Goal: Task Accomplishment & Management: Manage account settings

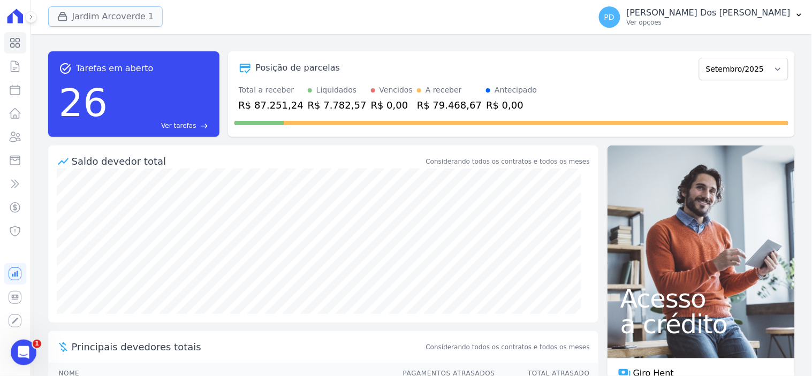
click at [109, 18] on button "Jardim Arcoverde 1" at bounding box center [105, 16] width 115 height 20
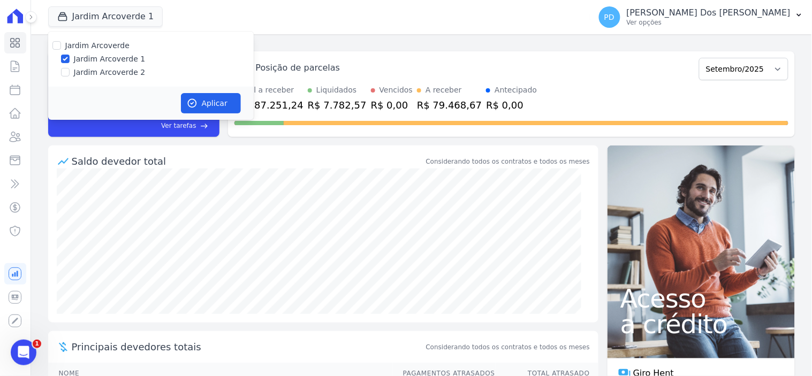
click at [95, 71] on label "Jardim Arcoverde 2" at bounding box center [110, 72] width 72 height 11
click at [70, 71] on input "Jardim Arcoverde 2" at bounding box center [65, 72] width 9 height 9
checkbox input "true"
click at [120, 59] on label "Jardim Arcoverde 1" at bounding box center [110, 59] width 72 height 11
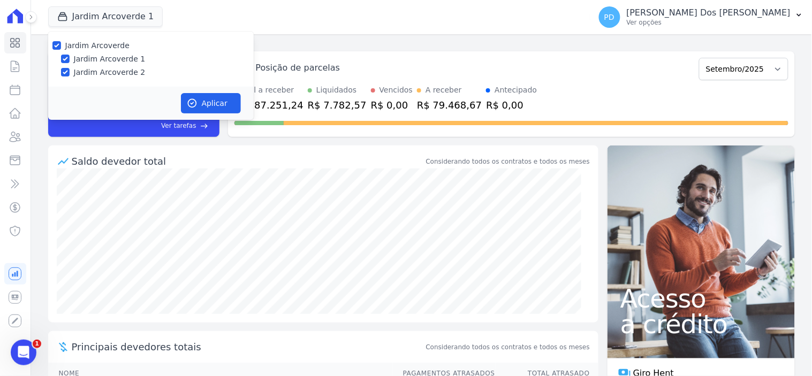
click at [70, 59] on input "Jardim Arcoverde 1" at bounding box center [65, 59] width 9 height 9
checkbox input "false"
click at [202, 99] on button "Aplicar" at bounding box center [211, 103] width 60 height 20
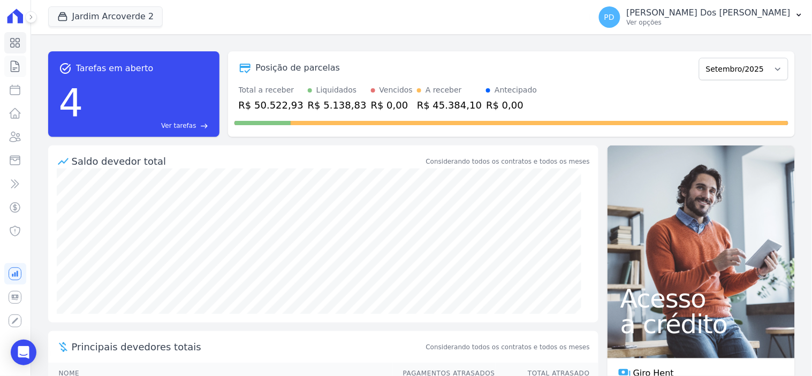
click at [11, 65] on icon at bounding box center [15, 66] width 8 height 11
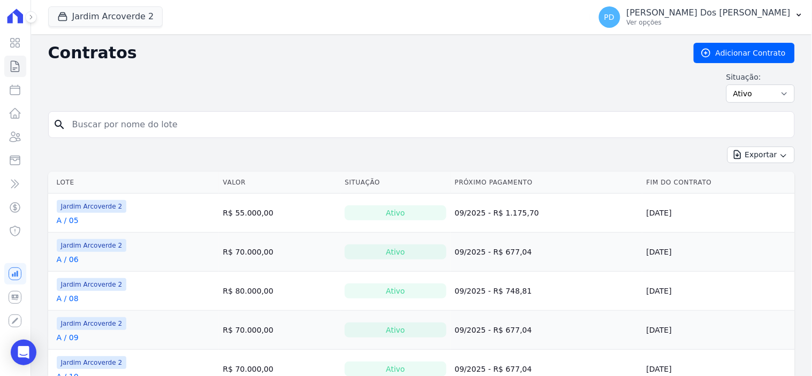
click at [119, 127] on input "search" at bounding box center [428, 124] width 724 height 21
type input "e / 04"
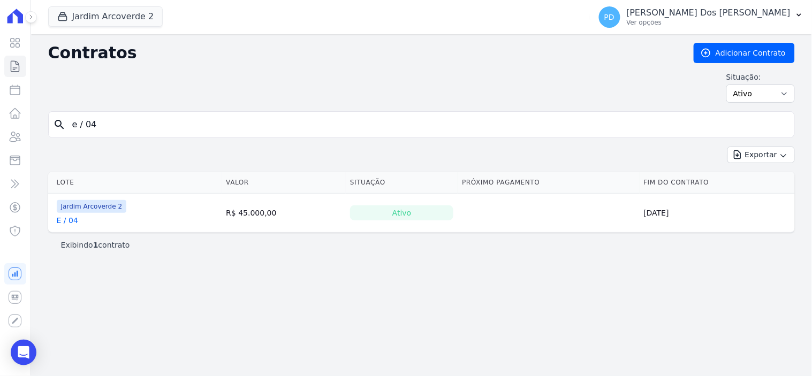
click at [72, 223] on link "E / 04" at bounding box center [67, 220] width 21 height 11
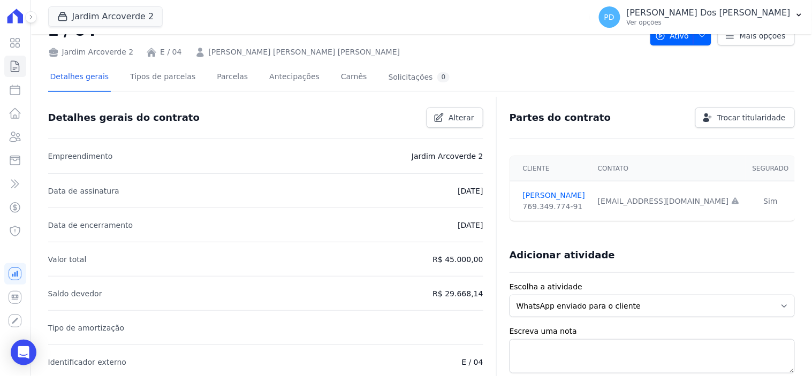
scroll to position [59, 0]
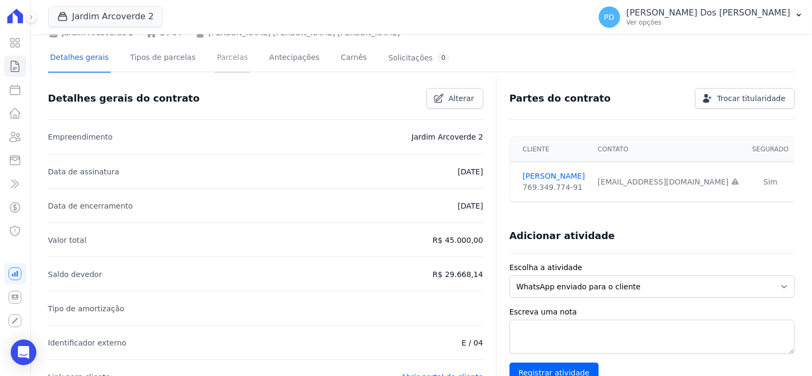
click at [216, 59] on link "Parcelas" at bounding box center [232, 58] width 35 height 28
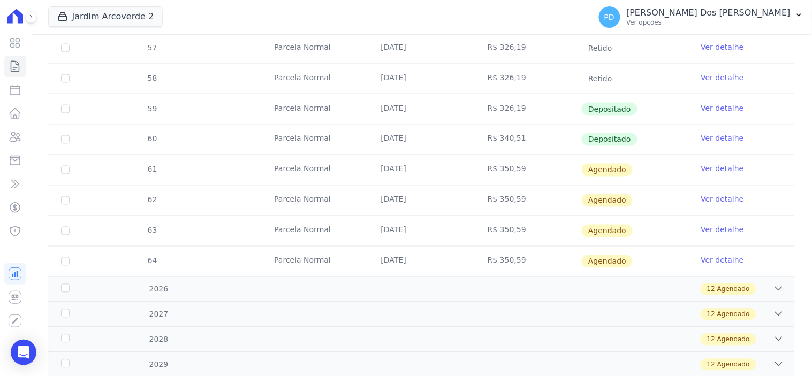
scroll to position [475, 0]
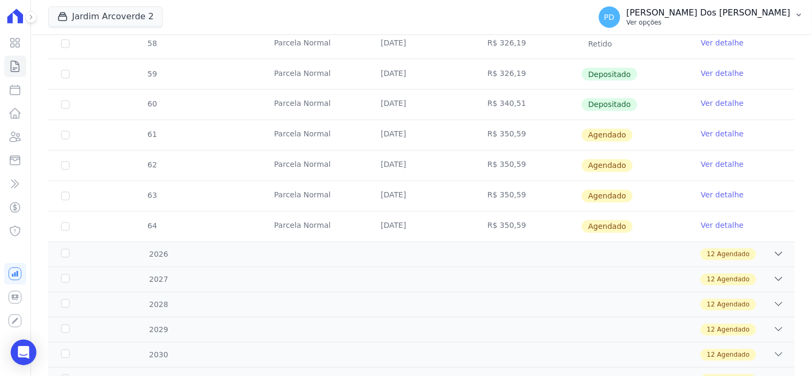
click at [801, 13] on icon "button" at bounding box center [799, 15] width 9 height 9
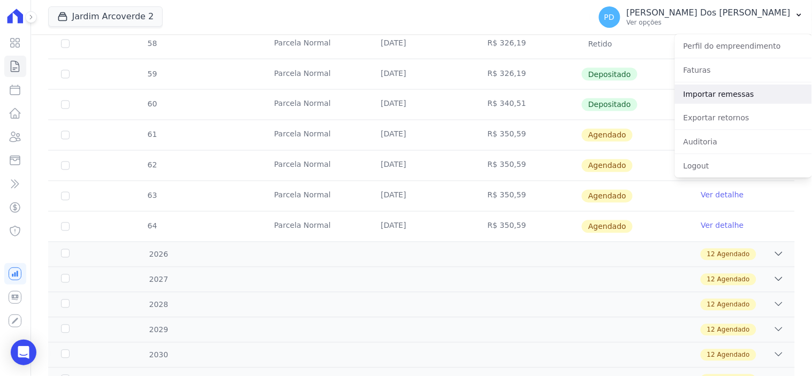
click at [744, 92] on link "Importar remessas" at bounding box center [743, 94] width 137 height 19
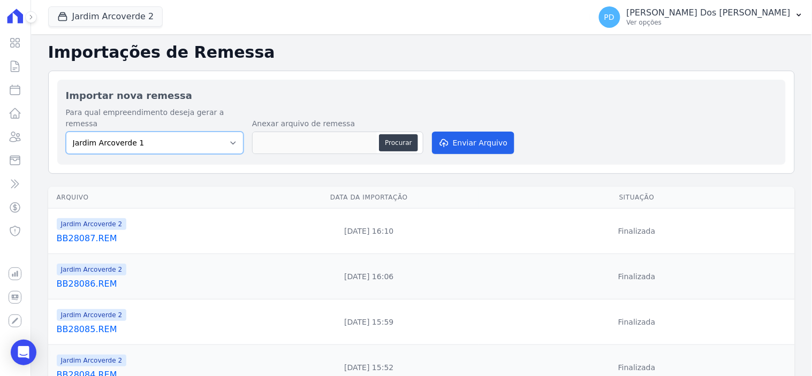
click at [229, 132] on select "[GEOGRAPHIC_DATA] 1 [GEOGRAPHIC_DATA] 2" at bounding box center [155, 143] width 178 height 22
select select "4fa78839-2c34-4f71-8278-51da0fd48ff7"
click at [66, 132] on select "[GEOGRAPHIC_DATA] 1 [GEOGRAPHIC_DATA] 2" at bounding box center [155, 143] width 178 height 22
click at [399, 134] on button "Procurar" at bounding box center [398, 142] width 39 height 17
type input "CEF0306.REM"
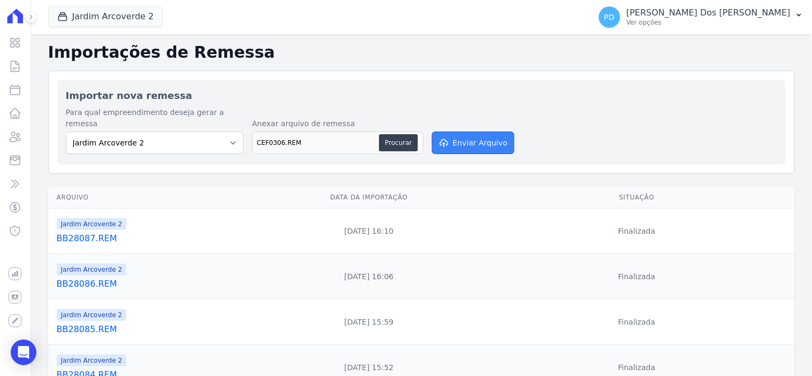
click at [452, 132] on button "Enviar Arquivo" at bounding box center [473, 143] width 82 height 22
click at [798, 17] on icon "button" at bounding box center [799, 15] width 9 height 9
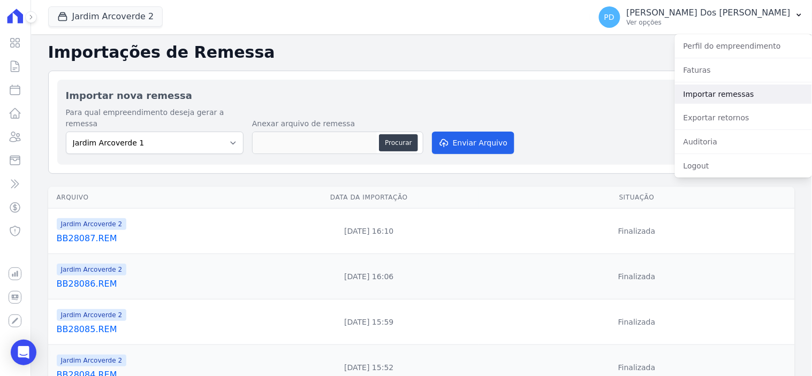
click at [724, 97] on link "Importar remessas" at bounding box center [743, 94] width 137 height 19
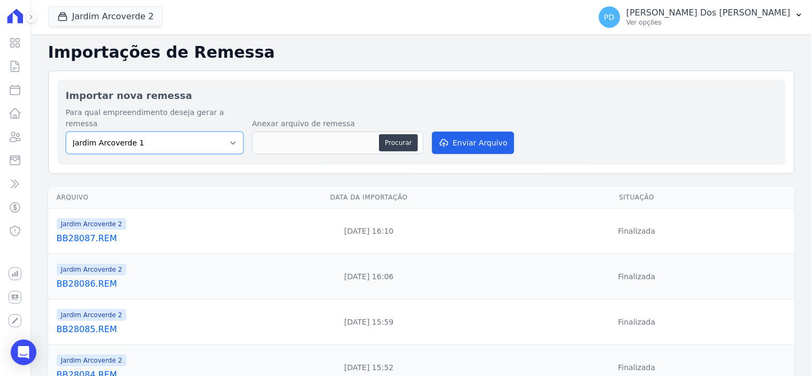
click at [202, 132] on select "[GEOGRAPHIC_DATA] 1 [GEOGRAPHIC_DATA] 2" at bounding box center [155, 143] width 178 height 22
select select "4fa78839-2c34-4f71-8278-51da0fd48ff7"
click at [66, 132] on select "[GEOGRAPHIC_DATA] 1 [GEOGRAPHIC_DATA] 2" at bounding box center [155, 143] width 178 height 22
click at [389, 134] on button "Procurar" at bounding box center [398, 142] width 39 height 17
type input "CEF0306 (1).REM"
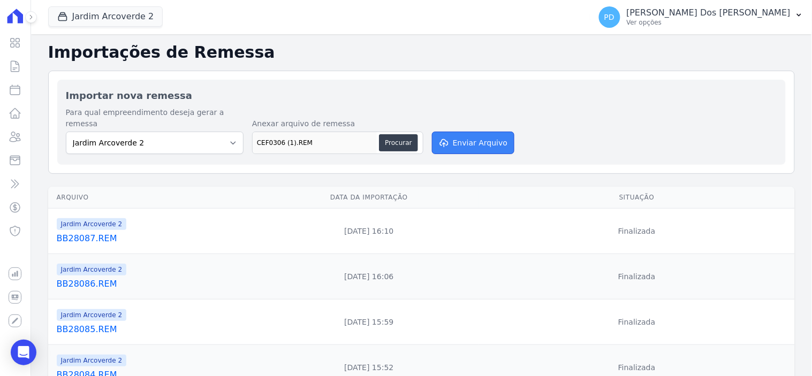
click at [488, 135] on button "Enviar Arquivo" at bounding box center [473, 143] width 82 height 22
click at [387, 134] on button "Procurar" at bounding box center [398, 142] width 39 height 17
type input "BB01093.REM"
click at [210, 140] on select "[GEOGRAPHIC_DATA] 1 [GEOGRAPHIC_DATA] 2" at bounding box center [155, 143] width 178 height 22
select select "4fa78839-2c34-4f71-8278-51da0fd48ff7"
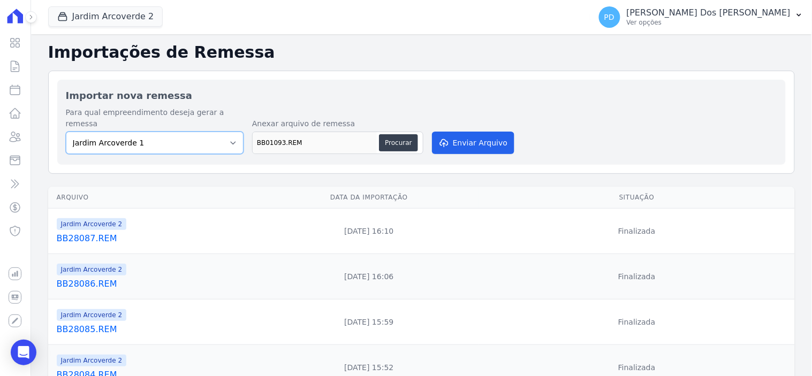
click at [66, 132] on select "[GEOGRAPHIC_DATA] 1 [GEOGRAPHIC_DATA] 2" at bounding box center [155, 143] width 178 height 22
click at [458, 132] on button "Enviar Arquivo" at bounding box center [473, 143] width 82 height 22
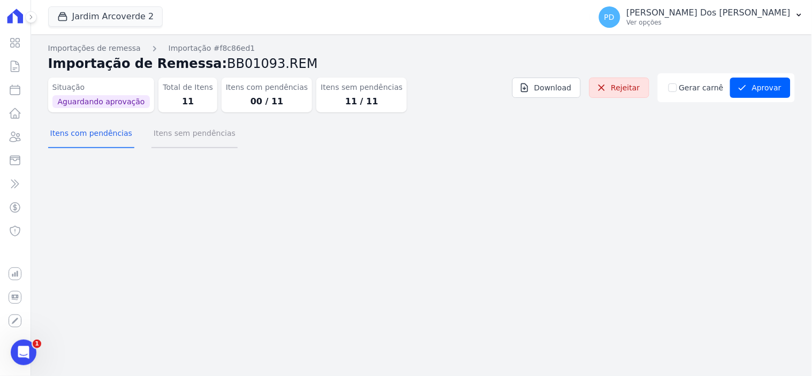
click at [158, 131] on button "Itens sem pendências" at bounding box center [195, 134] width 86 height 28
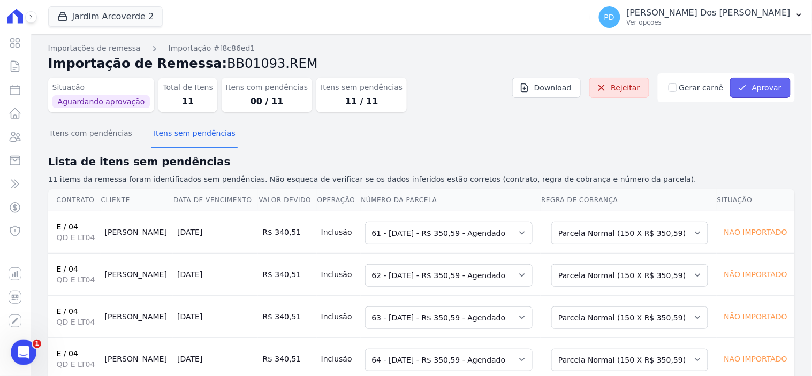
click at [760, 83] on button "Aprovar" at bounding box center [760, 88] width 61 height 20
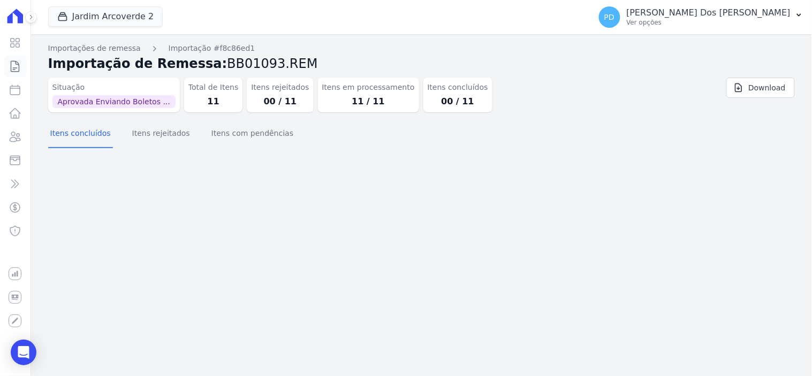
click at [14, 61] on icon at bounding box center [15, 66] width 8 height 11
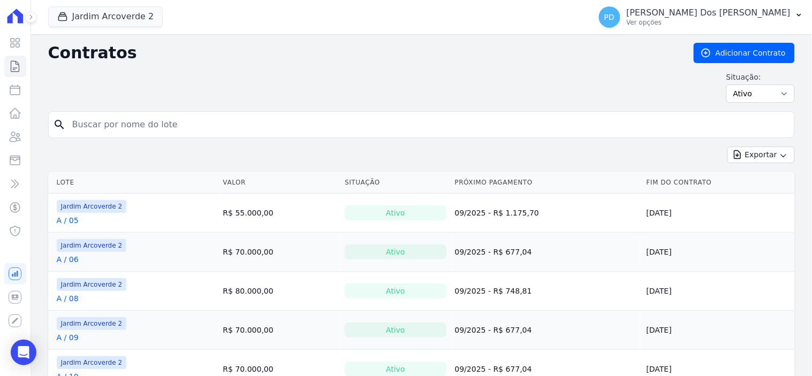
click at [118, 119] on input "search" at bounding box center [428, 124] width 724 height 21
type input "e / 04"
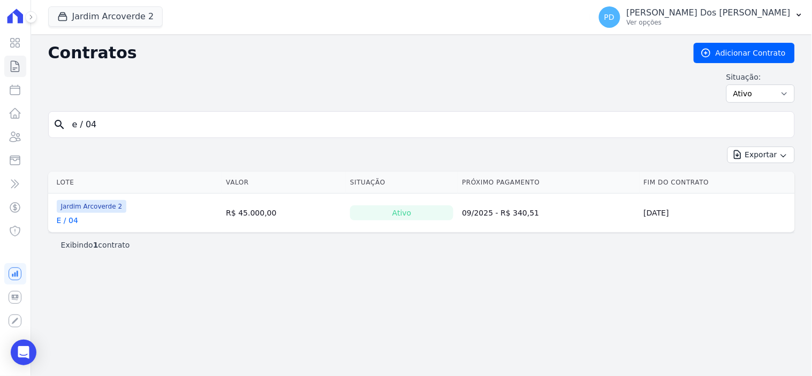
click at [65, 222] on link "E / 04" at bounding box center [67, 220] width 21 height 11
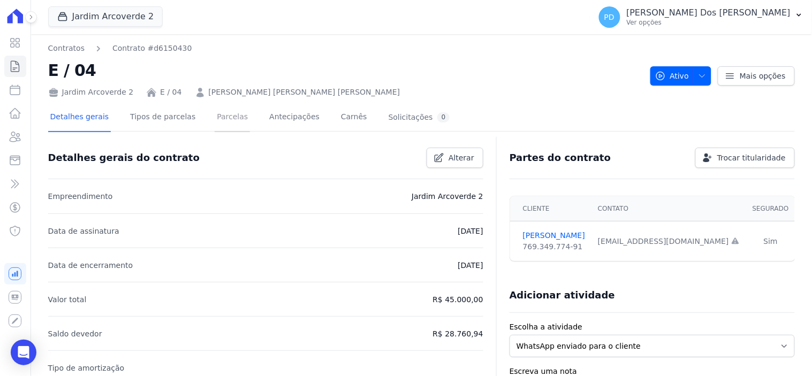
click at [223, 119] on link "Parcelas" at bounding box center [232, 118] width 35 height 28
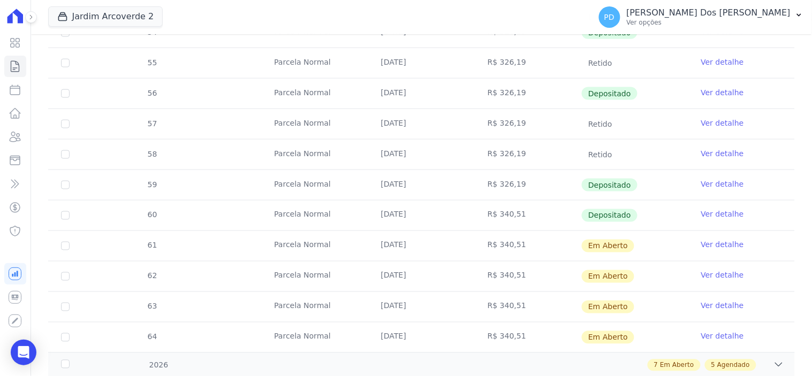
scroll to position [416, 0]
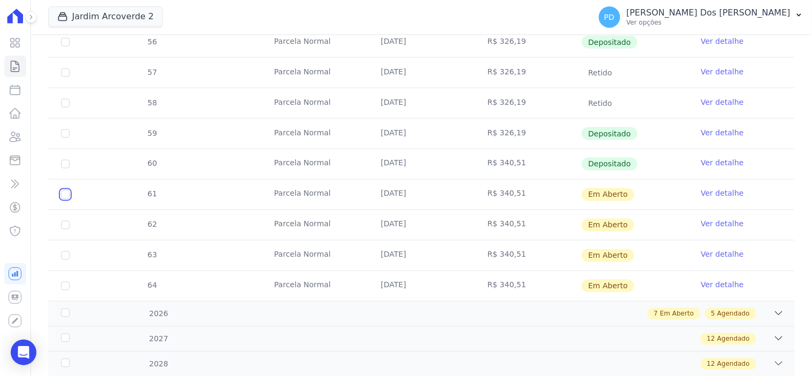
click at [66, 194] on input "checkbox" at bounding box center [65, 195] width 9 height 9
checkbox input "true"
click at [63, 199] on input "checkbox" at bounding box center [65, 195] width 9 height 9
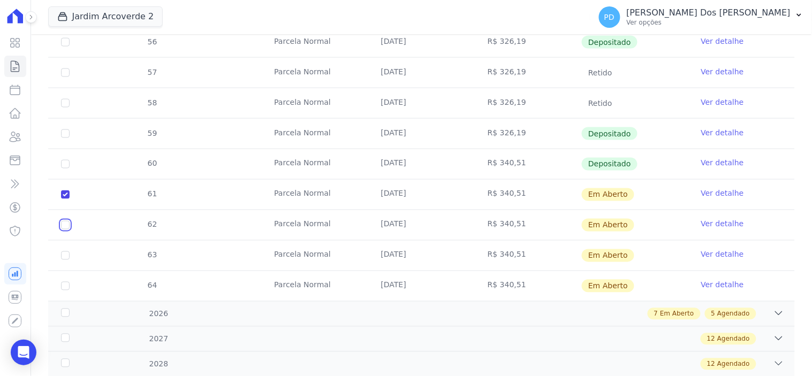
checkbox input "true"
click at [63, 249] on td "63" at bounding box center [65, 256] width 34 height 30
click at [68, 199] on input "checkbox" at bounding box center [65, 195] width 9 height 9
checkbox input "true"
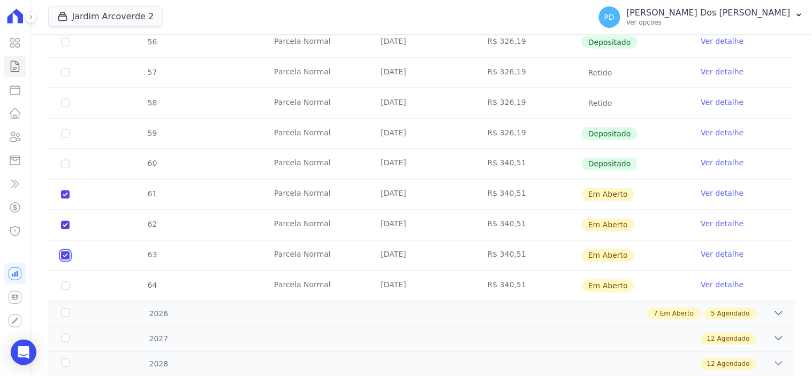
checkbox input "true"
click at [63, 281] on td "64" at bounding box center [65, 286] width 34 height 30
click at [65, 199] on input "checkbox" at bounding box center [65, 195] width 9 height 9
checkbox input "true"
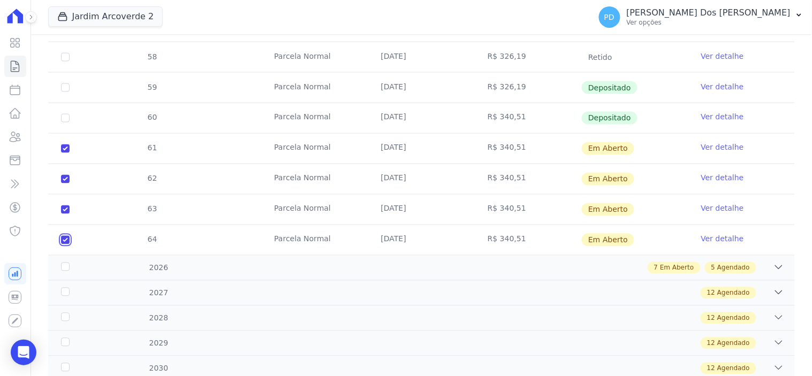
scroll to position [475, 0]
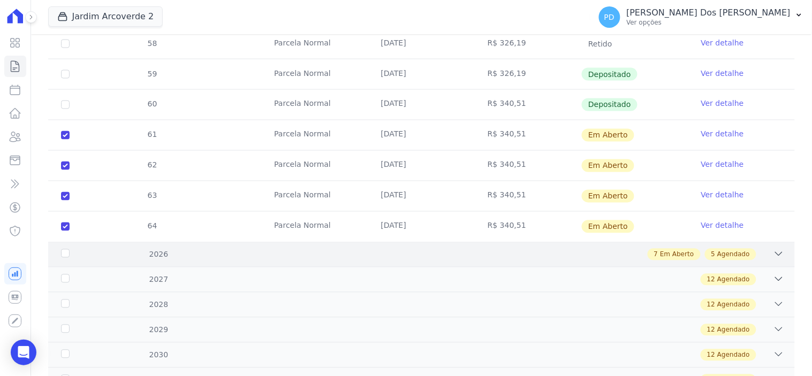
click at [69, 250] on div "2026" at bounding box center [92, 254] width 67 height 11
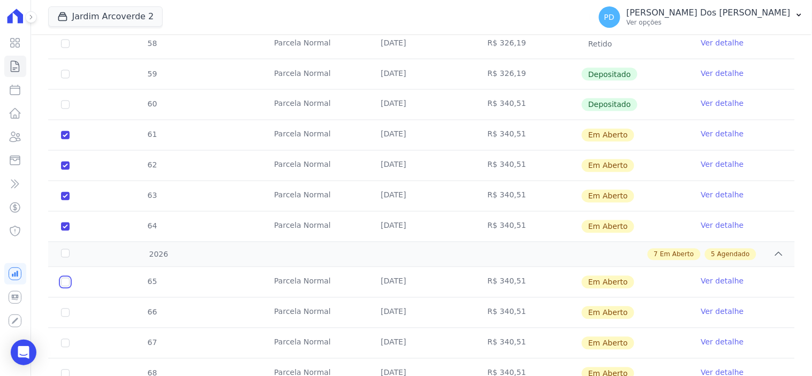
click at [62, 282] on input "checkbox" at bounding box center [65, 282] width 9 height 9
checkbox input "true"
click at [63, 287] on input "checkbox" at bounding box center [65, 282] width 9 height 9
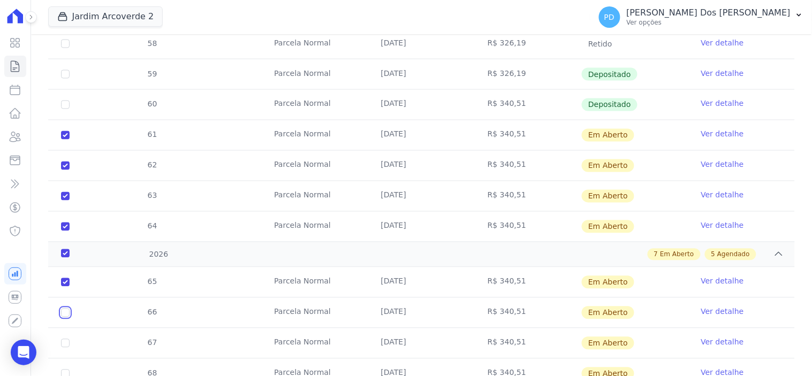
checkbox input "true"
click at [63, 287] on input "checkbox" at bounding box center [65, 282] width 9 height 9
checkbox input "true"
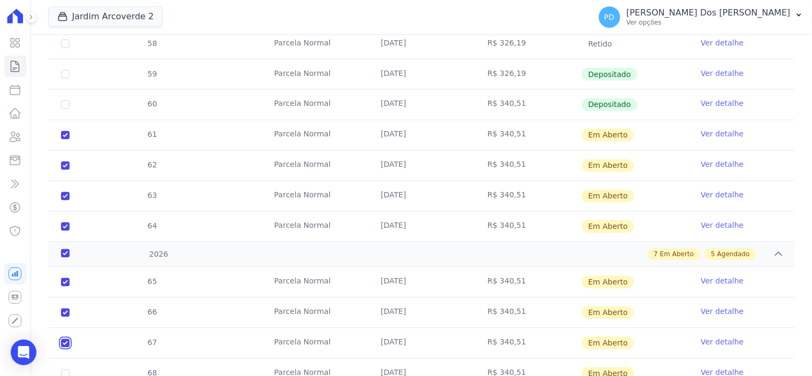
checkbox input "true"
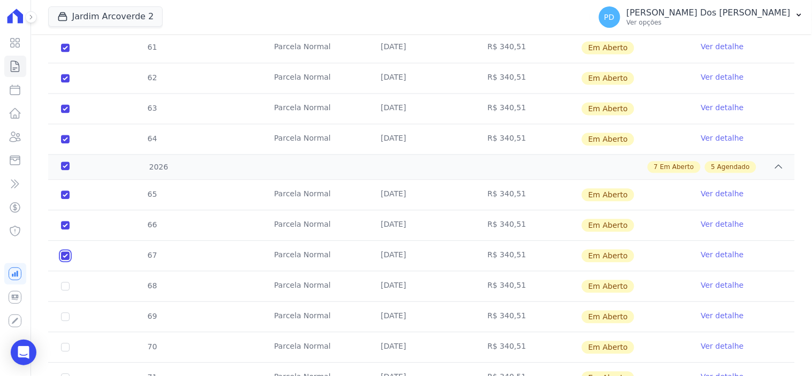
scroll to position [595, 0]
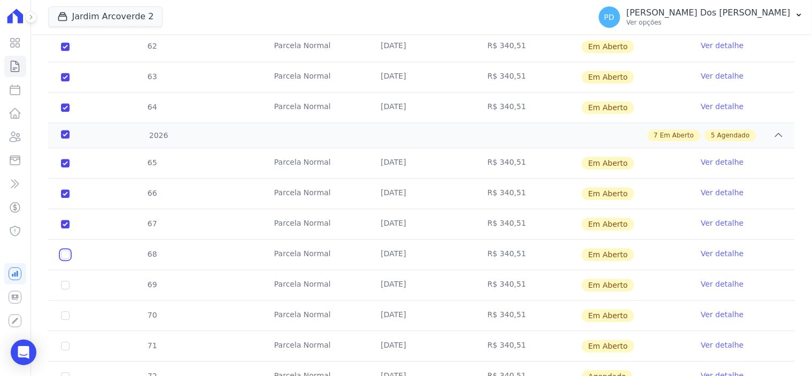
click at [65, 168] on input "checkbox" at bounding box center [65, 163] width 9 height 9
checkbox input "true"
click at [63, 168] on input "checkbox" at bounding box center [65, 163] width 9 height 9
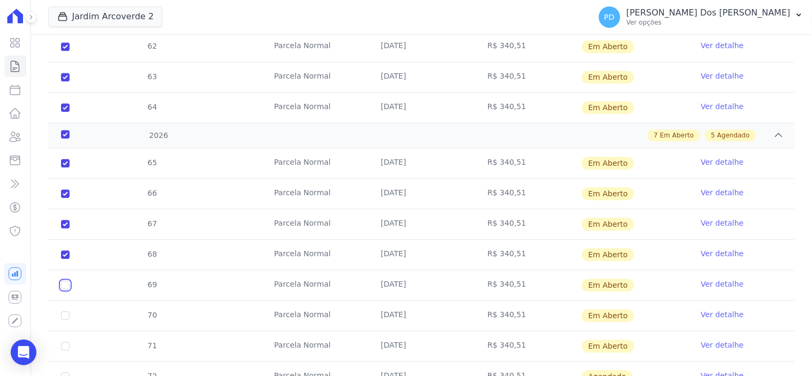
checkbox input "true"
click at [62, 168] on input "checkbox" at bounding box center [65, 163] width 9 height 9
checkbox input "true"
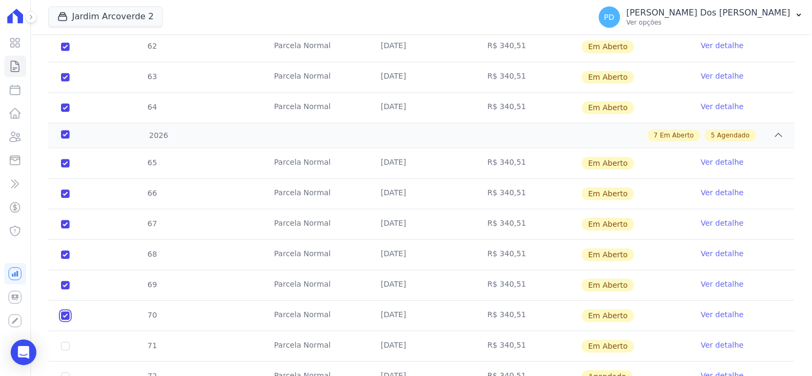
checkbox input "true"
click at [64, 168] on input "checkbox" at bounding box center [65, 163] width 9 height 9
checkbox input "true"
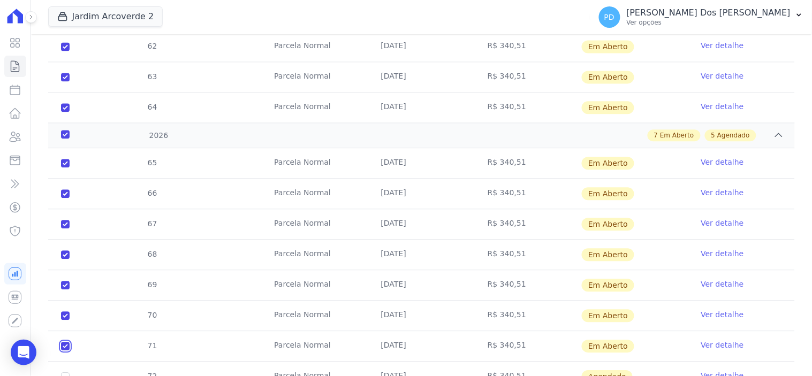
checkbox input "true"
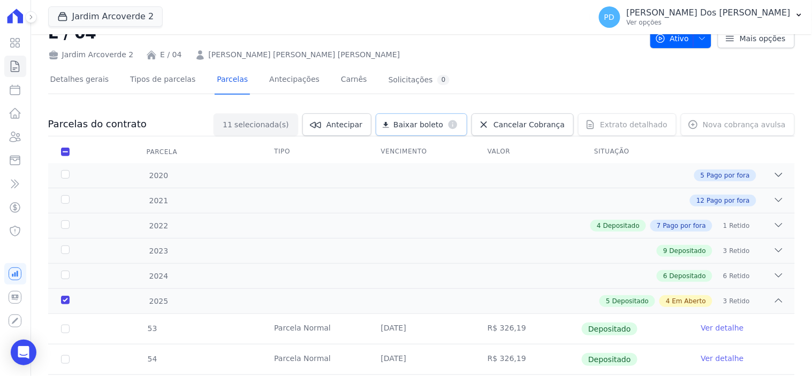
scroll to position [0, 0]
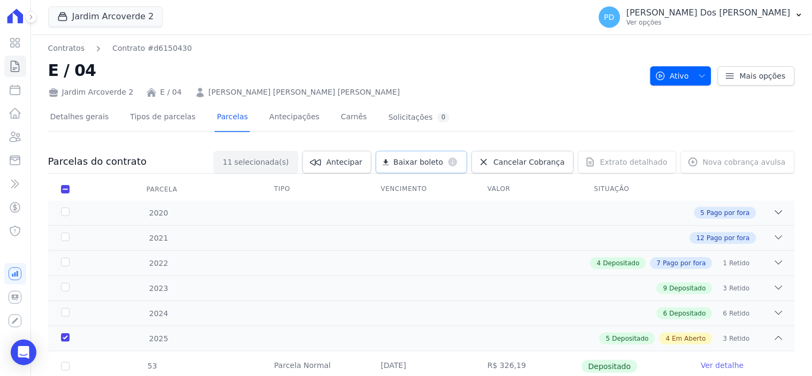
click at [443, 161] on span "Baixar boleto" at bounding box center [419, 162] width 50 height 11
click at [801, 14] on icon "button" at bounding box center [799, 15] width 9 height 9
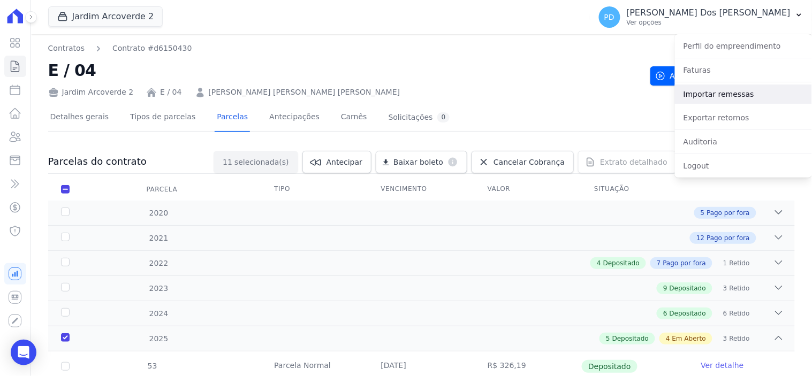
click at [775, 94] on link "Importar remessas" at bounding box center [743, 94] width 137 height 19
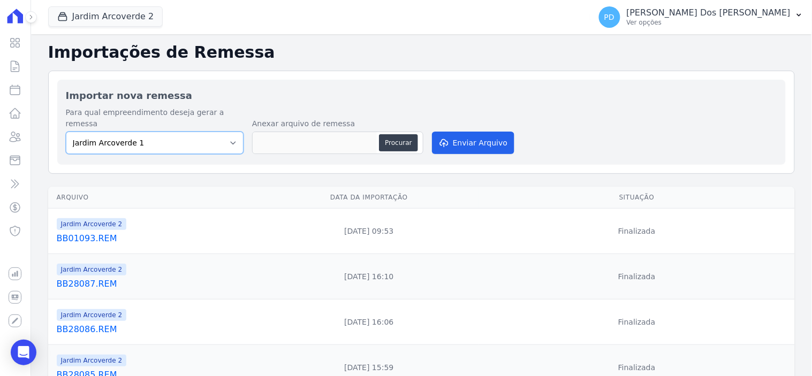
click at [208, 132] on select "[GEOGRAPHIC_DATA] 1 [GEOGRAPHIC_DATA] 2" at bounding box center [155, 143] width 178 height 22
select select "4fa78839-2c34-4f71-8278-51da0fd48ff7"
click at [66, 132] on select "[GEOGRAPHIC_DATA] 1 [GEOGRAPHIC_DATA] 2" at bounding box center [155, 143] width 178 height 22
click at [407, 134] on button "Procurar" at bounding box center [398, 142] width 39 height 17
type input "BB01094.REM"
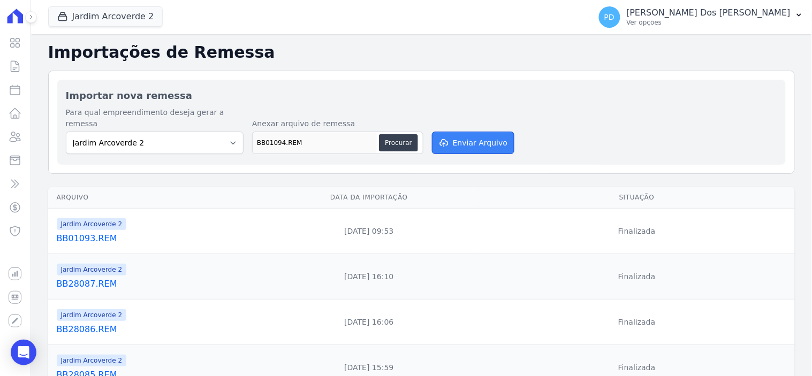
click at [466, 132] on button "Enviar Arquivo" at bounding box center [473, 143] width 82 height 22
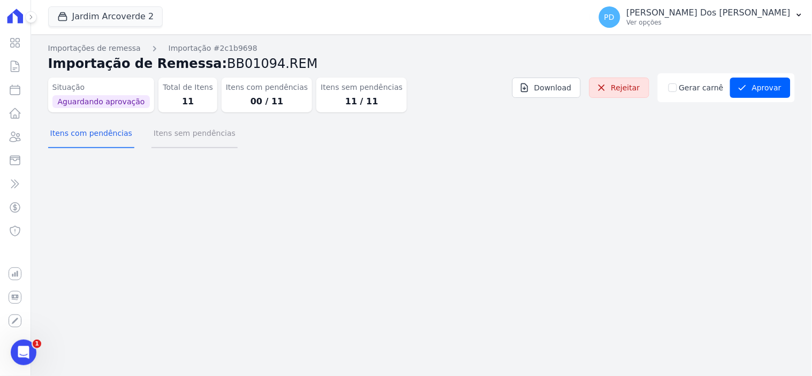
click at [179, 137] on button "Itens sem pendências" at bounding box center [195, 134] width 86 height 28
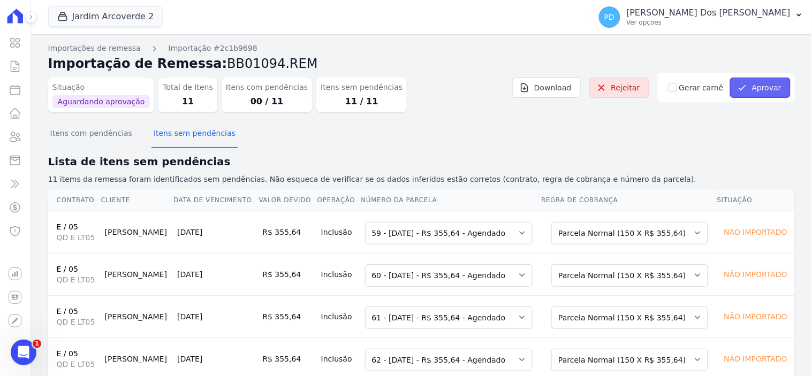
click at [771, 82] on button "Aprovar" at bounding box center [760, 88] width 61 height 20
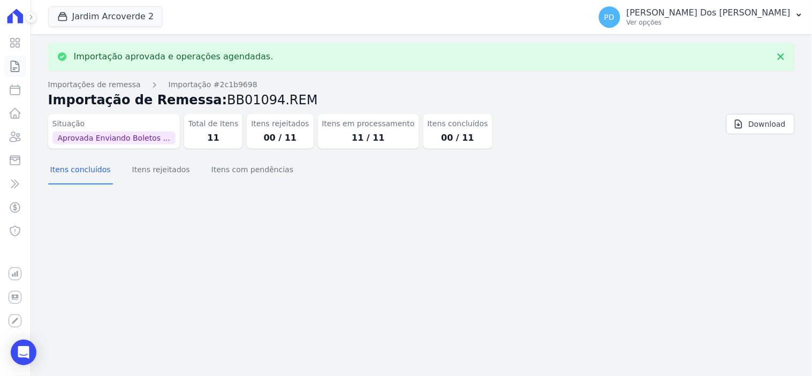
click at [16, 65] on icon at bounding box center [15, 66] width 13 height 13
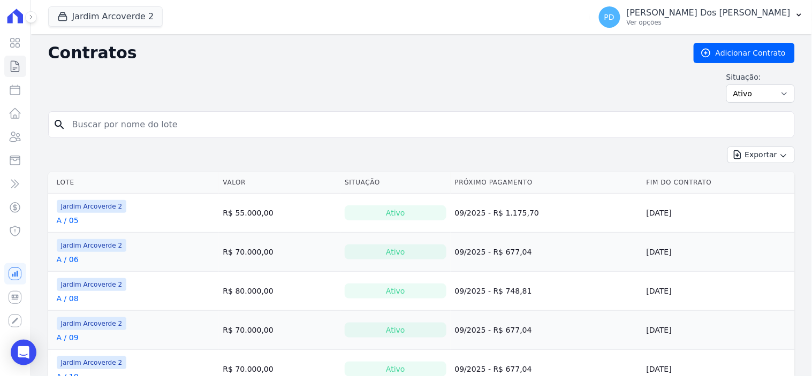
click at [200, 125] on input "search" at bounding box center [428, 124] width 724 height 21
type input "e / 05"
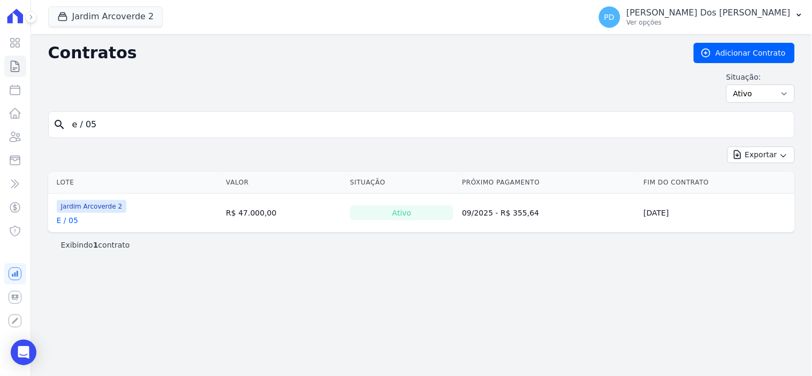
click at [61, 223] on link "E / 05" at bounding box center [67, 220] width 21 height 11
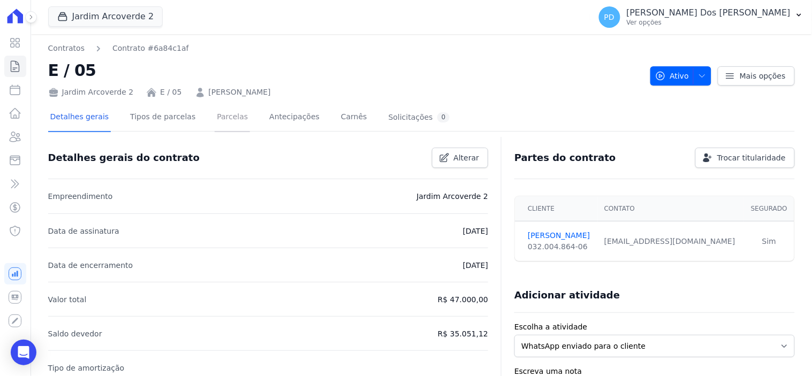
click at [215, 111] on link "Parcelas" at bounding box center [232, 118] width 35 height 28
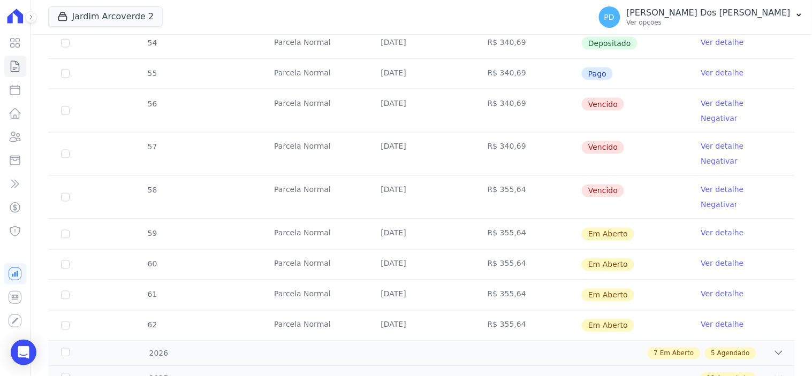
scroll to position [416, 0]
click at [64, 229] on input "checkbox" at bounding box center [65, 233] width 9 height 9
checkbox input "true"
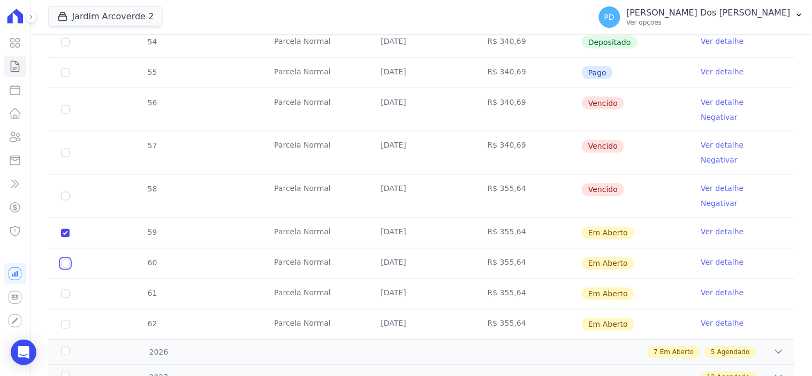
click at [66, 229] on input "checkbox" at bounding box center [65, 233] width 9 height 9
checkbox input "true"
click at [62, 238] on input "checkbox" at bounding box center [65, 233] width 9 height 9
checkbox input "true"
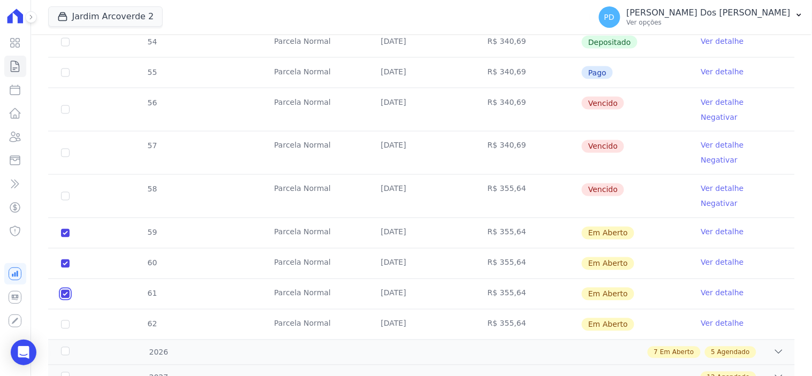
checkbox input "true"
click at [62, 238] on input "checkbox" at bounding box center [65, 233] width 9 height 9
checkbox input "true"
click at [63, 347] on div "2026" at bounding box center [92, 352] width 67 height 11
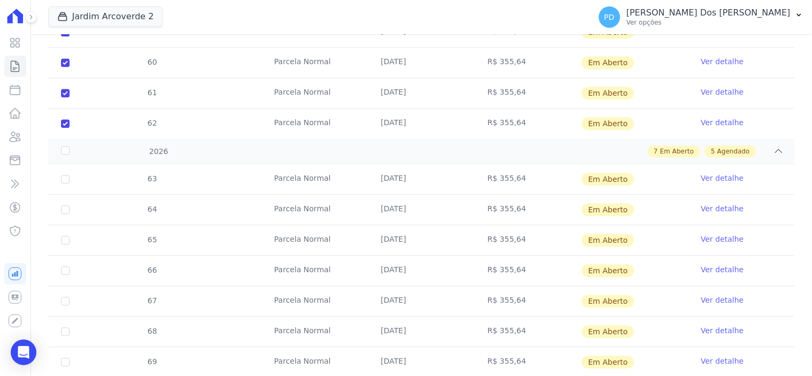
scroll to position [654, 0]
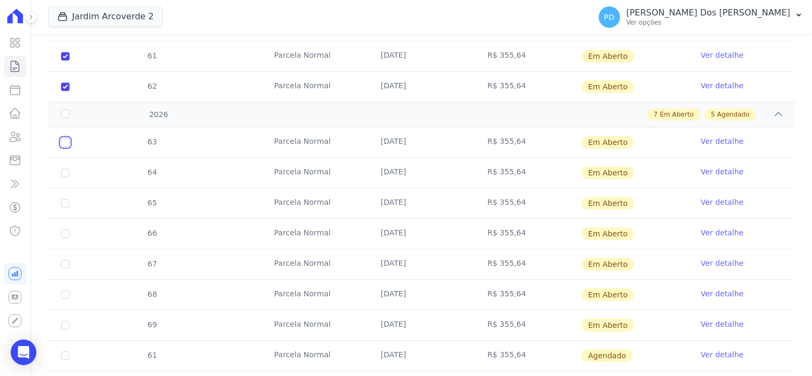
click at [65, 138] on input "checkbox" at bounding box center [65, 142] width 9 height 9
checkbox input "true"
click at [62, 138] on input "checkbox" at bounding box center [65, 142] width 9 height 9
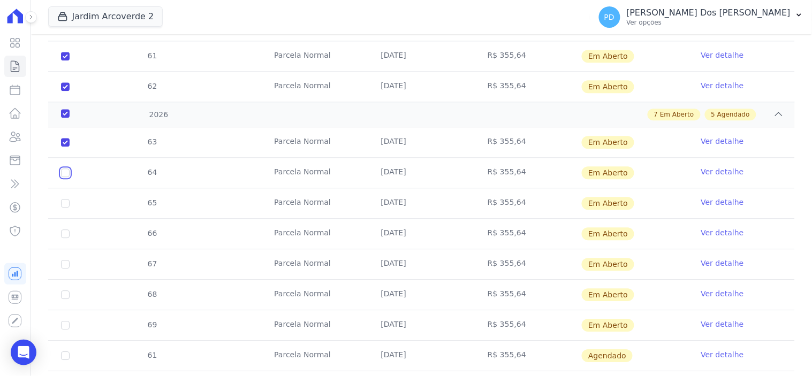
checkbox input "true"
click at [61, 147] on input "checkbox" at bounding box center [65, 142] width 9 height 9
checkbox input "true"
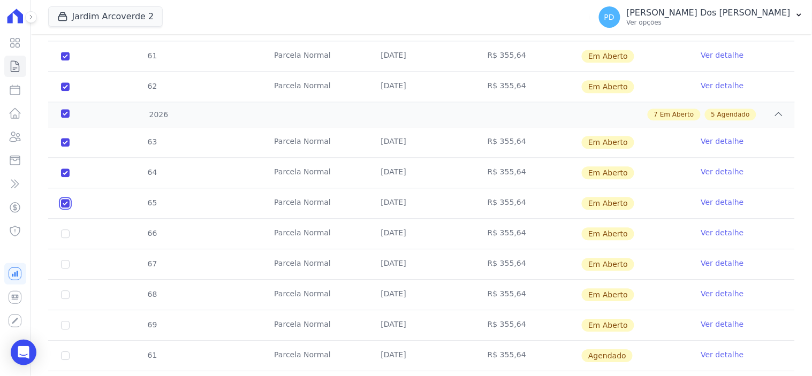
checkbox input "true"
click at [65, 147] on input "checkbox" at bounding box center [65, 142] width 9 height 9
checkbox input "true"
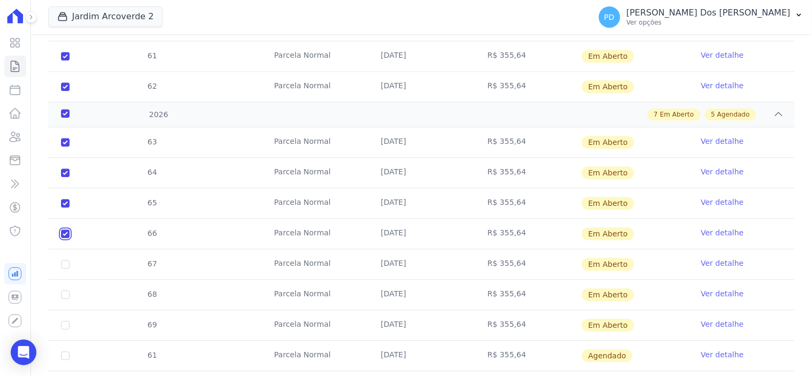
checkbox input "true"
click at [62, 147] on input "checkbox" at bounding box center [65, 142] width 9 height 9
checkbox input "true"
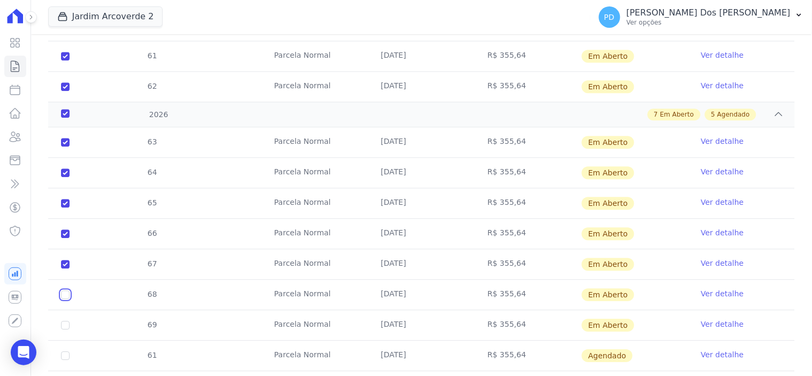
click at [63, 147] on input "checkbox" at bounding box center [65, 142] width 9 height 9
checkbox input "true"
click at [66, 147] on input "checkbox" at bounding box center [65, 142] width 9 height 9
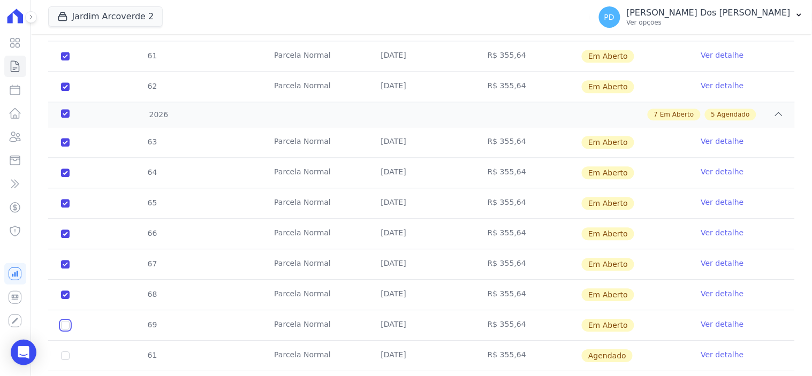
checkbox input "true"
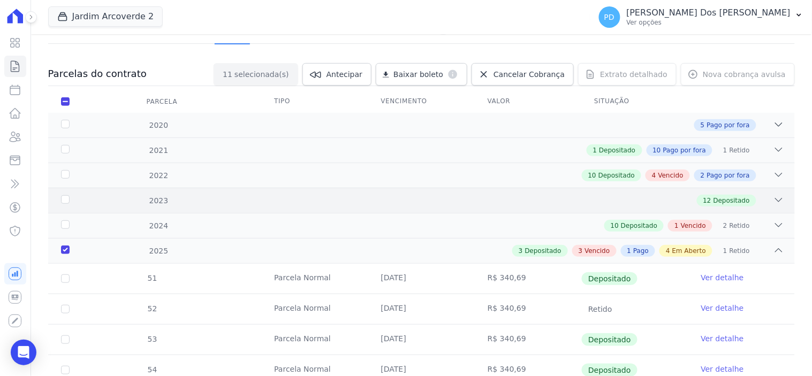
scroll to position [0, 0]
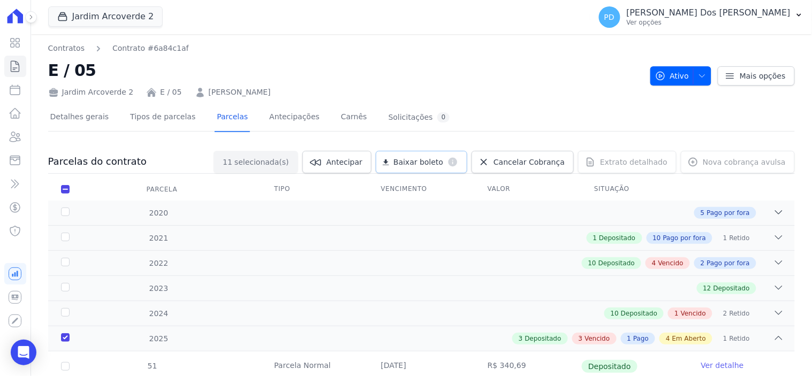
click at [433, 161] on span "Baixar boleto" at bounding box center [419, 162] width 50 height 11
click at [803, 11] on icon "button" at bounding box center [799, 15] width 9 height 9
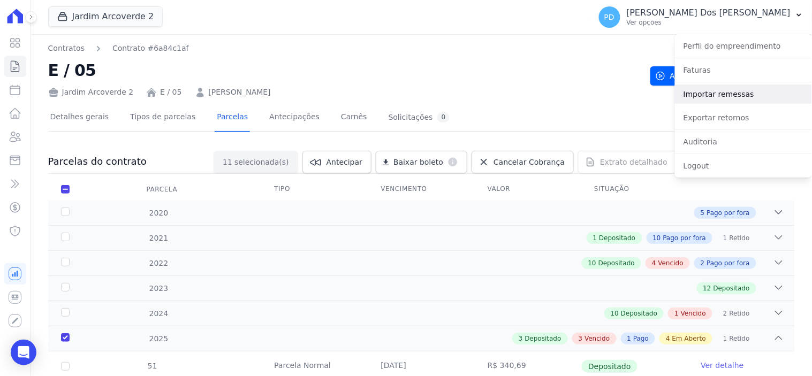
click at [736, 99] on link "Importar remessas" at bounding box center [743, 94] width 137 height 19
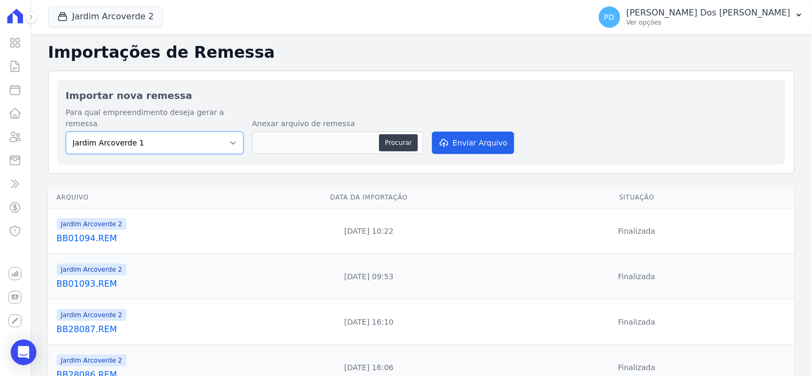
click at [154, 132] on select "Jardim Arcoverde 1 Jardim Arcoverde 2" at bounding box center [155, 143] width 178 height 22
select select "4fa78839-2c34-4f71-8278-51da0fd48ff7"
click at [66, 132] on select "Jardim Arcoverde 1 Jardim Arcoverde 2" at bounding box center [155, 143] width 178 height 22
click at [408, 135] on button "Procurar" at bounding box center [398, 142] width 39 height 17
type input "BB01095.REM"
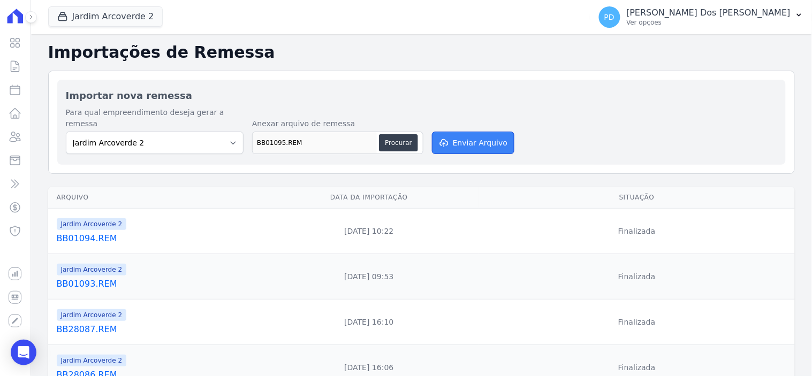
click at [483, 132] on button "Enviar Arquivo" at bounding box center [473, 143] width 82 height 22
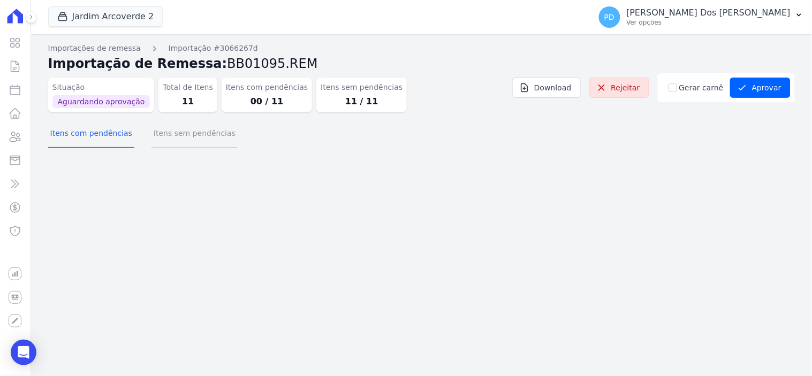
click at [206, 134] on button "Itens sem pendências" at bounding box center [195, 134] width 86 height 28
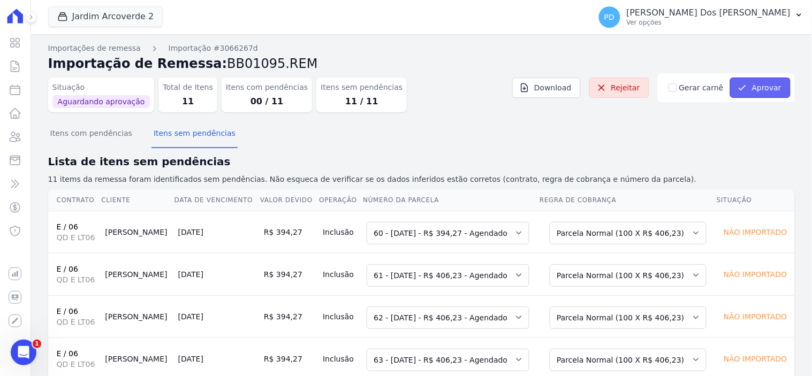
click at [745, 89] on button "Aprovar" at bounding box center [760, 88] width 61 height 20
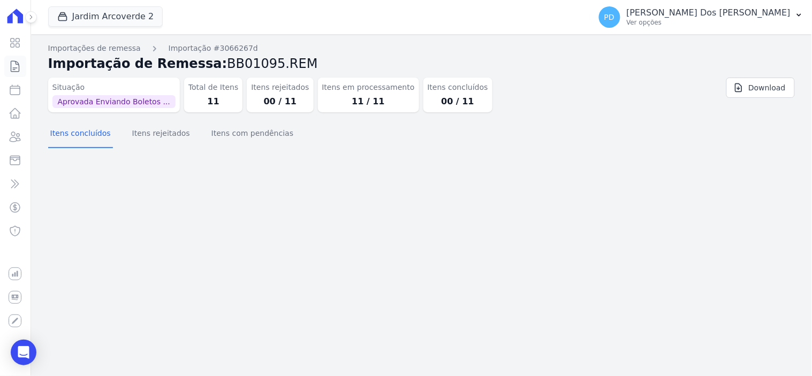
click at [14, 63] on icon at bounding box center [15, 66] width 13 height 13
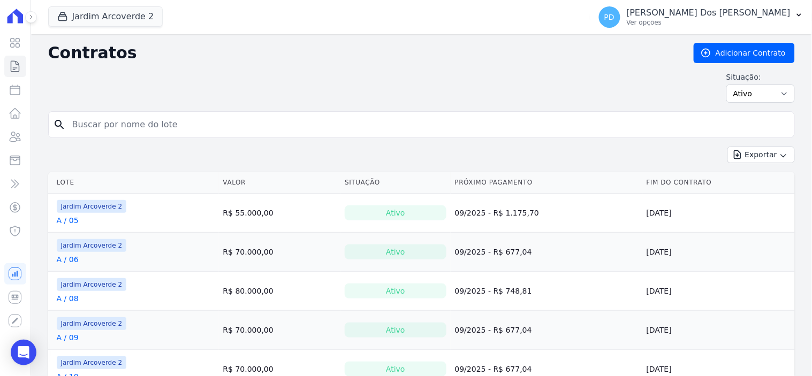
click at [130, 119] on input "search" at bounding box center [428, 124] width 724 height 21
type input "e / 06"
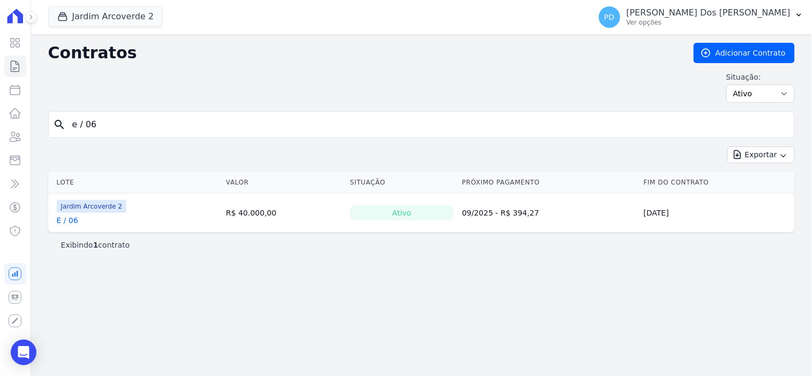
click at [71, 218] on link "E / 06" at bounding box center [67, 220] width 21 height 11
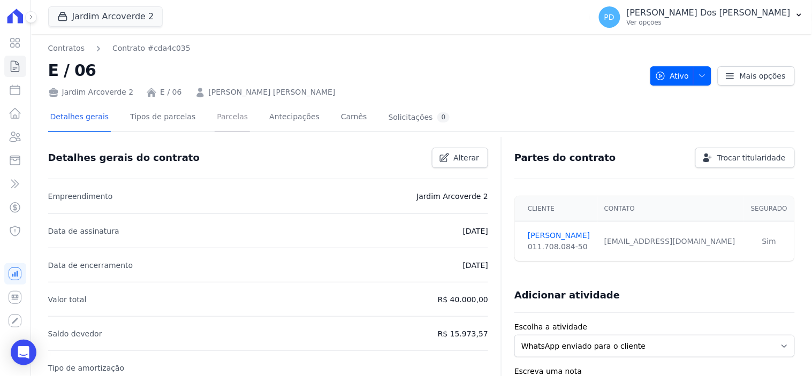
click at [223, 116] on link "Parcelas" at bounding box center [232, 118] width 35 height 28
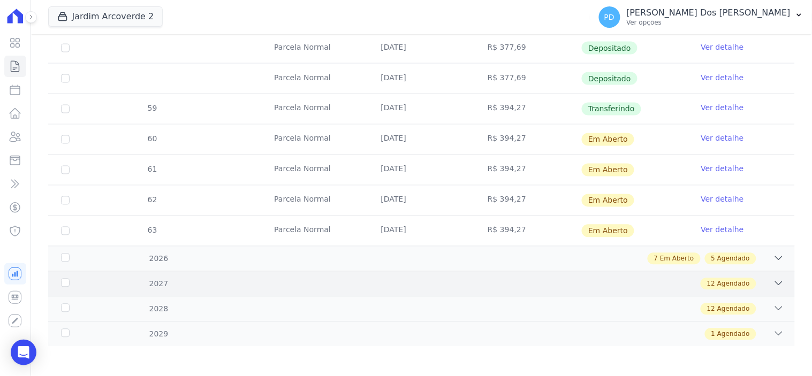
scroll to position [474, 0]
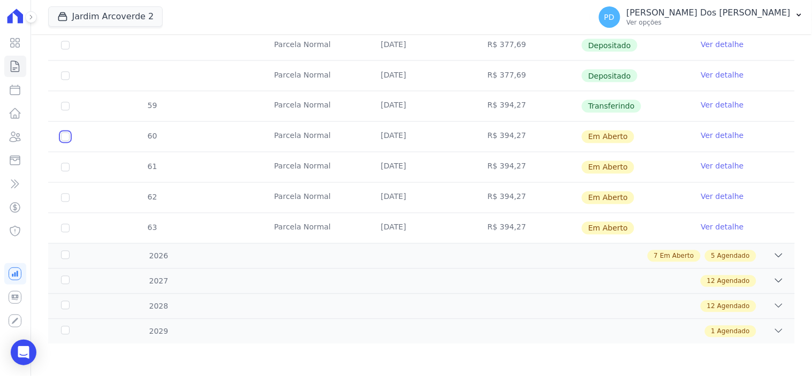
click at [66, 137] on input "checkbox" at bounding box center [65, 137] width 9 height 9
checkbox input "true"
click at [65, 141] on input "checkbox" at bounding box center [65, 137] width 9 height 9
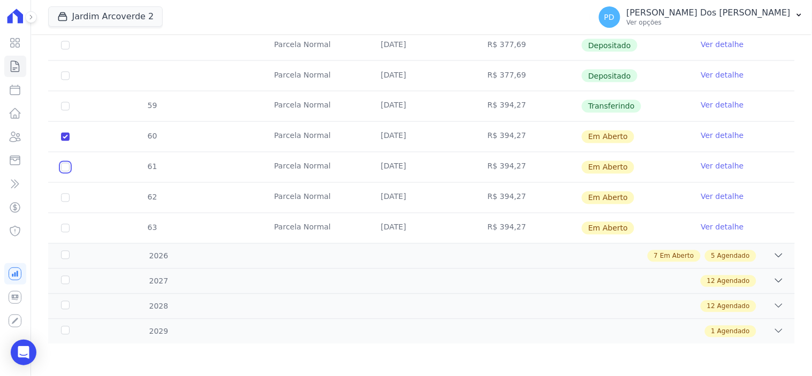
checkbox input "true"
click at [64, 141] on input "checkbox" at bounding box center [65, 137] width 9 height 9
checkbox input "true"
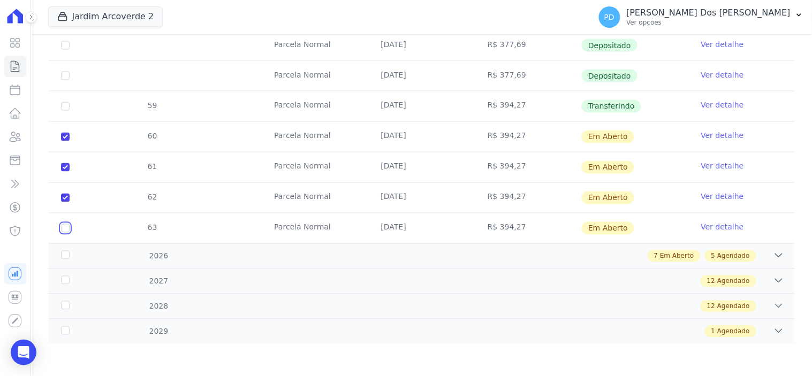
click at [63, 141] on input "checkbox" at bounding box center [65, 137] width 9 height 9
checkbox input "true"
click at [66, 254] on div "2026" at bounding box center [92, 256] width 67 height 11
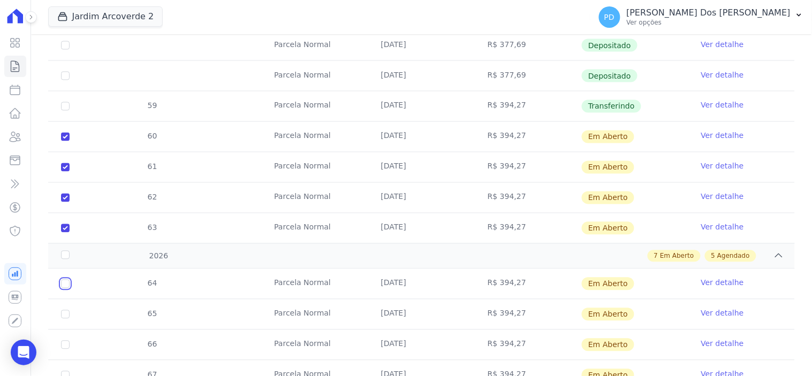
click at [65, 283] on input "checkbox" at bounding box center [65, 284] width 9 height 9
checkbox input "true"
click at [65, 289] on input "checkbox" at bounding box center [65, 284] width 9 height 9
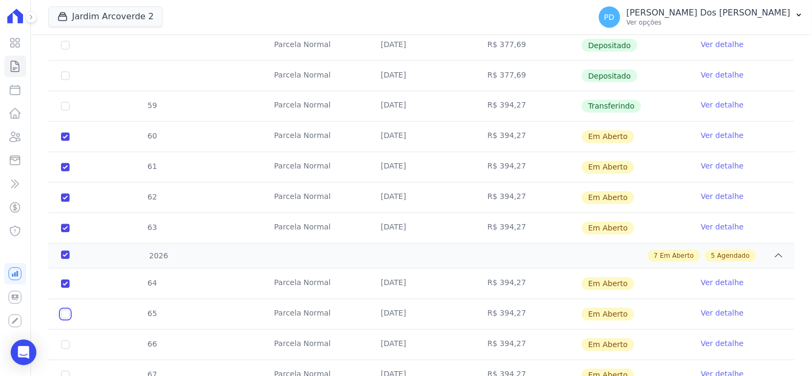
checkbox input "true"
click at [65, 289] on input "checkbox" at bounding box center [65, 284] width 9 height 9
checkbox input "true"
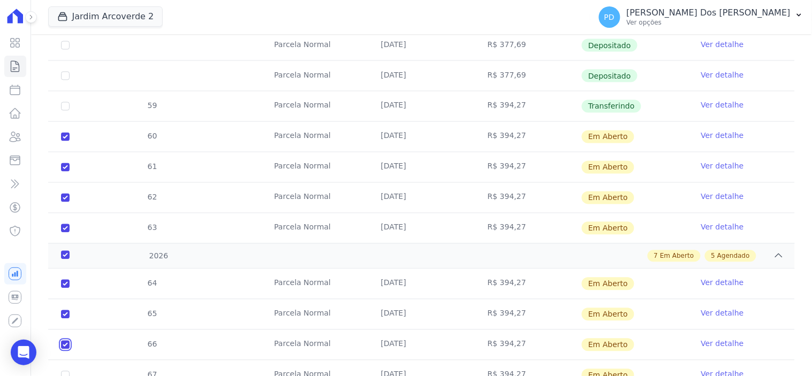
checkbox input "true"
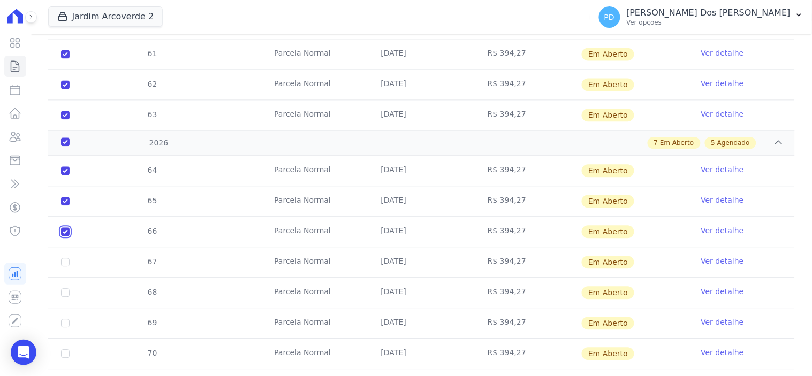
scroll to position [652, 0]
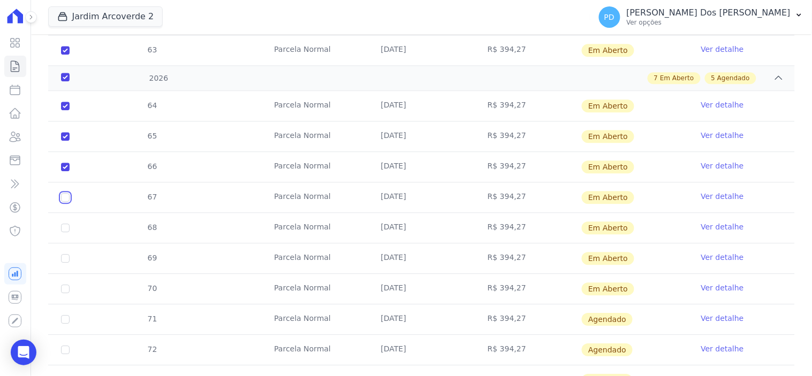
click at [65, 110] on input "checkbox" at bounding box center [65, 106] width 9 height 9
checkbox input "true"
click at [65, 110] on input "checkbox" at bounding box center [65, 106] width 9 height 9
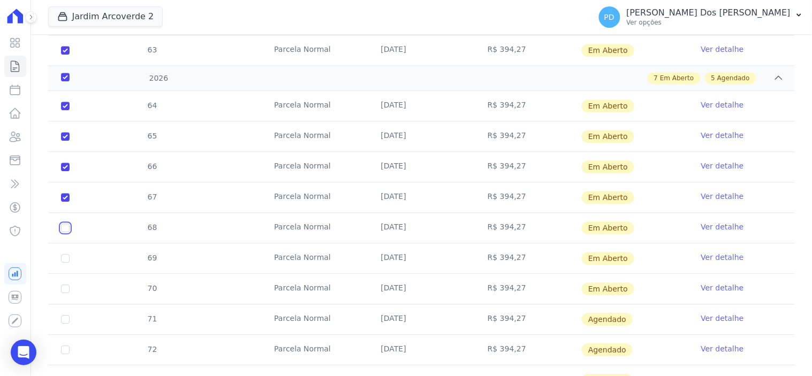
checkbox input "true"
click at [63, 110] on input "checkbox" at bounding box center [65, 106] width 9 height 9
checkbox input "true"
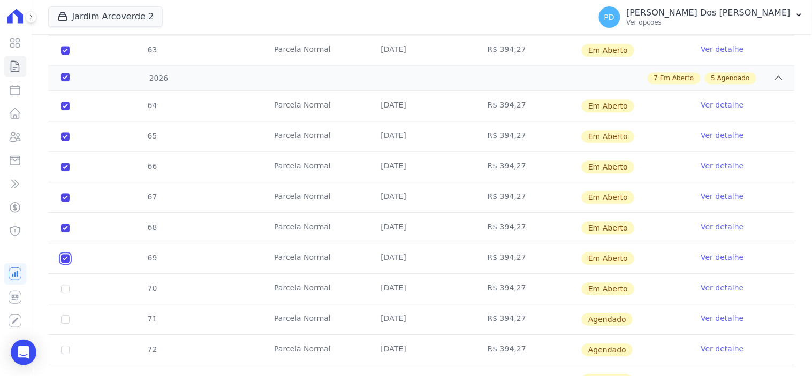
checkbox input "true"
click at [64, 110] on input "checkbox" at bounding box center [65, 106] width 9 height 9
checkbox input "true"
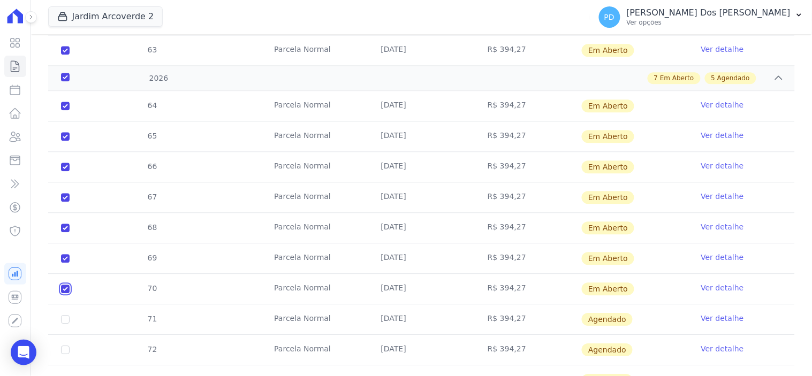
checkbox input "true"
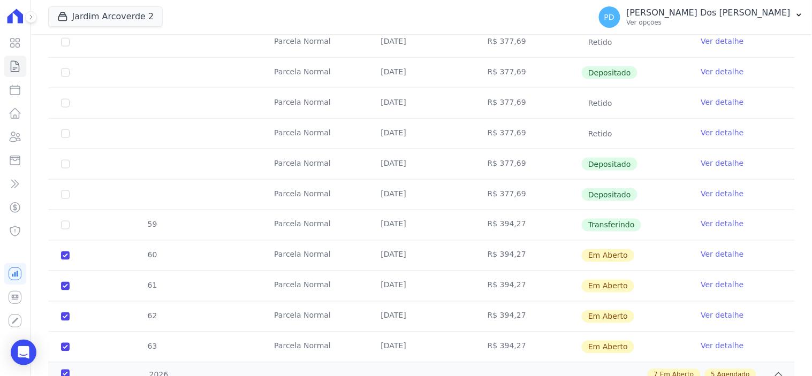
scroll to position [0, 0]
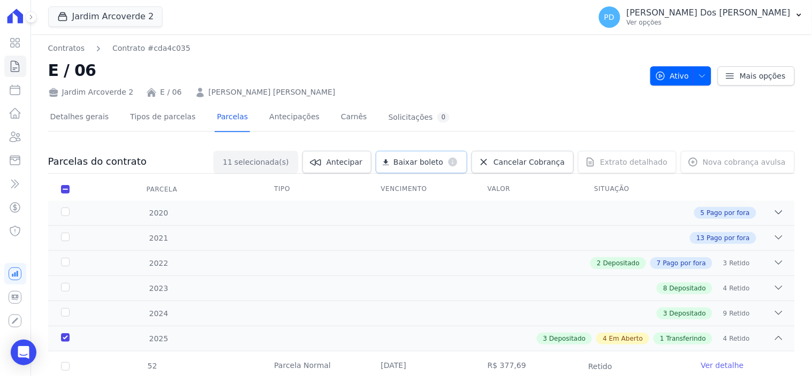
click at [434, 164] on span "Baixar boleto" at bounding box center [419, 162] width 50 height 11
click at [799, 13] on icon "button" at bounding box center [799, 15] width 9 height 9
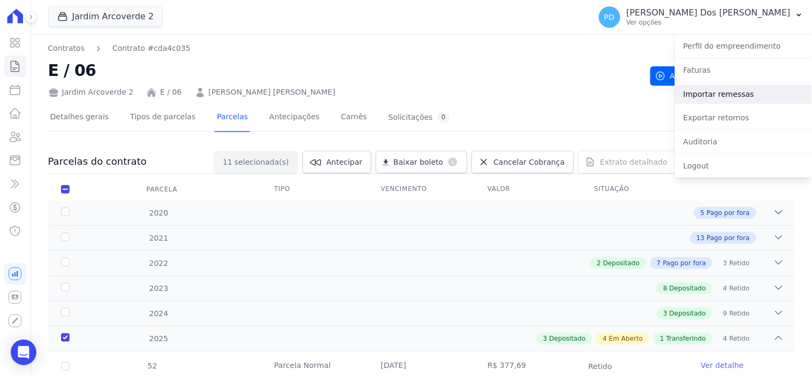
click at [710, 88] on link "Importar remessas" at bounding box center [743, 94] width 137 height 19
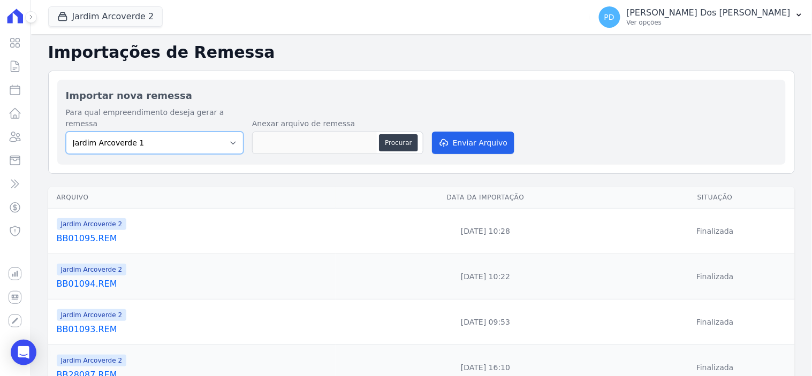
drag, startPoint x: 224, startPoint y: 134, endPoint x: 217, endPoint y: 137, distance: 7.7
click at [224, 134] on select "[GEOGRAPHIC_DATA] 1 [GEOGRAPHIC_DATA] 2" at bounding box center [155, 143] width 178 height 22
select select "4fa78839-2c34-4f71-8278-51da0fd48ff7"
click at [66, 132] on select "[GEOGRAPHIC_DATA] 1 [GEOGRAPHIC_DATA] 2" at bounding box center [155, 143] width 178 height 22
click at [388, 134] on button "Procurar" at bounding box center [398, 142] width 39 height 17
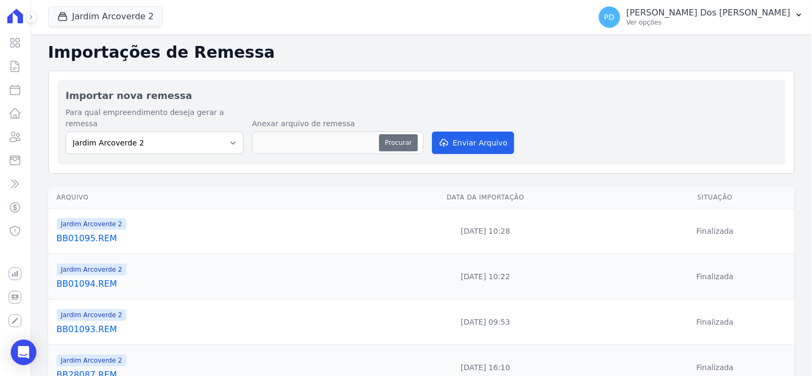
click at [395, 134] on button "Procurar" at bounding box center [398, 142] width 39 height 17
type input "BB01096.REM"
click at [469, 137] on button "Enviar Arquivo" at bounding box center [473, 143] width 82 height 22
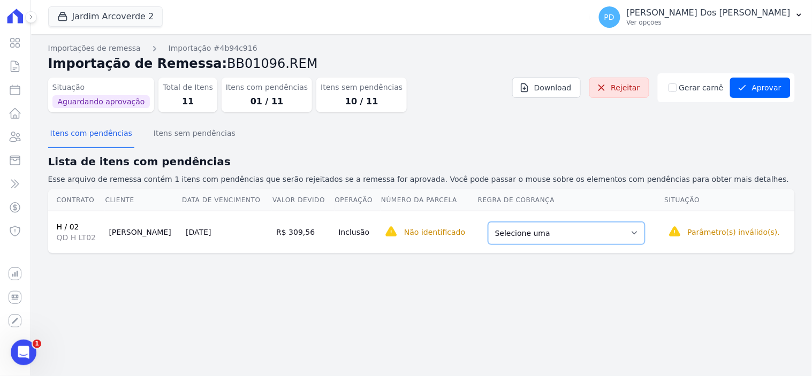
click at [550, 233] on select "Selecione uma Nova Parcela Avulsa Parcela Avulsa Existente Parcela Normal (1 X …" at bounding box center [566, 233] width 157 height 22
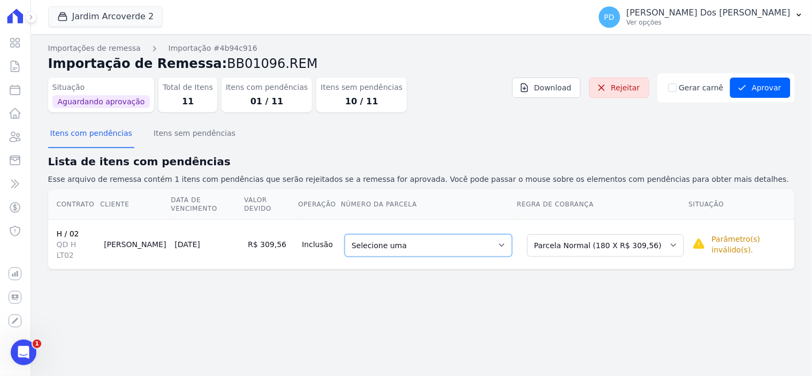
click at [494, 235] on select "Selecione uma 5 - [DATE] - R$ 316,19 - Vencido 30 - [DATE] - R$ 296,54 - Vencid…" at bounding box center [429, 246] width 168 height 22
click at [494, 302] on div "Importações de remessa Importação #4b94c916 Importação de Remessa: BB01096.REM …" at bounding box center [421, 205] width 781 height 342
click at [459, 235] on select "Selecione uma 5 - [DATE] - R$ 316,19 - Vencido 30 - [DATE] - R$ 296,54 - Vencid…" at bounding box center [429, 246] width 168 height 22
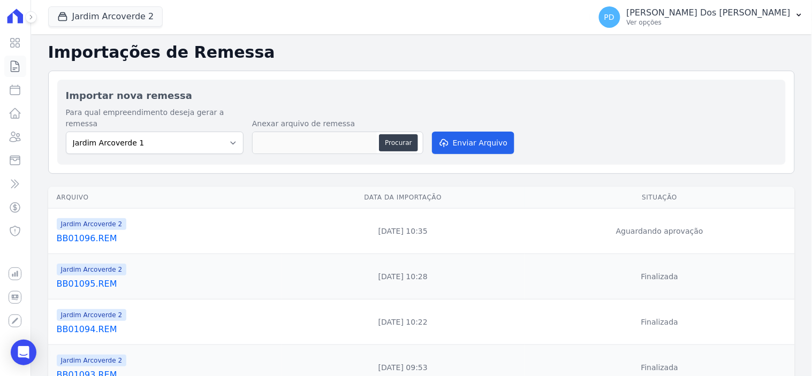
click at [11, 65] on icon at bounding box center [15, 66] width 8 height 11
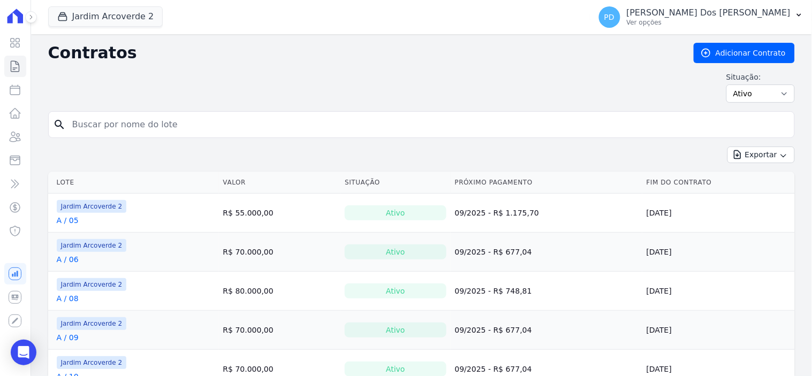
click at [154, 130] on input "search" at bounding box center [428, 124] width 724 height 21
type input "d / 02"
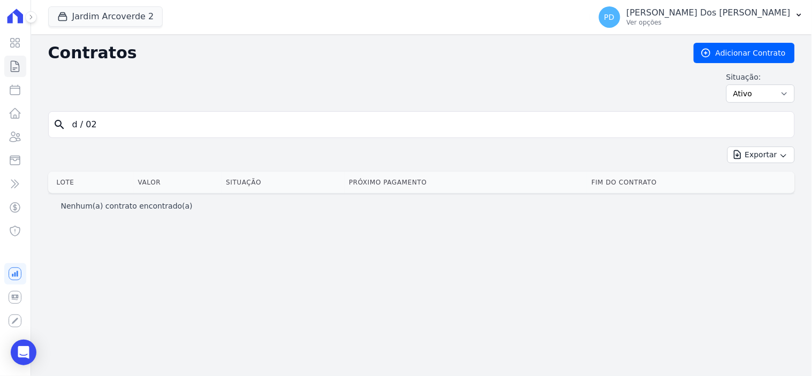
click at [129, 122] on input "d / 02" at bounding box center [428, 124] width 724 height 21
drag, startPoint x: 129, startPoint y: 122, endPoint x: 28, endPoint y: 122, distance: 101.2
click at [28, 122] on div "Visão Geral Contratos [GEOGRAPHIC_DATA] Lotes Clientes Minha Carteira Transferê…" at bounding box center [406, 188] width 812 height 376
type input "b / 17"
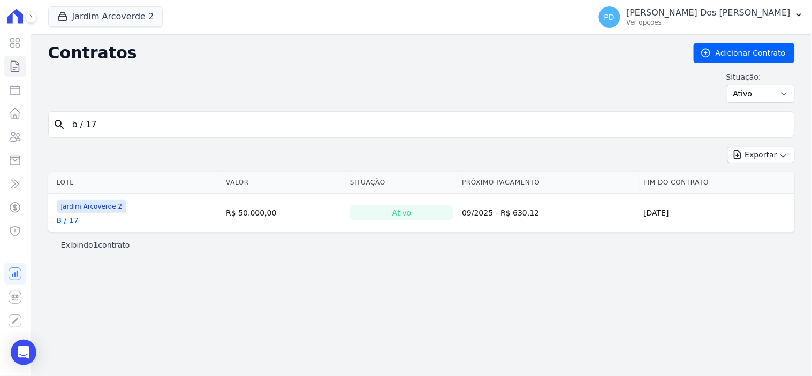
click at [73, 222] on link "B / 17" at bounding box center [68, 220] width 22 height 11
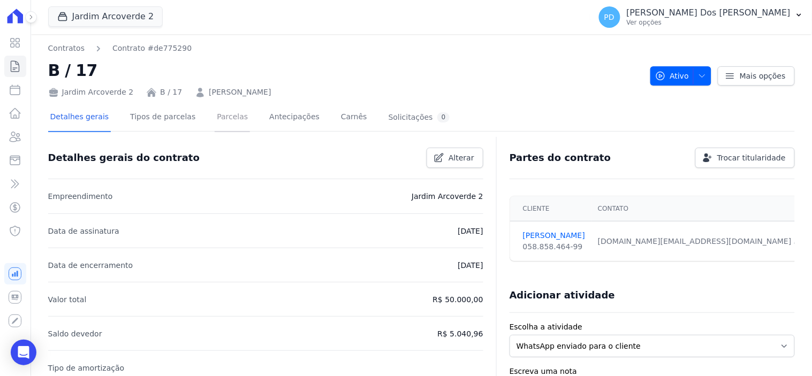
click at [229, 118] on link "Parcelas" at bounding box center [232, 118] width 35 height 28
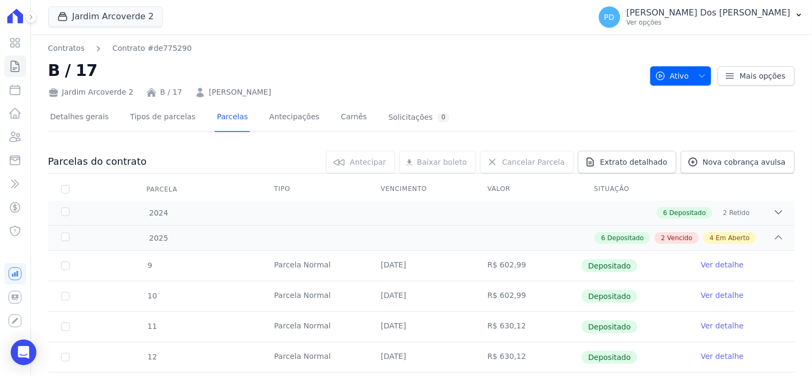
drag, startPoint x: 282, startPoint y: 93, endPoint x: 198, endPoint y: 92, distance: 83.5
click at [198, 92] on div "Jardim Arcoverde 2 B / 17 [PERSON_NAME]" at bounding box center [345, 90] width 594 height 16
copy link "[PERSON_NAME]"
click at [83, 13] on button "Jardim Arcoverde 2" at bounding box center [105, 16] width 115 height 20
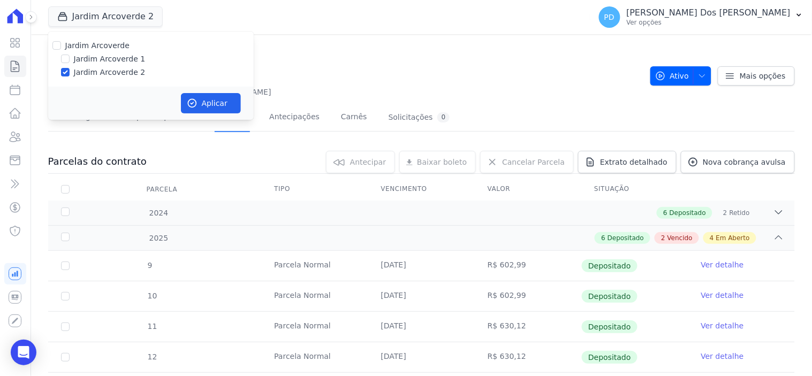
click at [93, 55] on label "Jardim Arcoverde 1" at bounding box center [110, 59] width 72 height 11
click at [70, 55] on input "Jardim Arcoverde 1" at bounding box center [65, 59] width 9 height 9
checkbox input "true"
click at [233, 108] on button "Aplicar" at bounding box center [211, 103] width 60 height 20
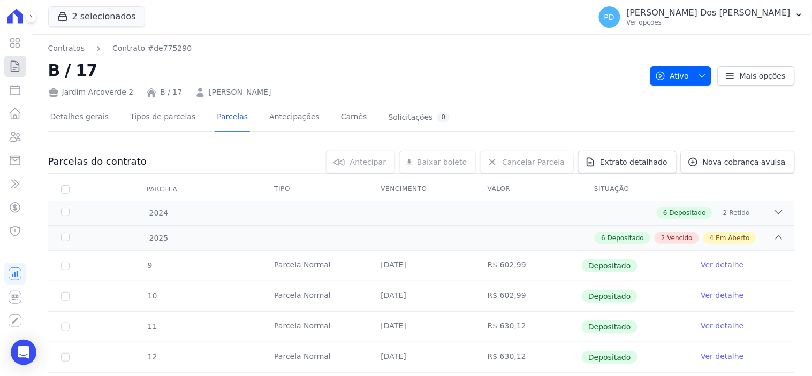
click at [19, 71] on icon at bounding box center [15, 66] width 8 height 11
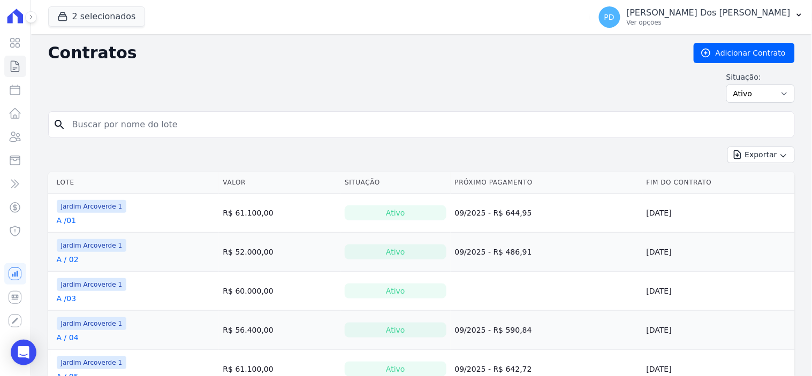
click at [139, 128] on input "search" at bounding box center [428, 124] width 724 height 21
type input "b / 17"
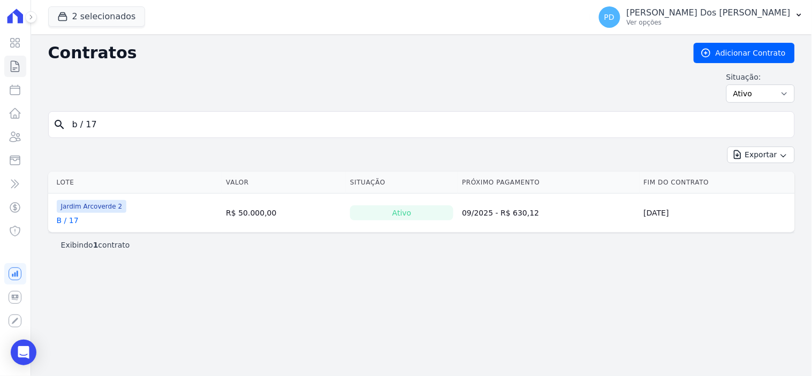
click at [87, 128] on input "b / 17" at bounding box center [428, 124] width 724 height 21
type input "b /17"
click at [69, 224] on link "B /17" at bounding box center [67, 220] width 20 height 11
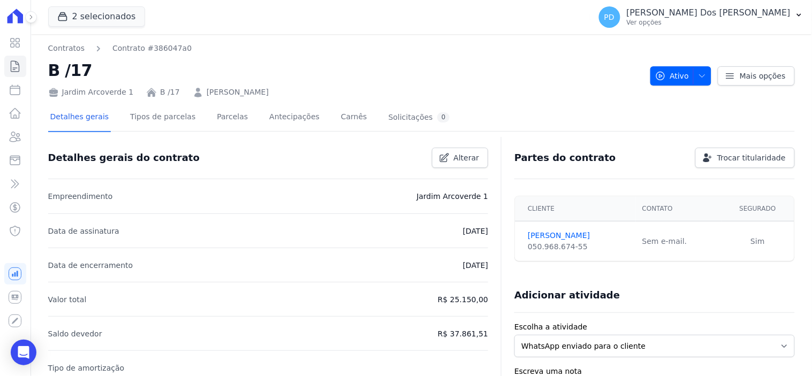
drag, startPoint x: 281, startPoint y: 94, endPoint x: 201, endPoint y: 95, distance: 79.8
click at [194, 95] on div "Jardim Arcoverde 1 B /17 [PERSON_NAME]" at bounding box center [345, 90] width 594 height 16
copy link "[PERSON_NAME]"
click at [11, 67] on icon at bounding box center [15, 66] width 8 height 11
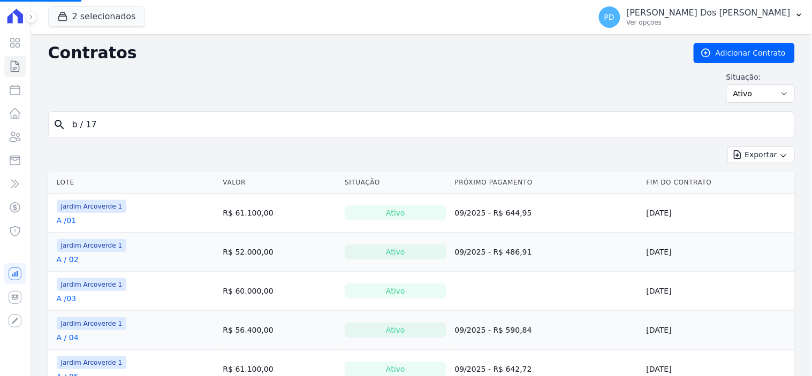
click at [113, 127] on input "b / 17" at bounding box center [428, 124] width 724 height 21
drag, startPoint x: 113, startPoint y: 127, endPoint x: 50, endPoint y: 120, distance: 63.5
click at [50, 120] on div "search b / 17" at bounding box center [421, 124] width 747 height 27
type input "h"
click at [70, 127] on input "search" at bounding box center [428, 124] width 724 height 21
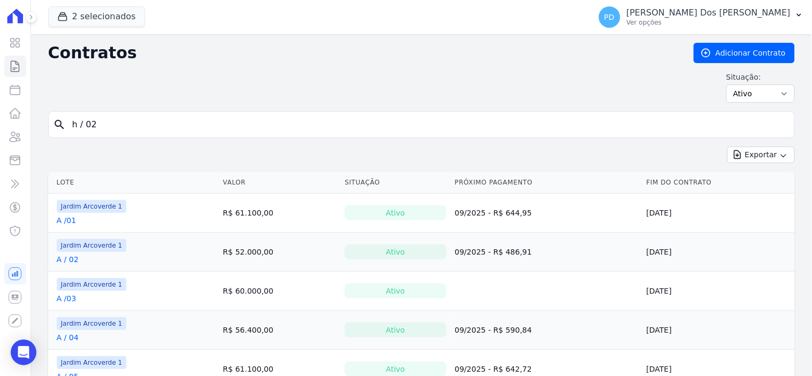
type input "h / 02"
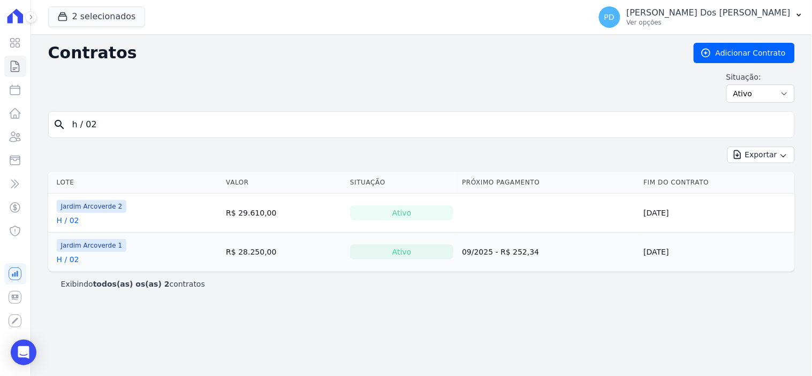
click at [67, 222] on link "H / 02" at bounding box center [68, 220] width 22 height 11
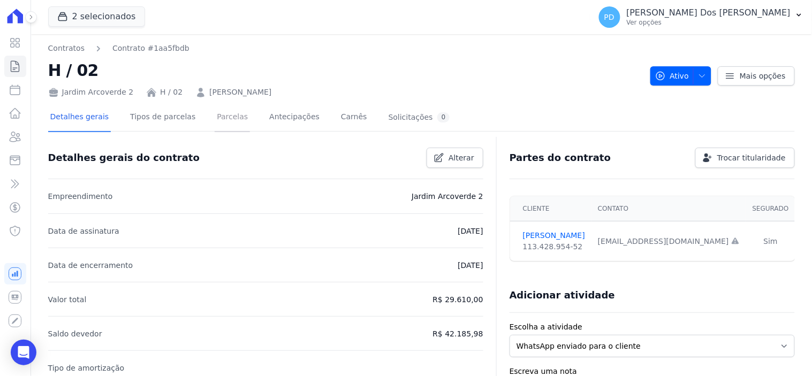
click at [221, 119] on link "Parcelas" at bounding box center [232, 118] width 35 height 28
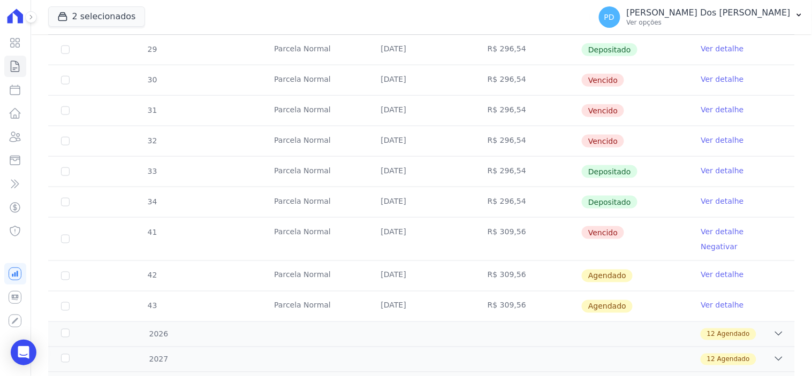
scroll to position [357, 0]
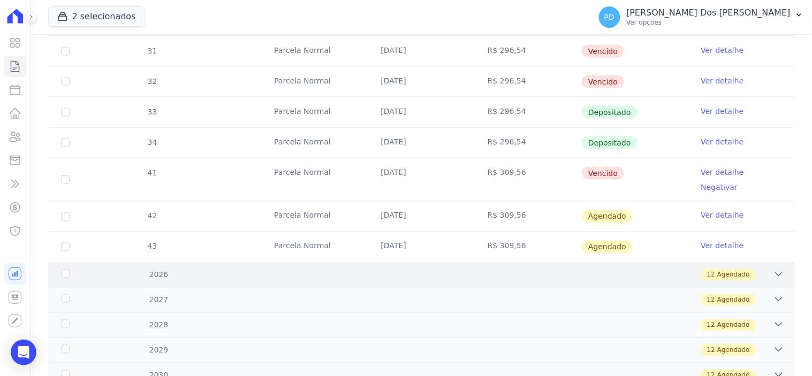
click at [59, 270] on div "2026" at bounding box center [92, 275] width 67 height 11
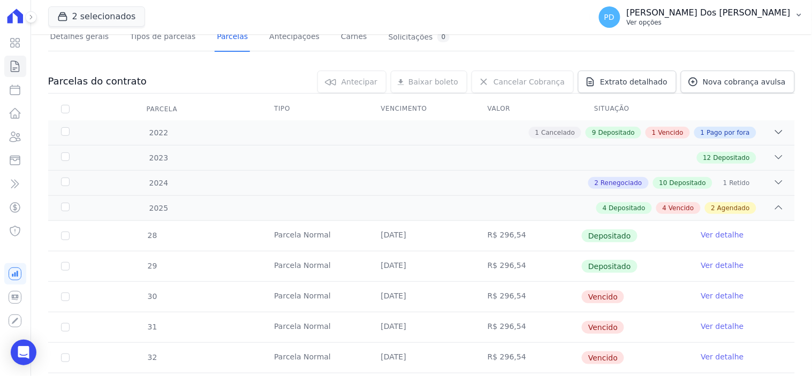
scroll to position [59, 0]
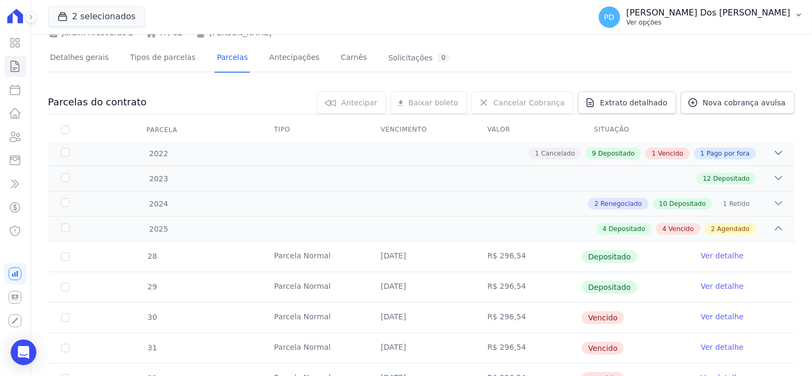
click at [802, 12] on icon "button" at bounding box center [799, 15] width 9 height 9
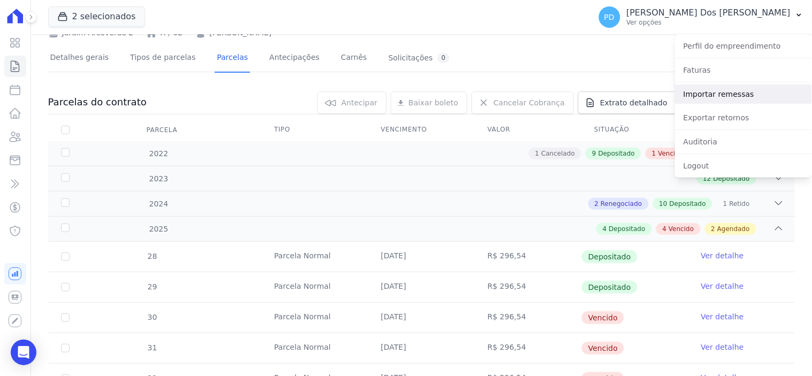
click at [721, 90] on link "Importar remessas" at bounding box center [743, 94] width 137 height 19
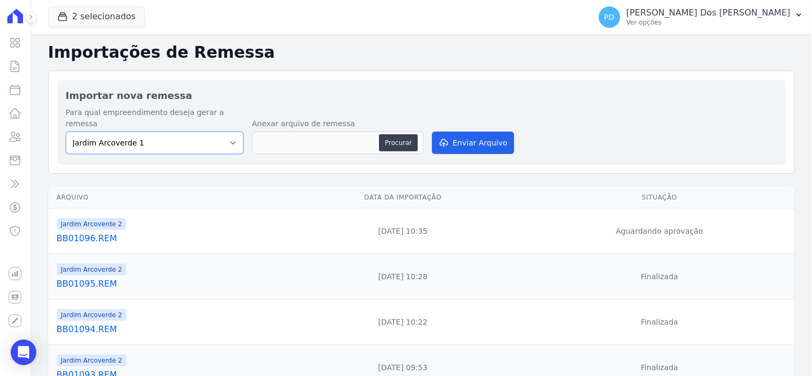
click at [202, 132] on select "[GEOGRAPHIC_DATA] 1 [GEOGRAPHIC_DATA] 2" at bounding box center [155, 143] width 178 height 22
select select "4fa78839-2c34-4f71-8278-51da0fd48ff7"
click at [66, 132] on select "[GEOGRAPHIC_DATA] 1 [GEOGRAPHIC_DATA] 2" at bounding box center [155, 143] width 178 height 22
click at [399, 134] on button "Procurar" at bounding box center [398, 142] width 39 height 17
type input "BB01096.REM"
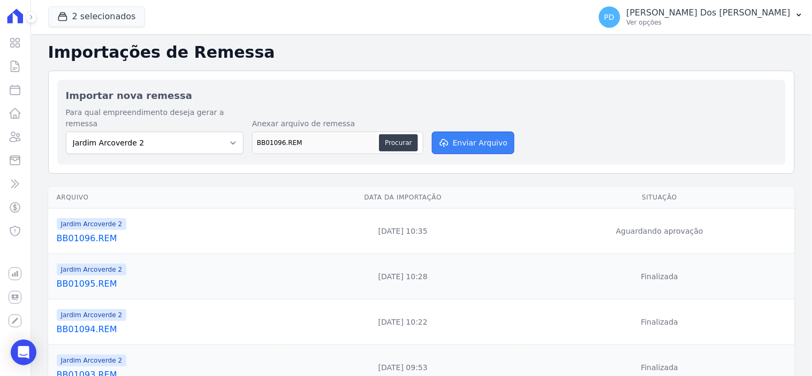
click at [467, 132] on button "Enviar Arquivo" at bounding box center [473, 143] width 82 height 22
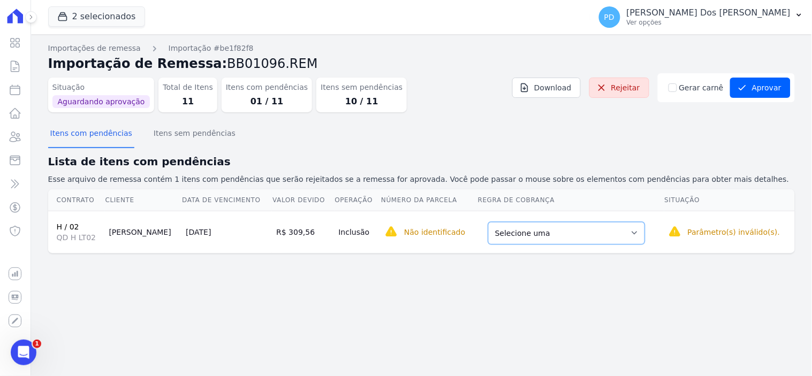
click at [519, 234] on select "Selecione uma Nova Parcela Avulsa Parcela Avulsa Existente Parcela Normal (1 X …" at bounding box center [566, 233] width 157 height 22
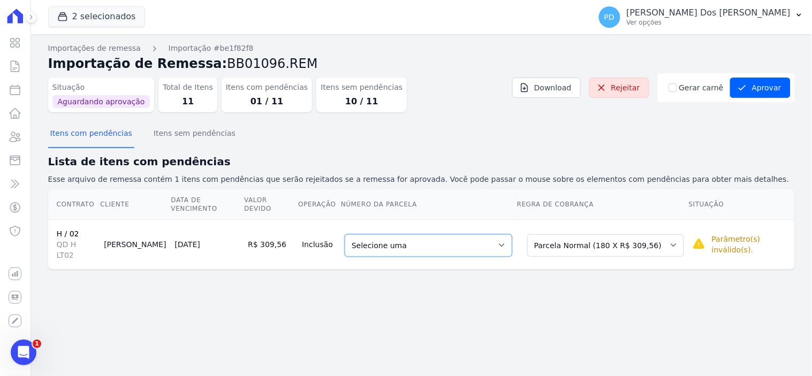
click at [472, 242] on select "Selecione uma 5 - 24/12/2022 - R$ 316,19 - Vencido 30 - 24/03/2025 - R$ 296,54 …" at bounding box center [429, 246] width 168 height 22
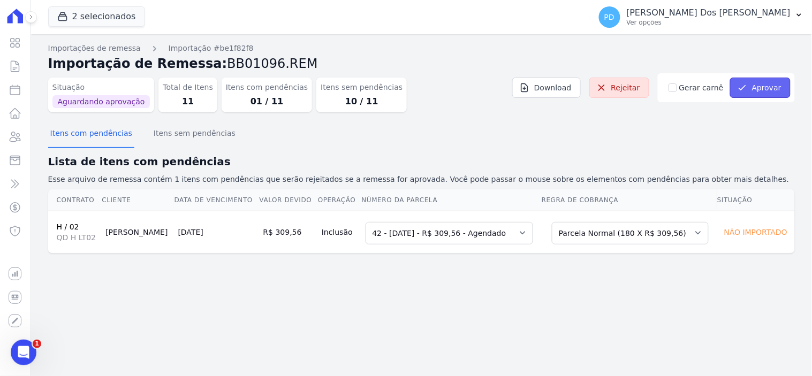
click at [752, 87] on button "Aprovar" at bounding box center [760, 88] width 61 height 20
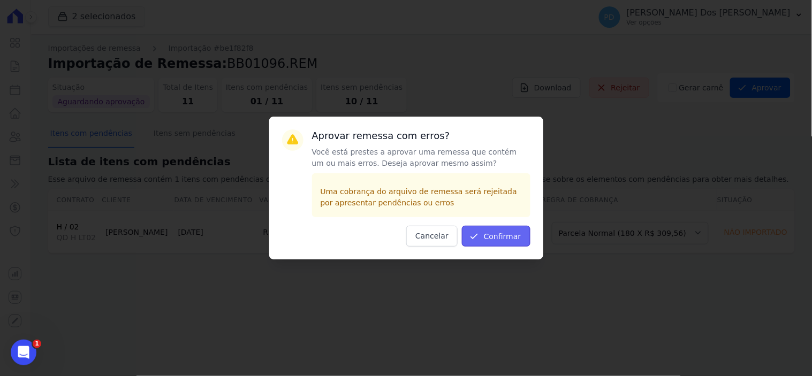
click at [518, 238] on button "Confirmar" at bounding box center [496, 236] width 69 height 21
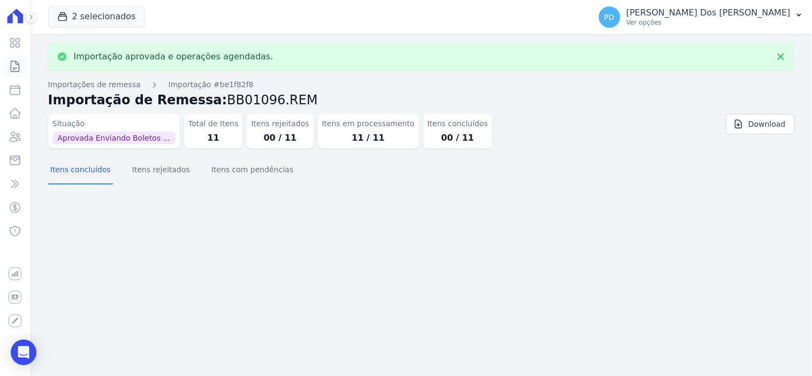
click at [14, 71] on icon at bounding box center [15, 66] width 13 height 13
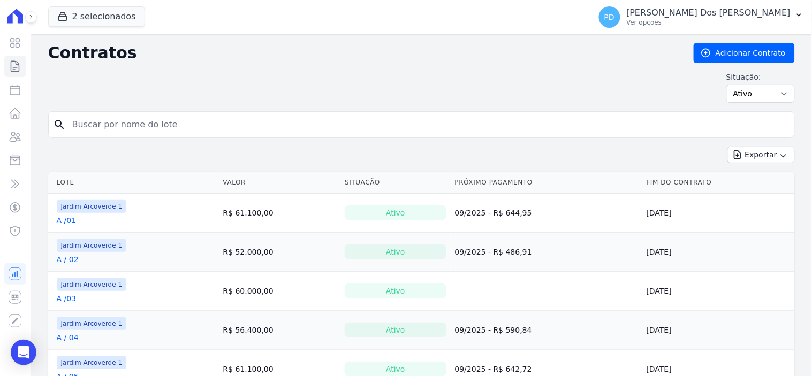
click at [161, 125] on input "search" at bounding box center [428, 124] width 724 height 21
type input "h / 02"
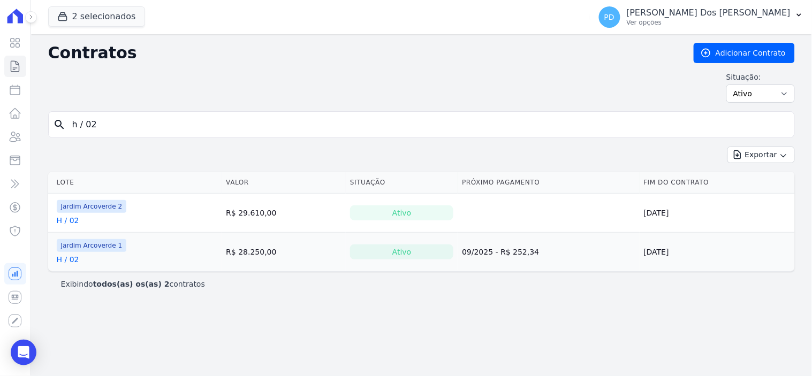
click at [67, 217] on link "H / 02" at bounding box center [68, 220] width 22 height 11
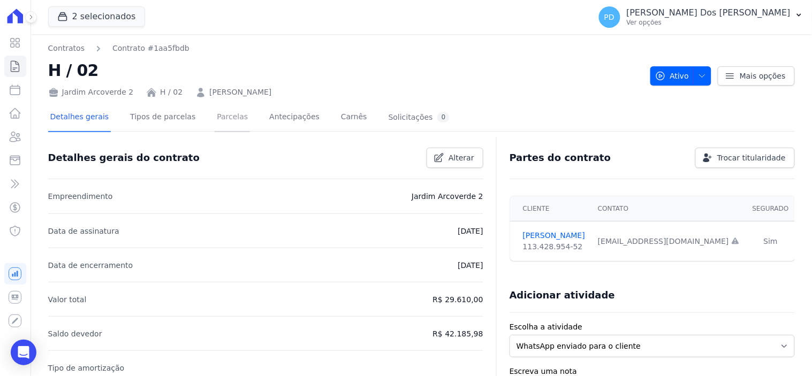
click at [215, 122] on link "Parcelas" at bounding box center [232, 118] width 35 height 28
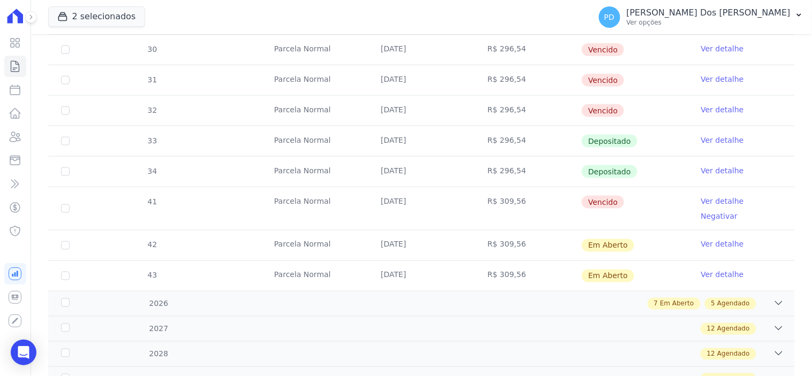
scroll to position [357, 0]
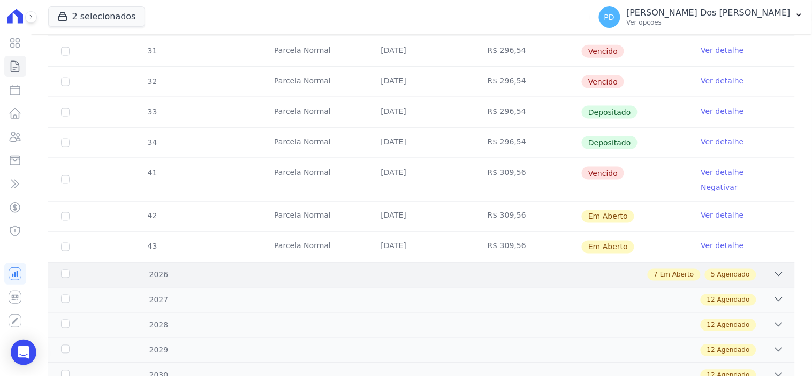
click at [774, 269] on icon at bounding box center [779, 274] width 11 height 11
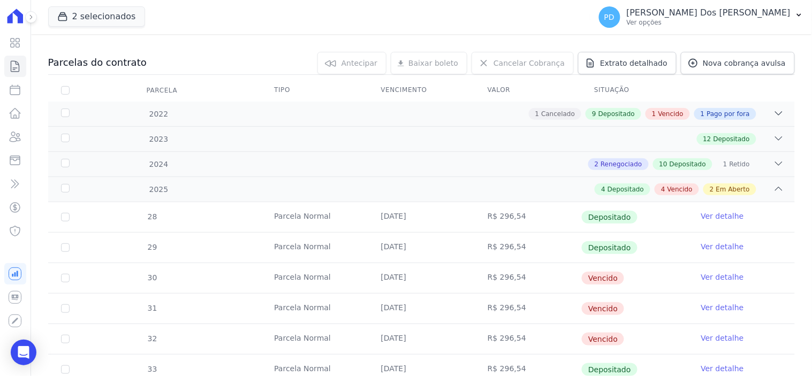
scroll to position [297, 0]
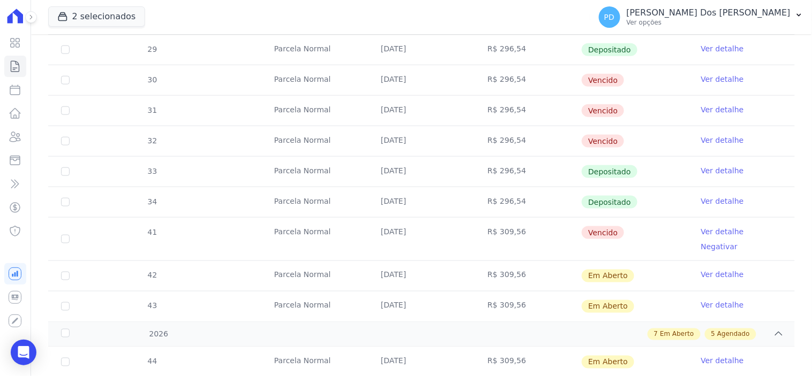
click at [335, 261] on td "Parcela Normal" at bounding box center [314, 276] width 107 height 30
click at [306, 265] on td "Parcela Normal" at bounding box center [314, 276] width 107 height 30
click at [705, 270] on link "Ver detalhe" at bounding box center [722, 275] width 43 height 11
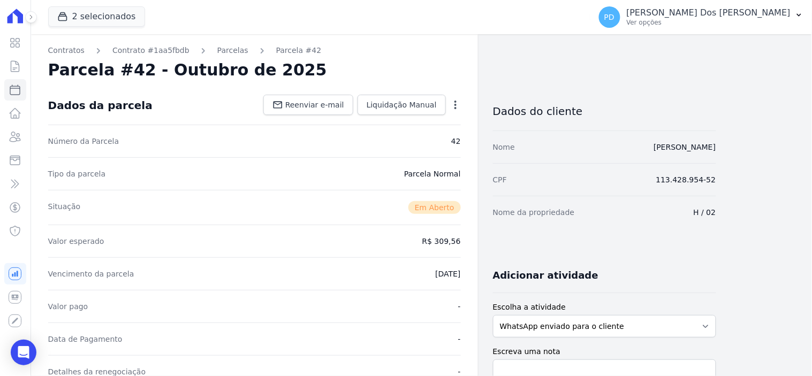
click at [452, 100] on icon "button" at bounding box center [455, 105] width 11 height 11
click at [413, 125] on link "Alterar" at bounding box center [409, 119] width 94 height 19
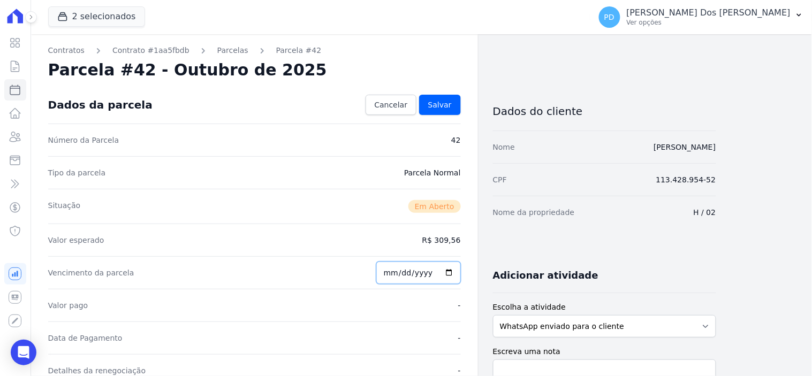
click at [402, 275] on input "2025-10-25" at bounding box center [418, 273] width 85 height 22
type input "2025-09-25"
click at [442, 106] on span "Salvar" at bounding box center [440, 105] width 24 height 11
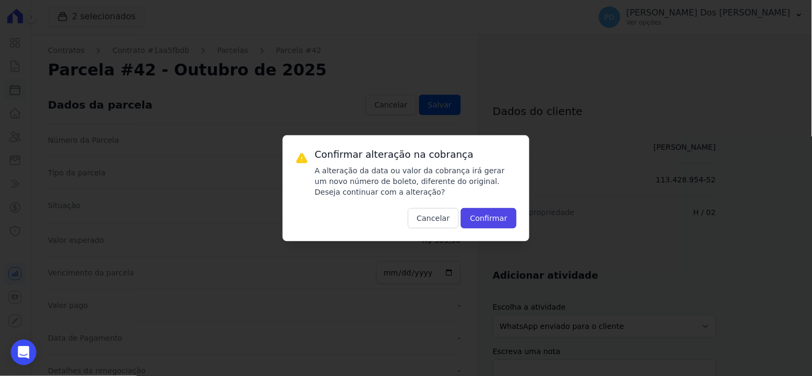
click at [475, 220] on button "Confirmar" at bounding box center [489, 218] width 56 height 20
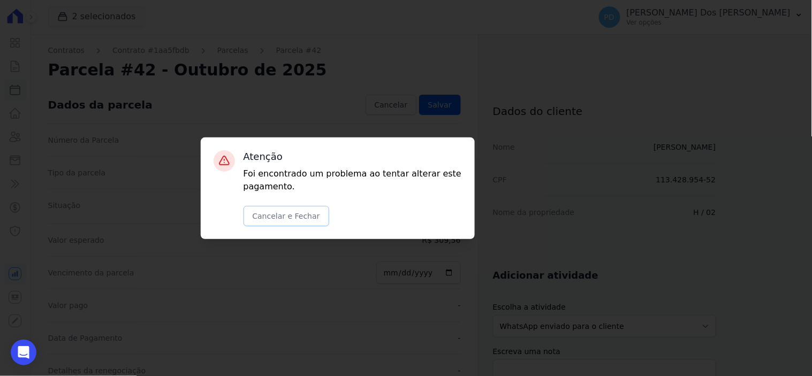
click at [285, 218] on button "Cancelar e Fechar" at bounding box center [287, 216] width 86 height 20
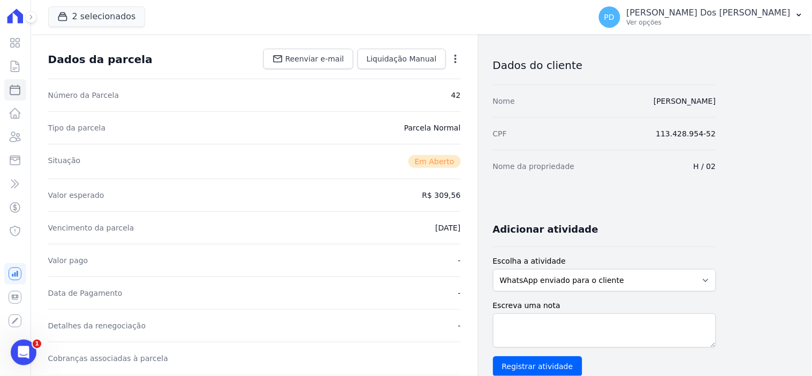
scroll to position [178, 0]
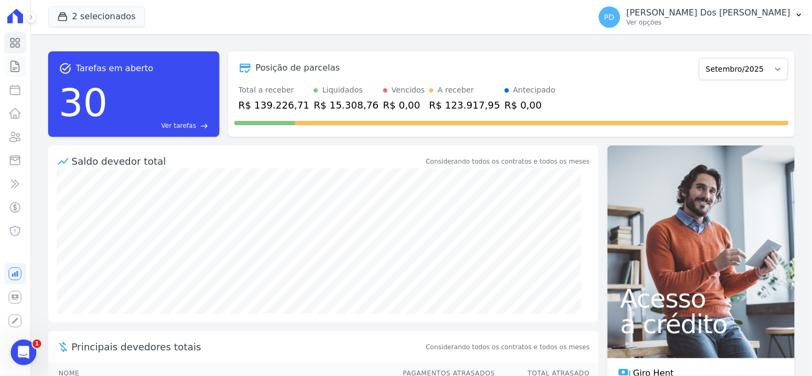
click at [16, 68] on icon at bounding box center [15, 66] width 13 height 13
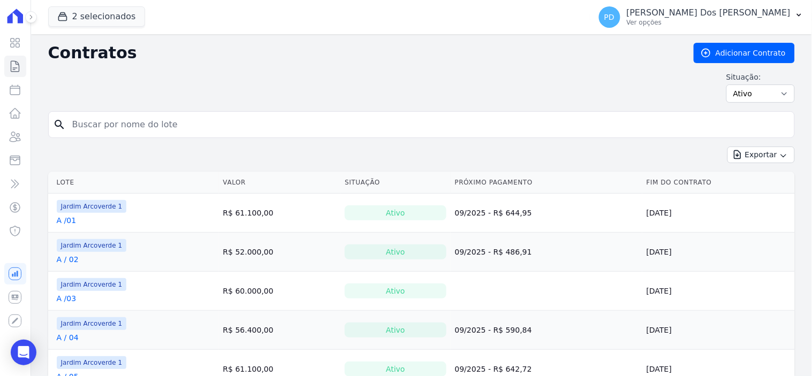
click at [116, 124] on input "search" at bounding box center [428, 124] width 724 height 21
type input "h / 02"
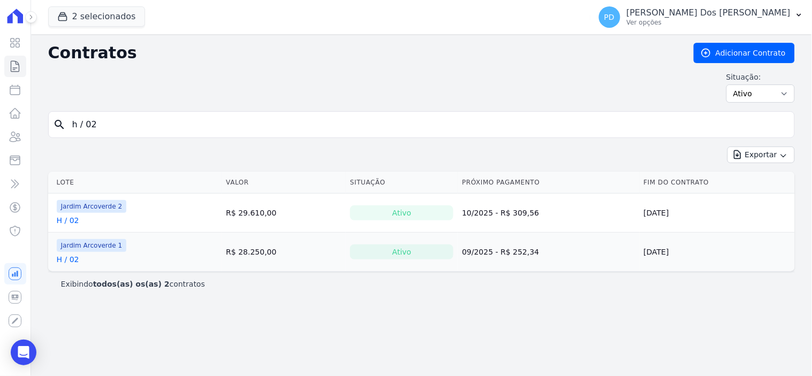
click at [72, 220] on link "H / 02" at bounding box center [68, 220] width 22 height 11
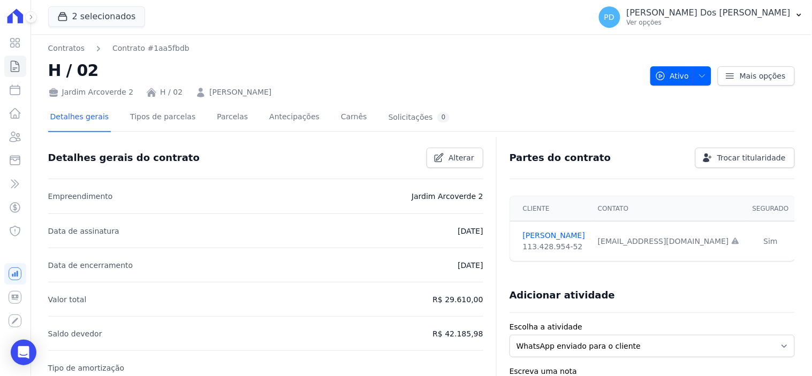
scroll to position [59, 0]
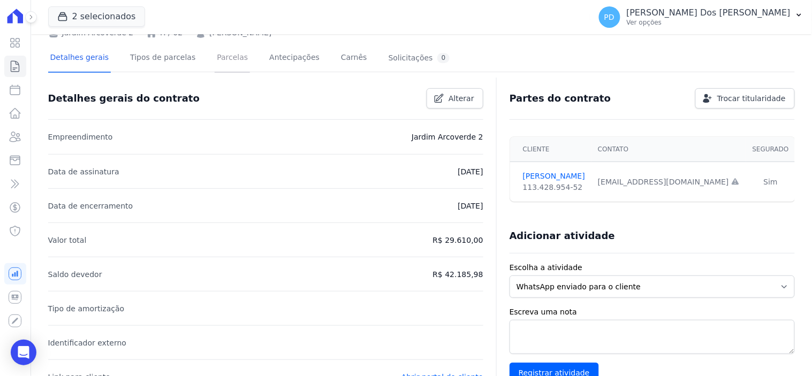
click at [215, 57] on link "Parcelas" at bounding box center [232, 58] width 35 height 28
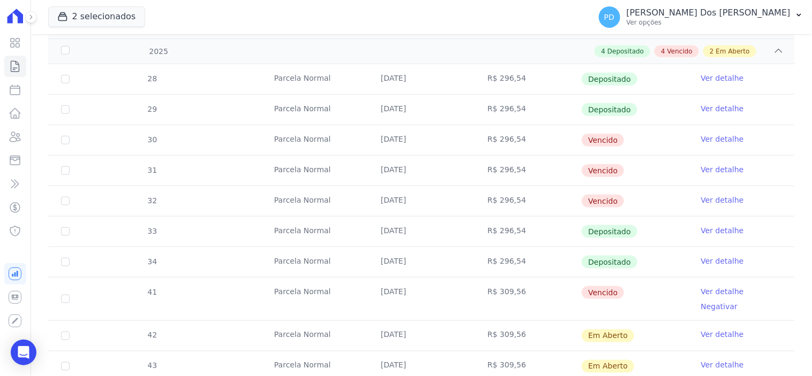
scroll to position [238, 0]
click at [717, 329] on link "Ver detalhe" at bounding box center [722, 334] width 43 height 11
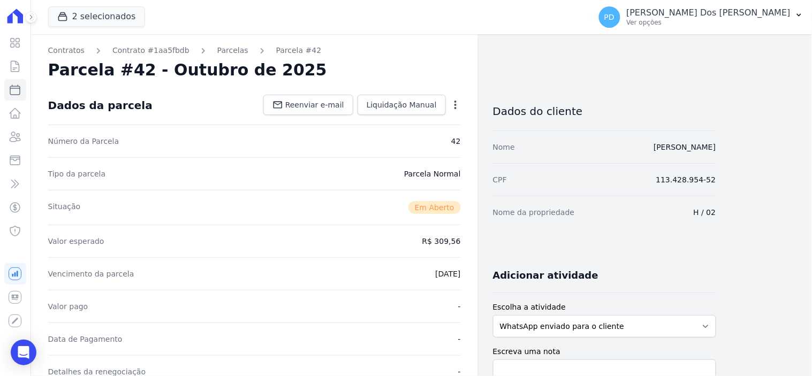
click at [456, 104] on icon "button" at bounding box center [455, 105] width 11 height 11
click at [415, 121] on link "Alterar" at bounding box center [409, 119] width 94 height 19
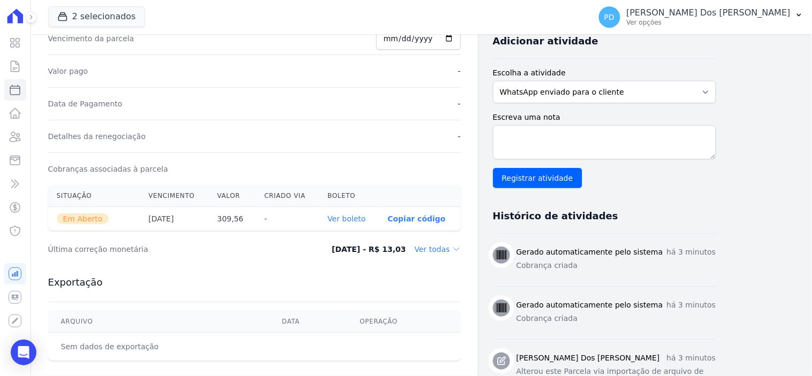
scroll to position [238, 0]
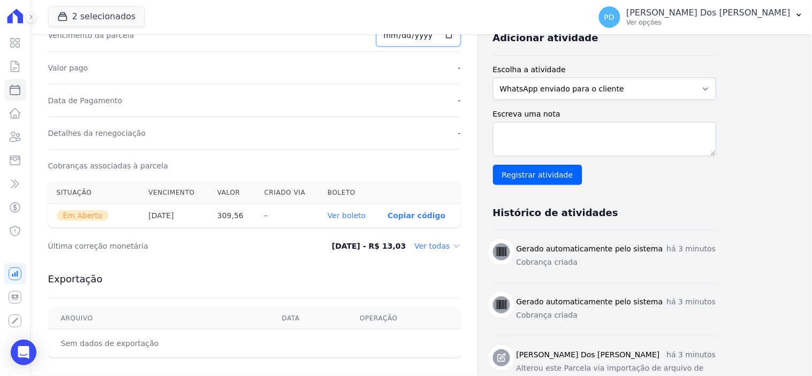
click at [394, 39] on input "2025-10-25" at bounding box center [418, 35] width 85 height 22
type input "2025-10-25"
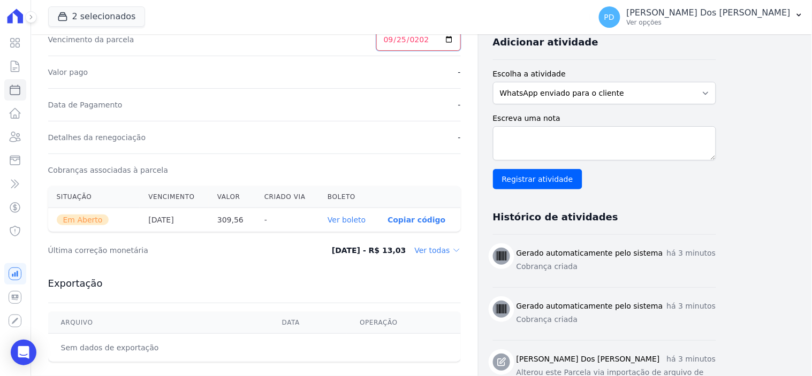
type input "2025-09-25"
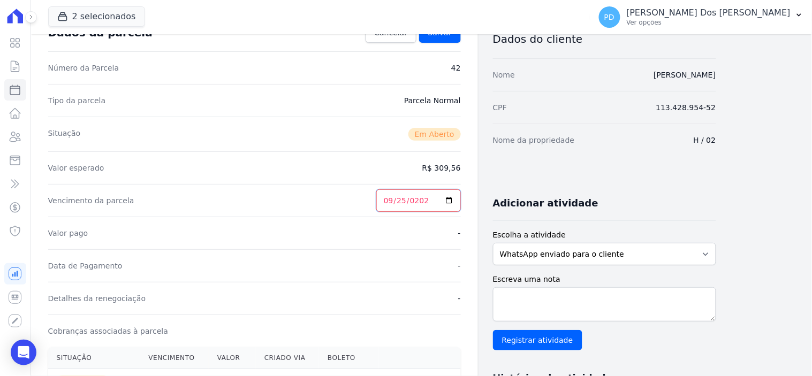
scroll to position [55, 0]
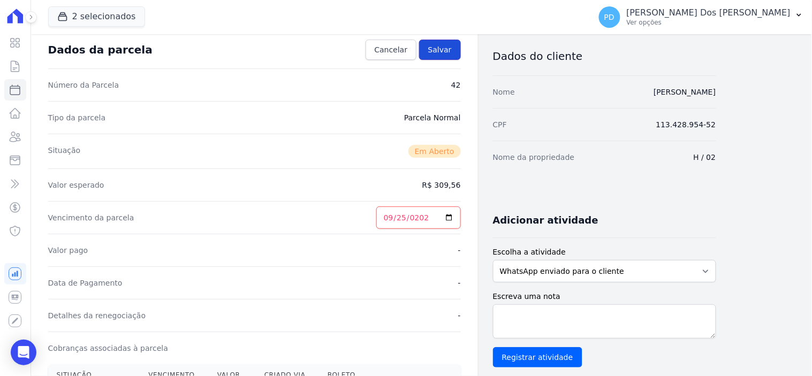
click at [447, 47] on span "Salvar" at bounding box center [440, 49] width 24 height 11
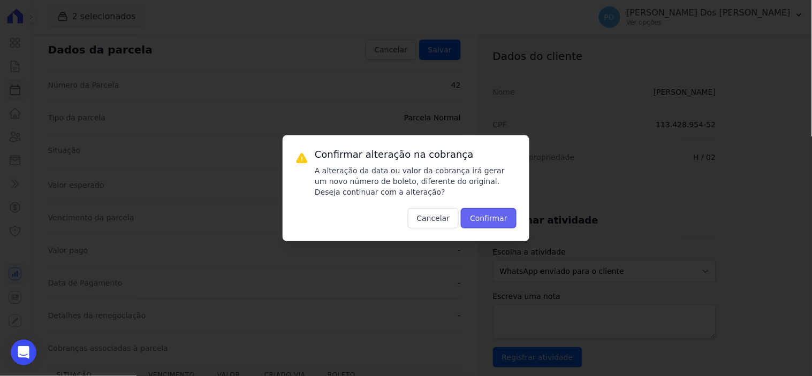
click at [486, 217] on button "Confirmar" at bounding box center [489, 218] width 56 height 20
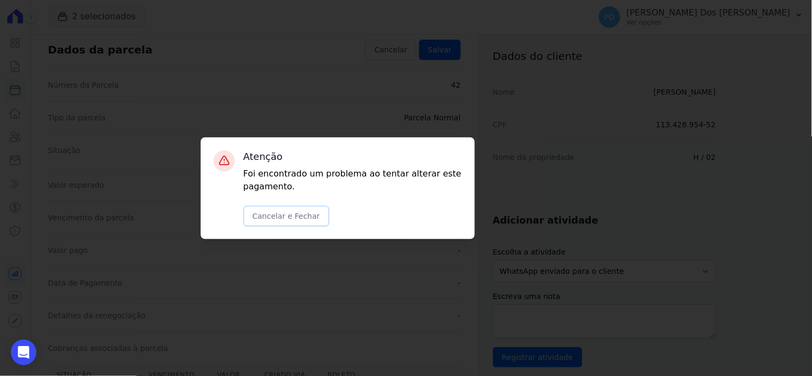
click at [271, 211] on button "Cancelar e Fechar" at bounding box center [287, 216] width 86 height 20
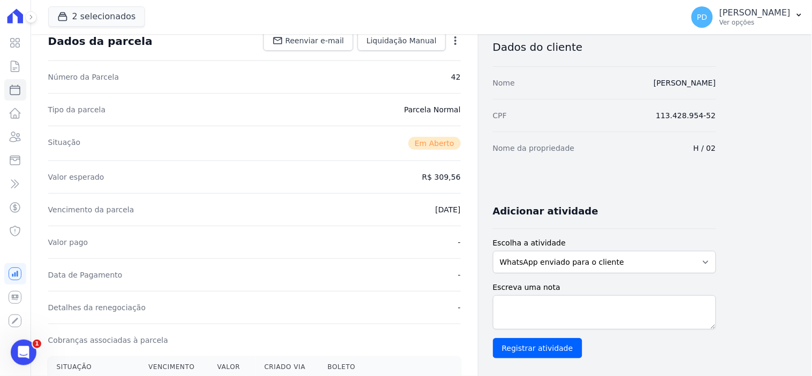
scroll to position [59, 0]
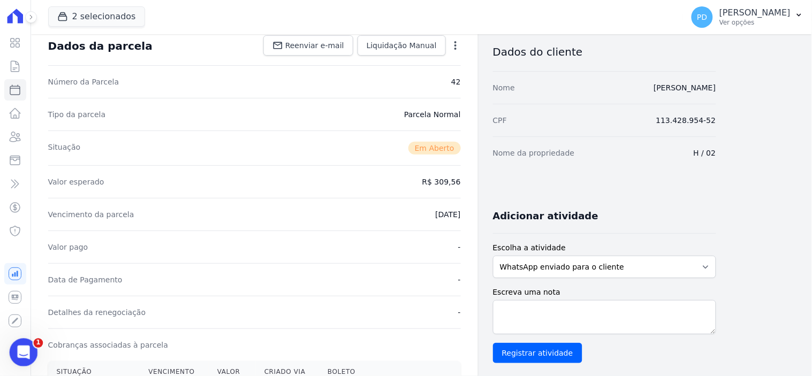
click at [20, 347] on icon "Abertura do Messenger da Intercom" at bounding box center [22, 352] width 18 height 18
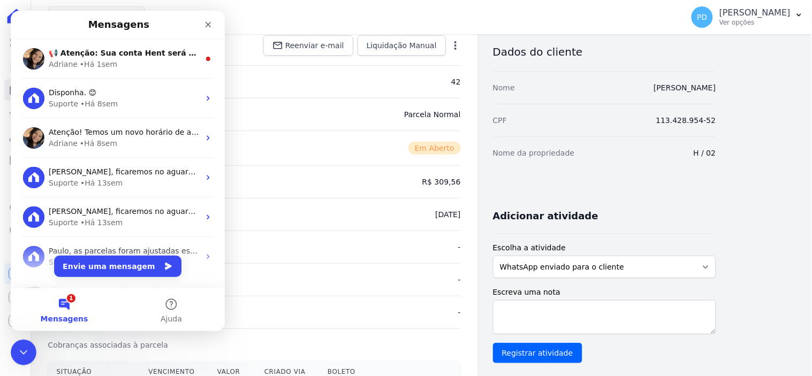
scroll to position [0, 0]
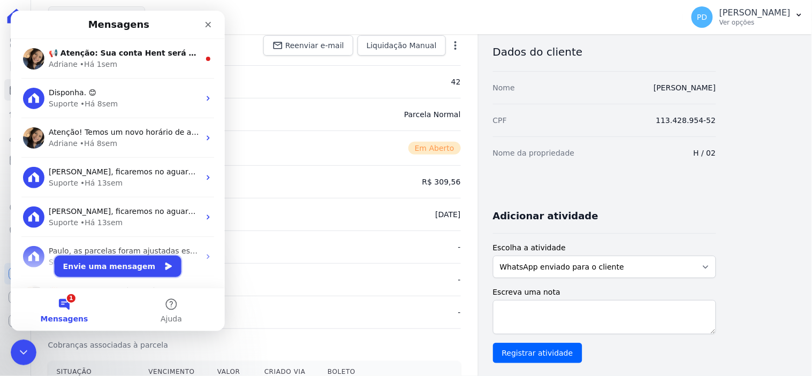
click at [108, 263] on button "Envie uma mensagem" at bounding box center [117, 265] width 127 height 21
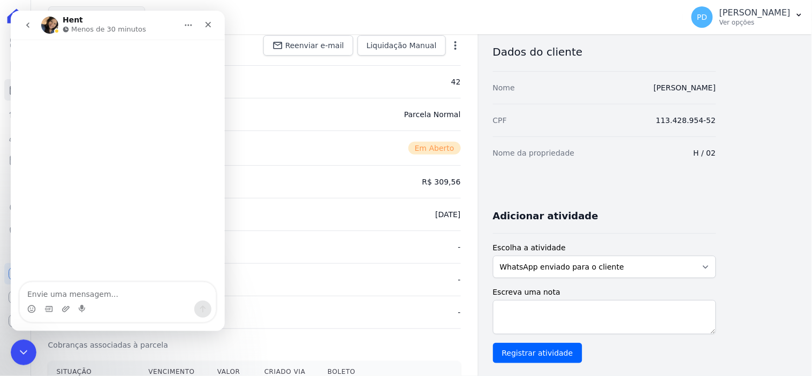
click at [128, 290] on textarea "Envie uma mensagem..." at bounding box center [117, 291] width 196 height 18
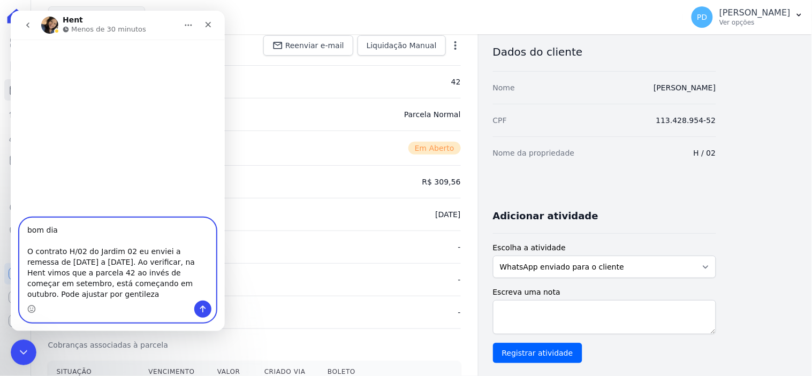
type textarea "bom dia O contrato H/02 do Jardim 02 eu enviei a remessa de [DATE] a [DATE]. Ao…"
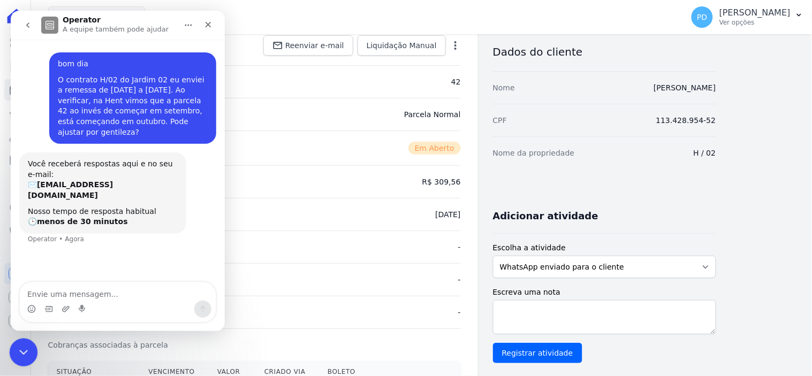
click at [16, 344] on div "Encerramento do Messenger da Intercom" at bounding box center [22, 351] width 26 height 26
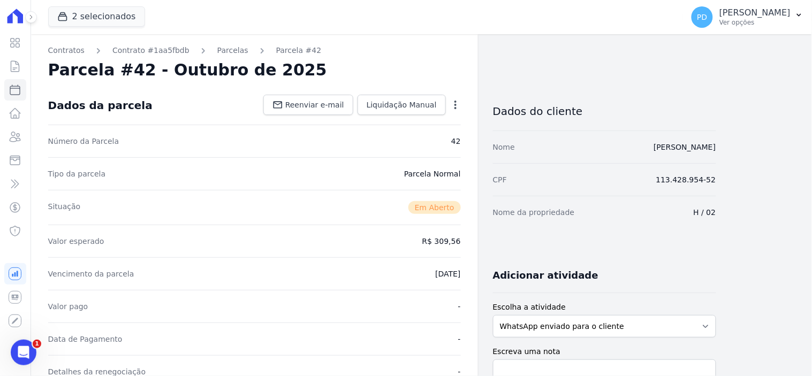
drag, startPoint x: 722, startPoint y: 147, endPoint x: 641, endPoint y: 146, distance: 80.8
copy link "[PERSON_NAME]"
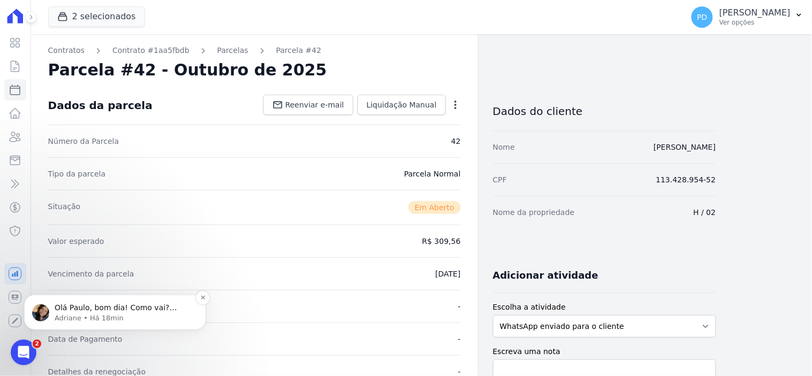
click at [77, 308] on p "Olá Paulo, bom dia! Como vai? Paulo, estou em atendimento mas assim que finaliz…" at bounding box center [124, 308] width 138 height 11
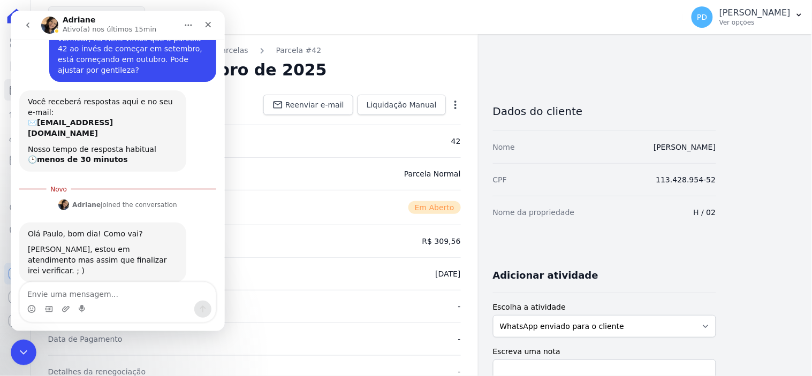
scroll to position [63, 0]
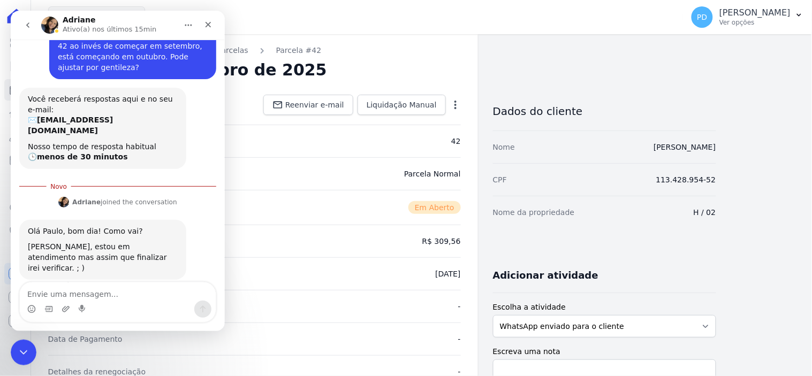
click at [138, 292] on textarea "Envie uma mensagem..." at bounding box center [117, 291] width 196 height 18
type textarea "grato"
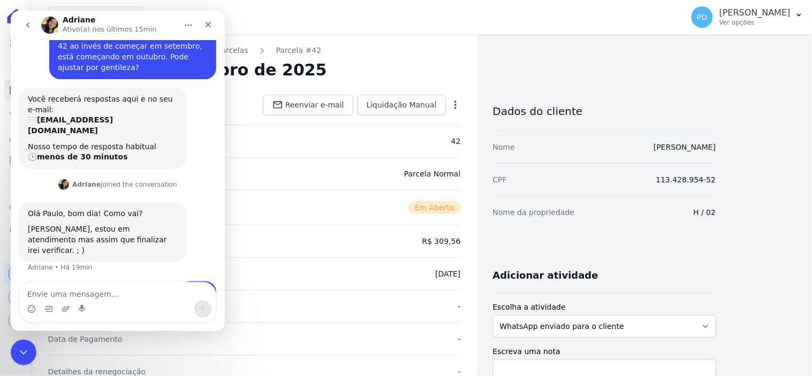
scroll to position [78, 0]
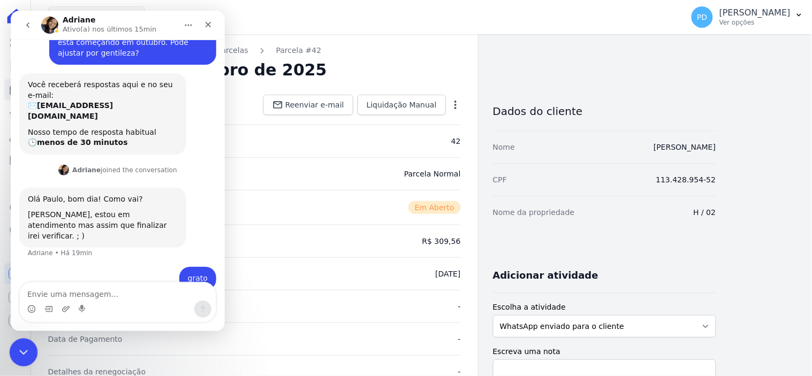
click at [21, 357] on icon "Encerramento do Messenger da Intercom" at bounding box center [22, 351] width 13 height 13
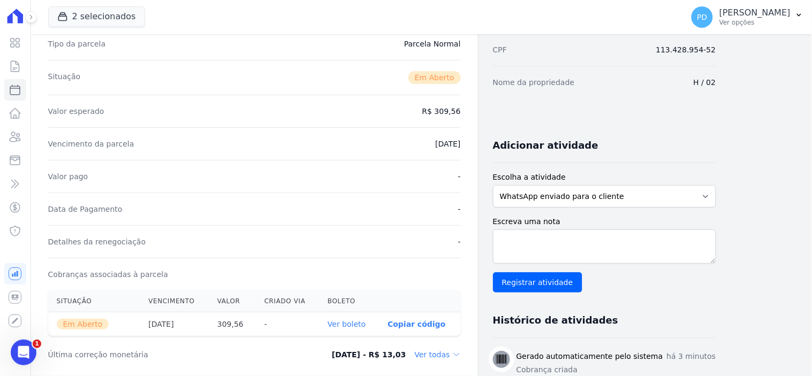
scroll to position [0, 0]
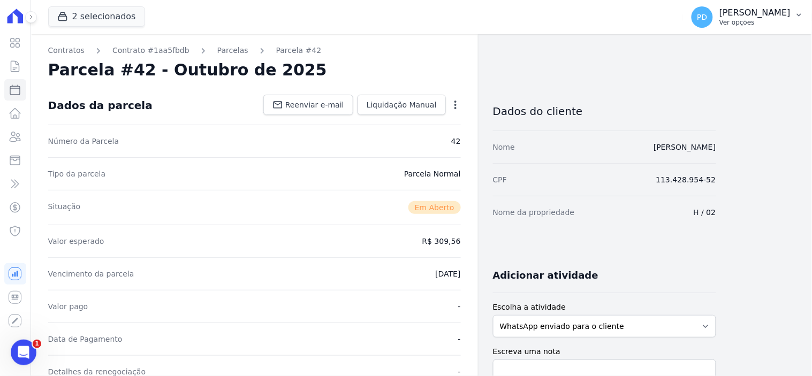
click at [796, 14] on icon "button" at bounding box center [799, 15] width 9 height 9
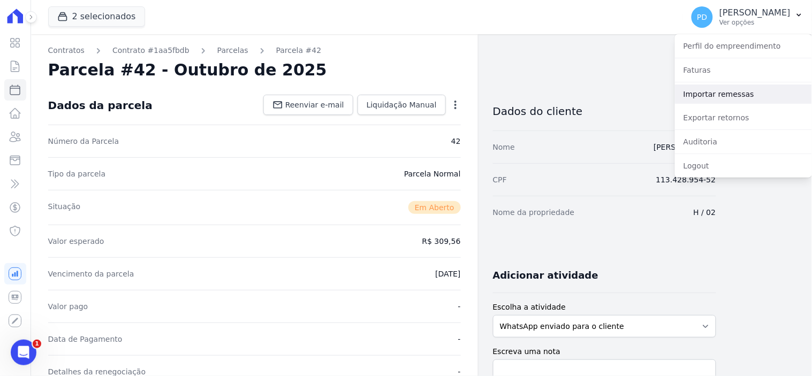
click at [716, 96] on link "Importar remessas" at bounding box center [743, 94] width 137 height 19
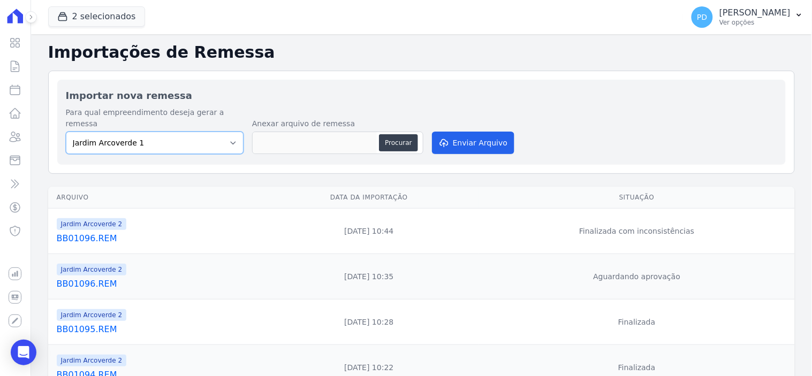
click at [222, 132] on select "[GEOGRAPHIC_DATA] 1 [GEOGRAPHIC_DATA] 2" at bounding box center [155, 143] width 178 height 22
select select "4fa78839-2c34-4f71-8278-51da0fd48ff7"
click at [66, 132] on select "[GEOGRAPHIC_DATA] 1 [GEOGRAPHIC_DATA] 2" at bounding box center [155, 143] width 178 height 22
click at [391, 134] on button "Procurar" at bounding box center [398, 142] width 39 height 17
type input "BB01097.REM"
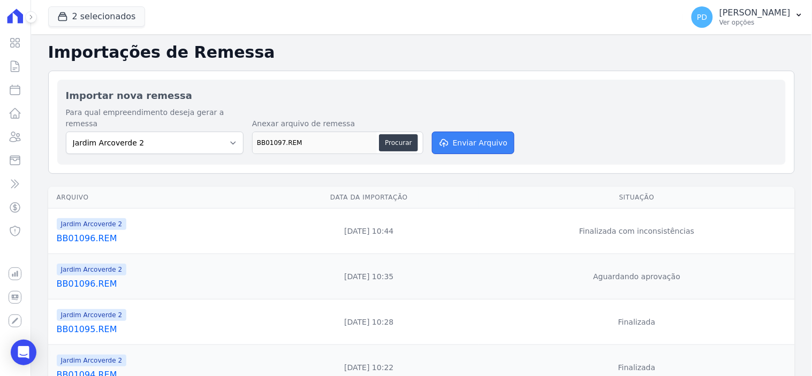
click at [490, 132] on button "Enviar Arquivo" at bounding box center [473, 143] width 82 height 22
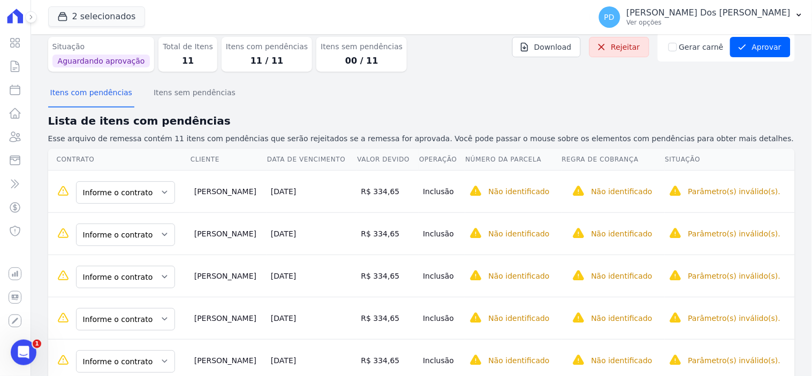
scroll to position [59, 0]
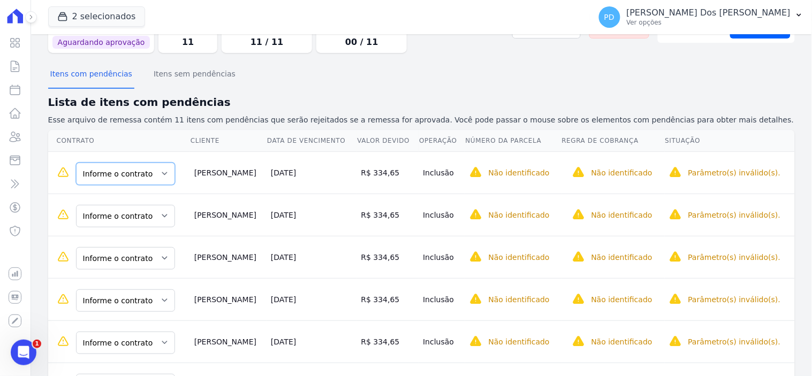
click at [118, 173] on select "Informe o contrato G / 19 G / 05" at bounding box center [125, 174] width 99 height 22
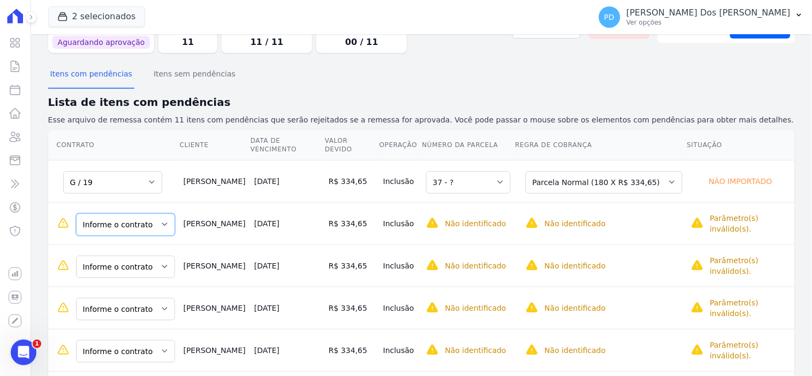
click at [125, 221] on select "Informe o contrato G / 19 G / 05" at bounding box center [125, 225] width 99 height 22
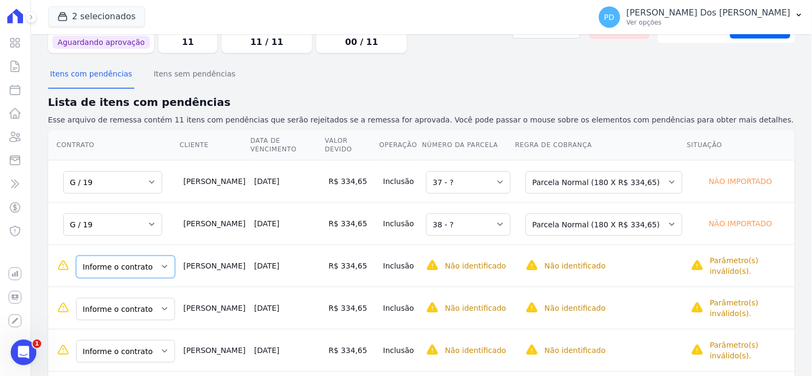
click at [125, 259] on select "Informe o contrato G / 19 G / 05" at bounding box center [125, 267] width 99 height 22
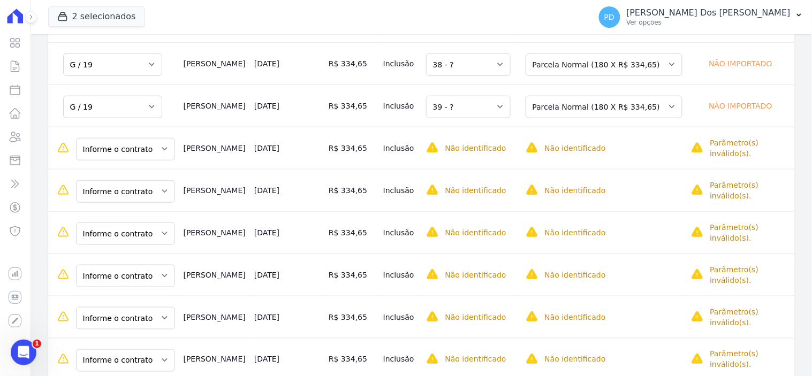
scroll to position [238, 0]
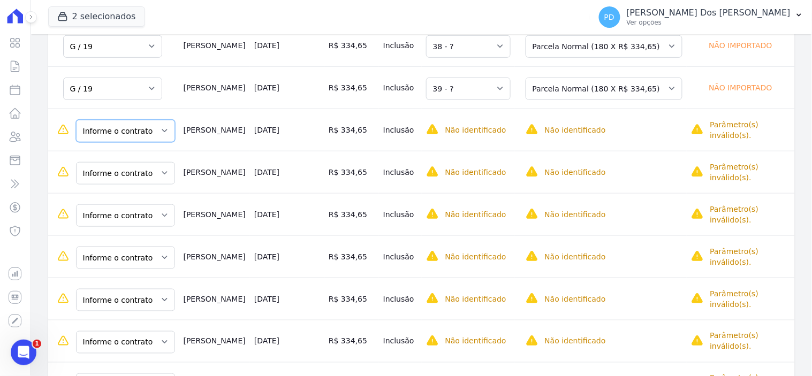
click at [122, 122] on select "Informe o contrato G / 19 G / 05" at bounding box center [125, 131] width 99 height 22
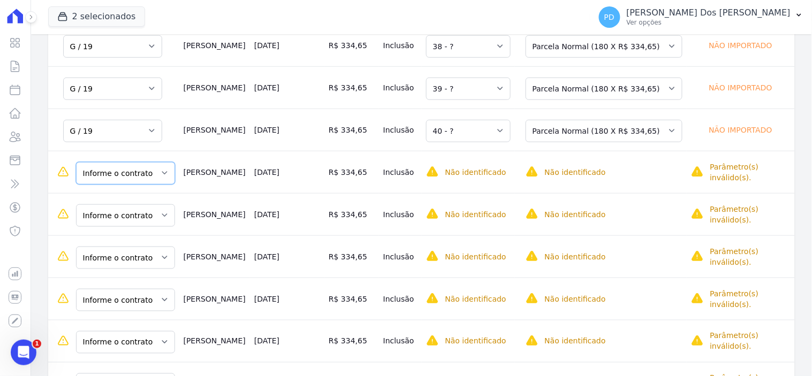
click at [119, 171] on select "Informe o contrato G / 19 G / 05" at bounding box center [125, 173] width 99 height 22
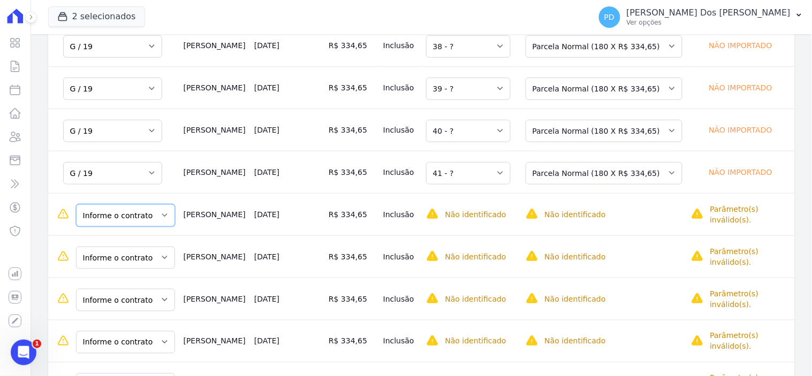
click at [124, 205] on select "Informe o contrato G / 19 G / 05" at bounding box center [125, 216] width 99 height 22
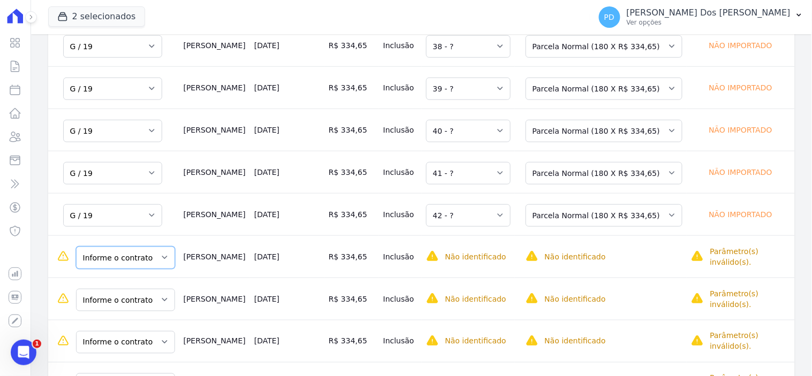
click at [115, 252] on select "Informe o contrato G / 19 G / 05" at bounding box center [125, 258] width 99 height 22
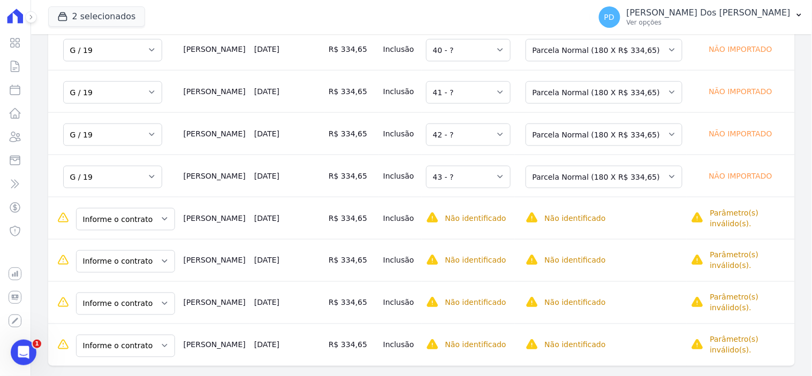
scroll to position [327, 0]
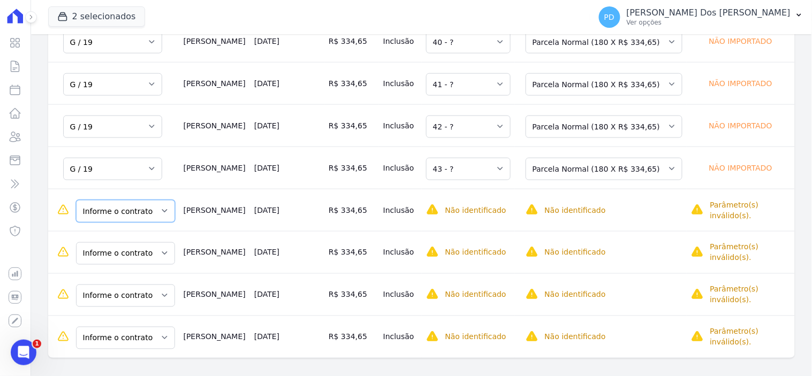
click at [142, 205] on select "Informe o contrato G / 19 G / 05" at bounding box center [125, 211] width 99 height 22
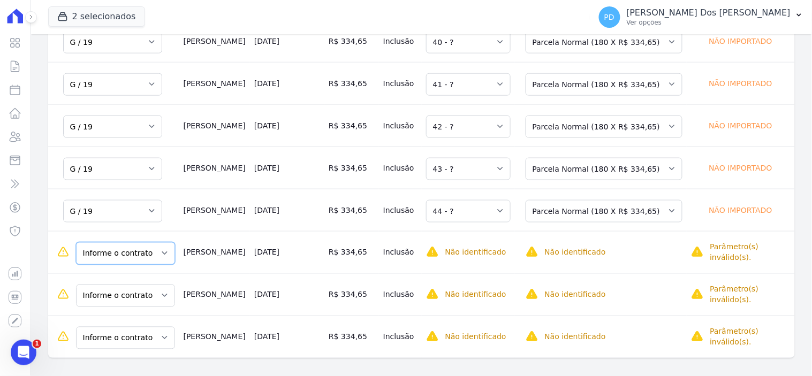
click at [124, 243] on select "Informe o contrato G / 19 G / 05" at bounding box center [125, 254] width 99 height 22
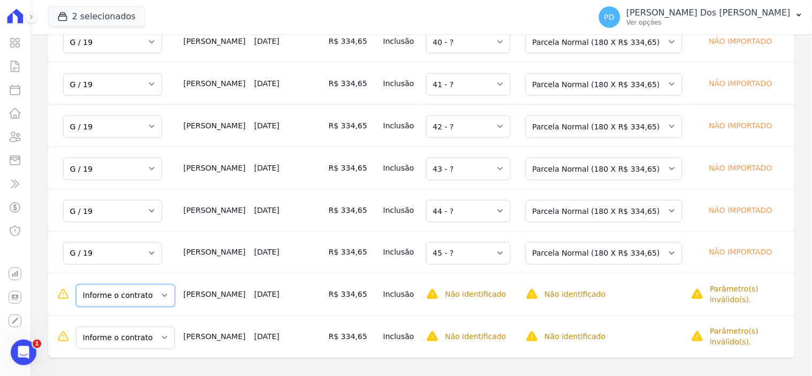
click at [117, 287] on select "Informe o contrato G / 19 G / 05" at bounding box center [125, 296] width 99 height 22
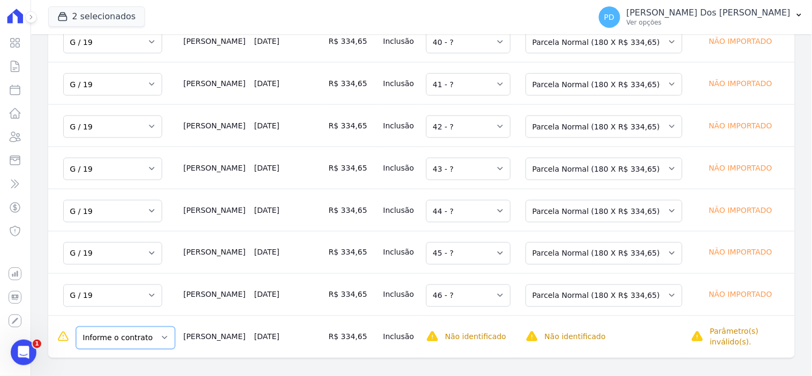
click at [118, 329] on select "Informe o contrato G / 19 G / 05" at bounding box center [125, 338] width 99 height 22
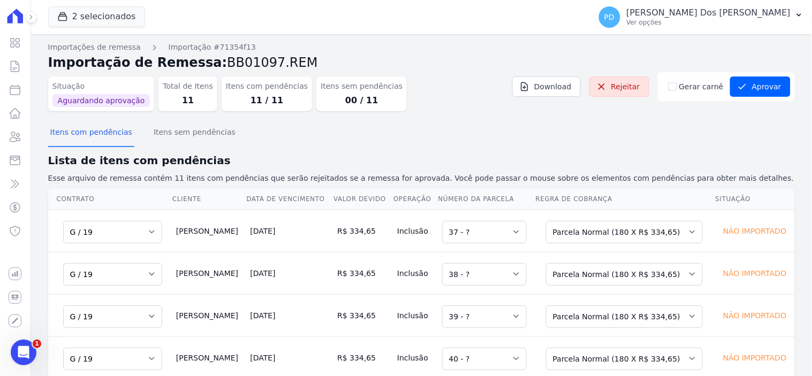
scroll to position [0, 0]
click at [488, 233] on select "Selecione uma 37 - ?" at bounding box center [484, 233] width 85 height 22
click at [500, 232] on select "Selecione uma 37 - ?" at bounding box center [484, 233] width 85 height 22
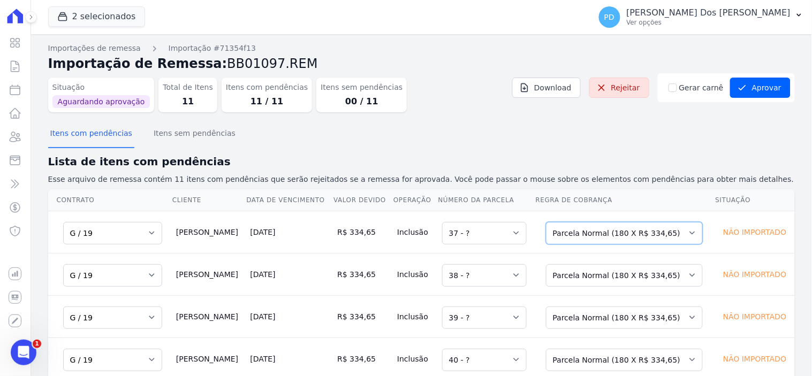
click at [559, 229] on select "Selecione uma Nova Parcela Avulsa Parcela Avulsa Existente Parcela Normal (180 …" at bounding box center [624, 233] width 157 height 22
click at [560, 229] on select "Selecione uma Nova Parcela Avulsa Parcela Avulsa Existente Parcela Normal (180 …" at bounding box center [624, 233] width 157 height 22
click at [748, 81] on button "Aprovar" at bounding box center [760, 88] width 61 height 20
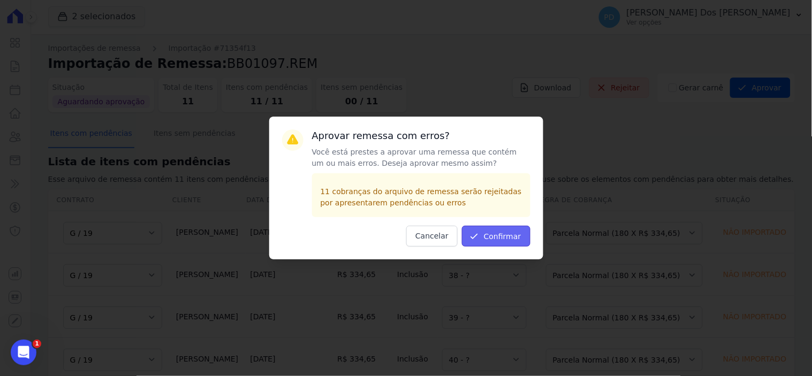
click at [498, 233] on button "Confirmar" at bounding box center [496, 236] width 69 height 21
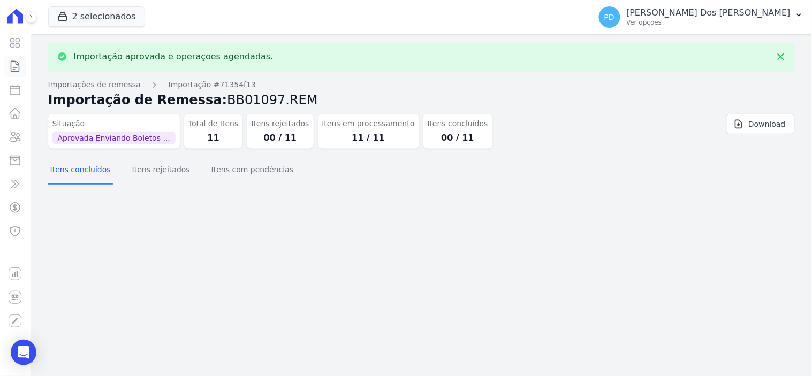
click at [14, 66] on icon at bounding box center [15, 66] width 13 height 13
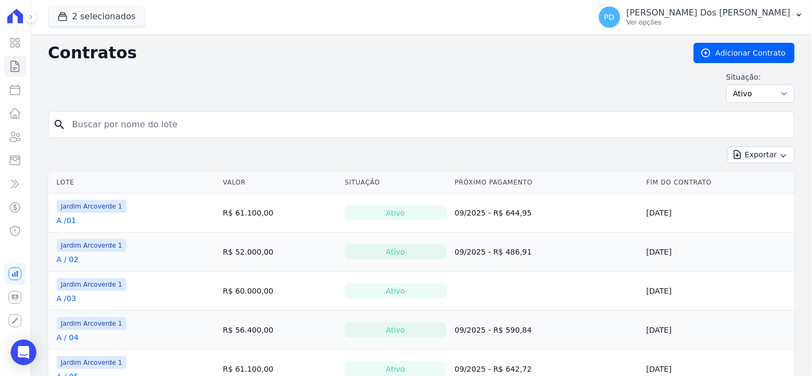
click at [119, 129] on input "search" at bounding box center [428, 124] width 724 height 21
type input "g / 19"
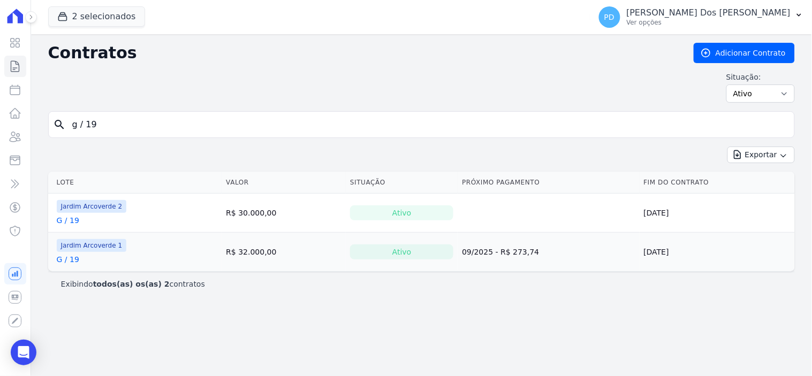
click at [75, 217] on link "G / 19" at bounding box center [68, 220] width 22 height 11
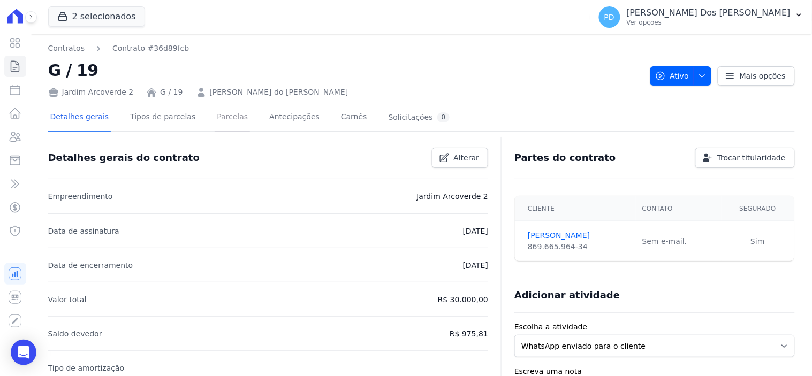
click at [223, 116] on link "Parcelas" at bounding box center [232, 118] width 35 height 28
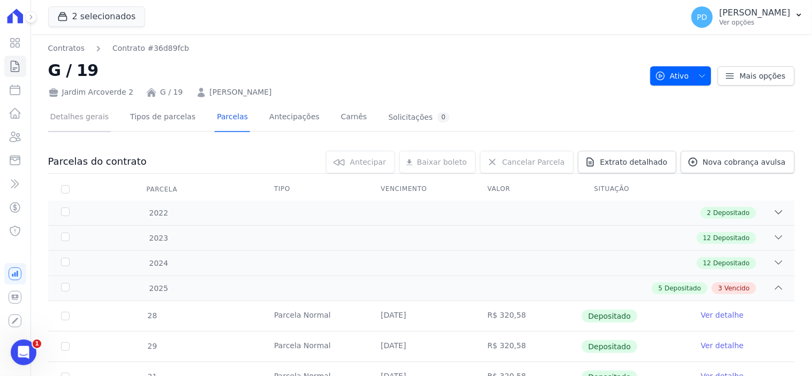
click at [94, 115] on link "Detalhes gerais" at bounding box center [79, 118] width 63 height 28
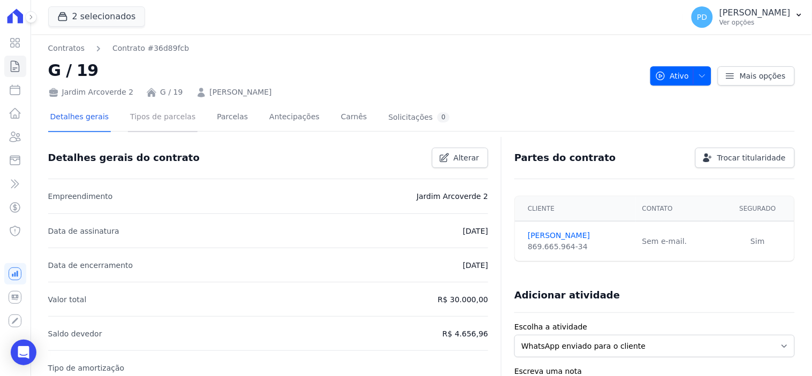
click at [155, 113] on link "Tipos de parcelas" at bounding box center [163, 118] width 70 height 28
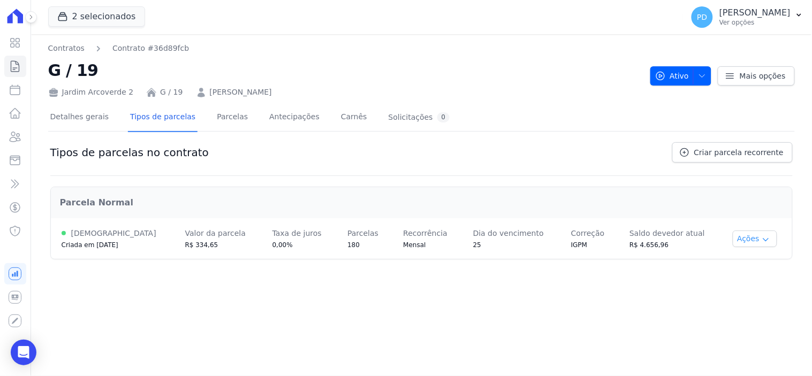
click at [765, 241] on button "Ações" at bounding box center [755, 239] width 45 height 17
click at [565, 303] on div "Contratos Contrato #36d89fcb G / 19 Jardim Arcoverde 2 G / 19 Elias do Santos S…" at bounding box center [421, 205] width 781 height 342
click at [738, 154] on span "Criar parcela recorrente" at bounding box center [738, 152] width 89 height 11
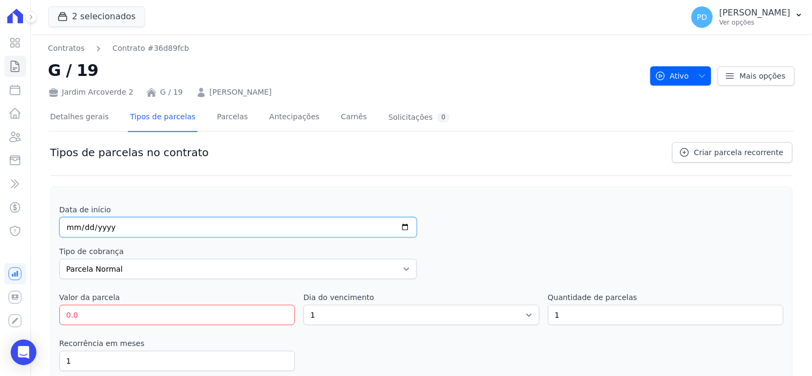
click at [72, 230] on input "date" at bounding box center [238, 227] width 358 height 20
type input "20022-09-25"
type input "2025-09-25"
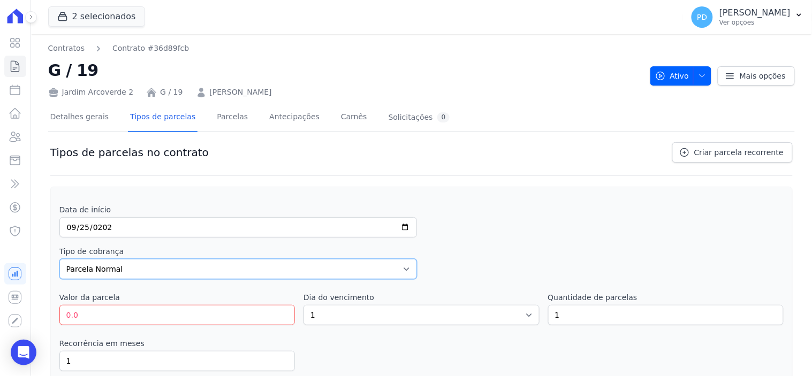
click at [407, 265] on select "Parcela Normal Entrada Sinal Intercalada Chaves Pré-chaves Pós-chaves Impostos …" at bounding box center [238, 269] width 358 height 20
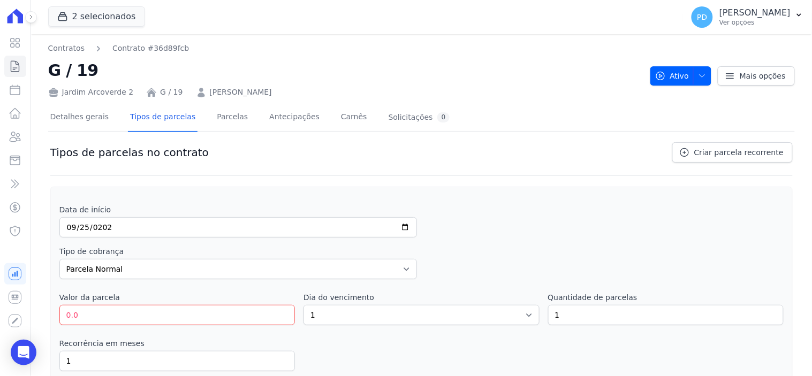
click at [475, 241] on div "Data de início 2025-09-25 Tipo de cobrança Parcela Normal Entrada Sinal Interca…" at bounding box center [421, 305] width 724 height 200
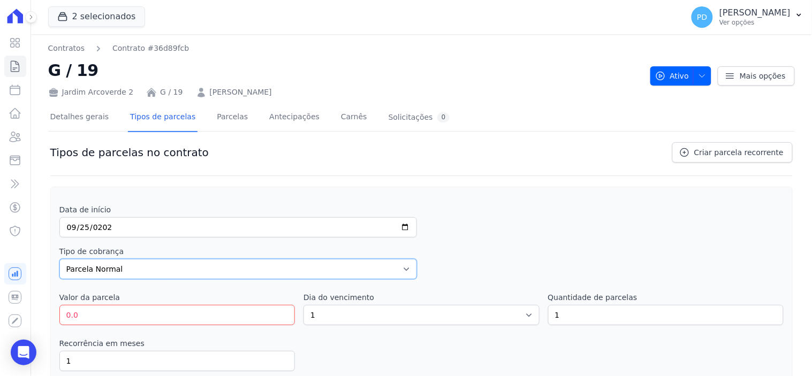
click at [132, 269] on select "Parcela Normal Entrada Sinal Intercalada Chaves Pré-chaves Pós-chaves Impostos …" at bounding box center [238, 269] width 358 height 20
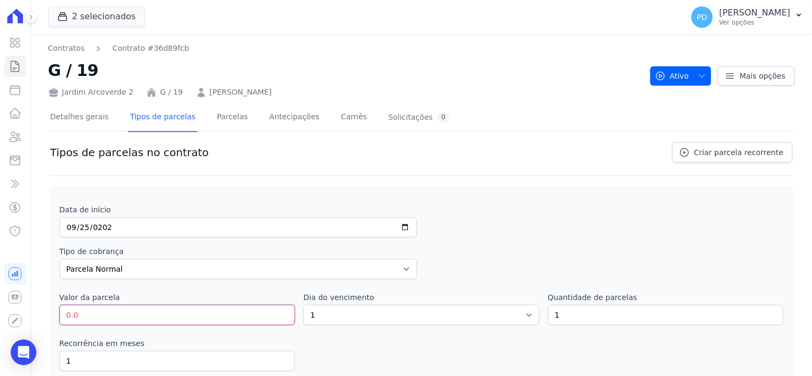
drag, startPoint x: 259, startPoint y: 314, endPoint x: 39, endPoint y: 311, distance: 220.1
click at [39, 311] on div "Contratos Contrato #36d89fcb G / 19 Jardim Arcoverde 2 G / 19 Elias do Santos S…" at bounding box center [421, 274] width 781 height 480
type input "334.65"
click at [523, 317] on select "1 2 3 4 5 6 7 8 9 10 11 12 13 14 15 16 17 18 19 20 21 22 23 24 25 26 27 28 29 3…" at bounding box center [422, 315] width 236 height 20
select select "25"
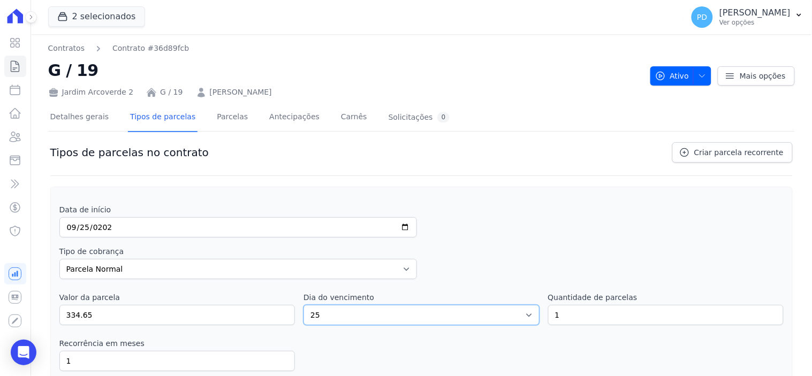
click at [304, 305] on select "1 2 3 4 5 6 7 8 9 10 11 12 13 14 15 16 17 18 19 20 21 22 23 24 25 26 27 28 29 3…" at bounding box center [422, 315] width 236 height 20
click at [583, 320] on input "1" at bounding box center [666, 315] width 236 height 20
click at [766, 312] on input "2" at bounding box center [666, 315] width 236 height 20
click at [766, 312] on input "3" at bounding box center [666, 315] width 236 height 20
click at [766, 312] on input "4" at bounding box center [666, 315] width 236 height 20
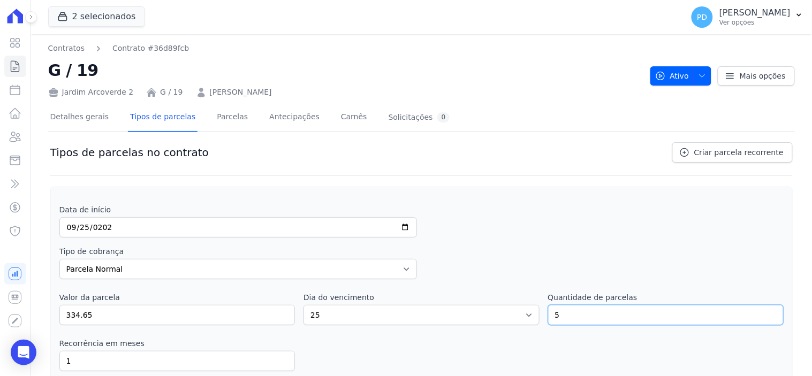
click at [766, 312] on input "5" at bounding box center [666, 315] width 236 height 20
click at [766, 313] on input "6" at bounding box center [666, 315] width 236 height 20
click at [766, 313] on input "7" at bounding box center [666, 315] width 236 height 20
click at [766, 313] on input "8" at bounding box center [666, 315] width 236 height 20
click at [766, 313] on input "9" at bounding box center [666, 315] width 236 height 20
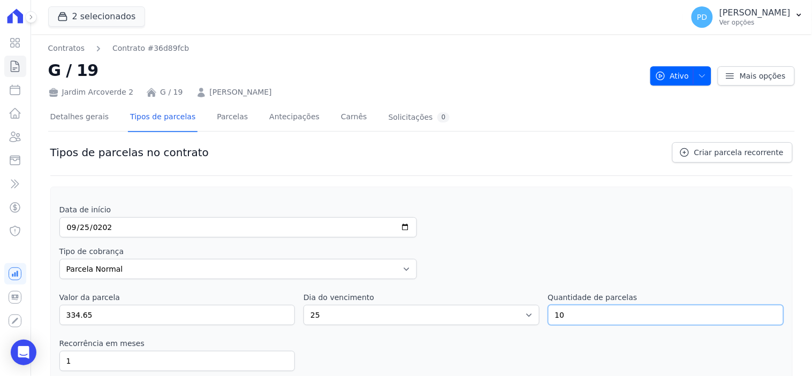
click at [766, 313] on input "10" at bounding box center [666, 315] width 236 height 20
type input "11"
click at [766, 313] on input "11" at bounding box center [666, 315] width 236 height 20
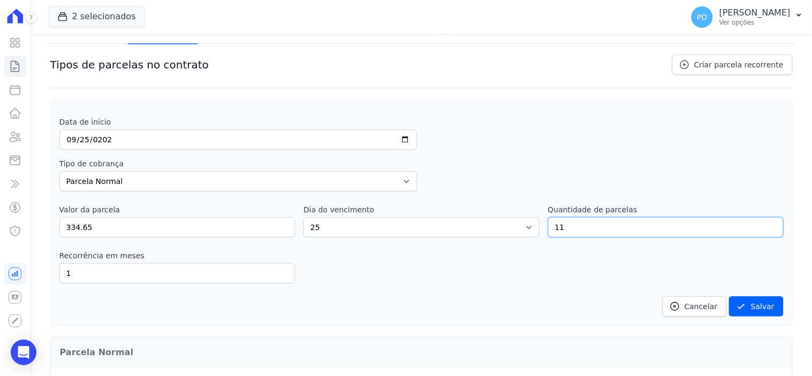
scroll to position [119, 0]
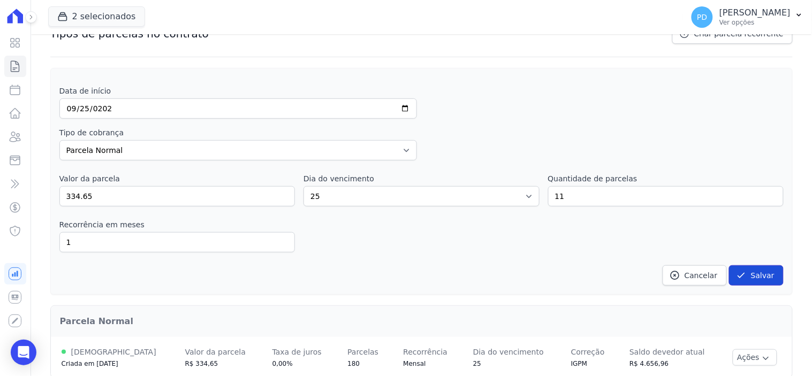
click at [746, 270] on button "Salvar" at bounding box center [756, 276] width 55 height 20
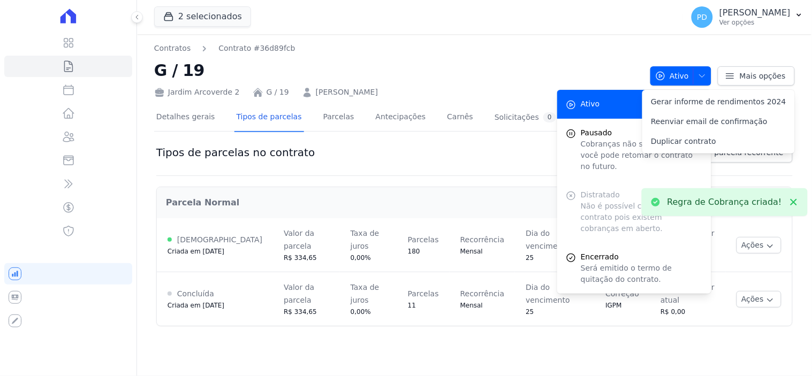
click at [523, 319] on div "Contratos Contrato #36d89fcb G / 19 Jardim Arcoverde 2 G / 19 Elias do Santos S…" at bounding box center [474, 205] width 675 height 342
click at [335, 116] on link "Parcelas" at bounding box center [338, 118] width 35 height 28
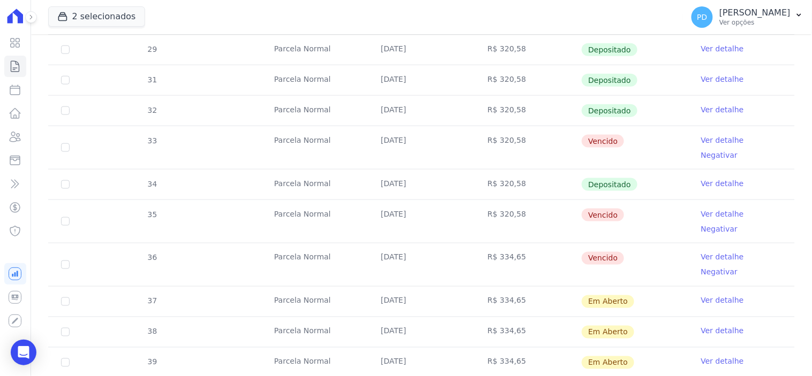
scroll to position [348, 0]
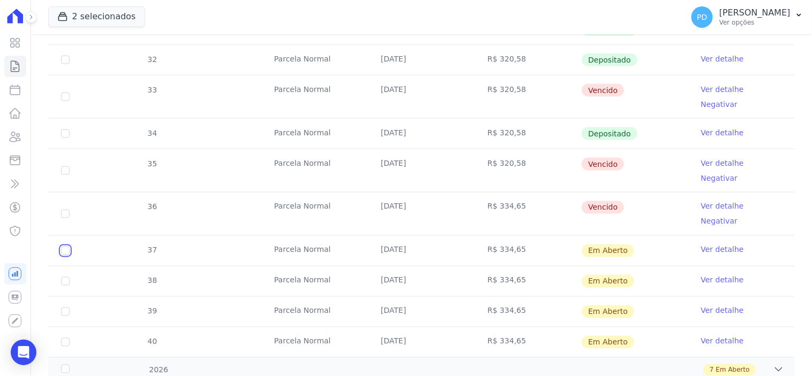
click at [62, 247] on input "checkbox" at bounding box center [65, 251] width 9 height 9
checkbox input "true"
click at [63, 247] on input "checkbox" at bounding box center [65, 251] width 9 height 9
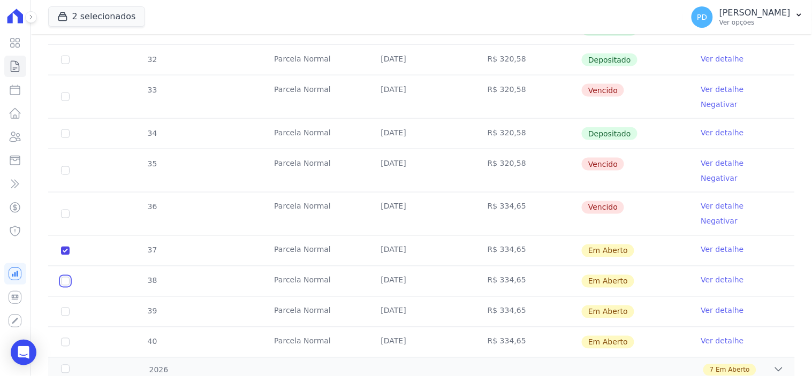
checkbox input "true"
click at [63, 255] on input "checkbox" at bounding box center [65, 251] width 9 height 9
checkbox input "true"
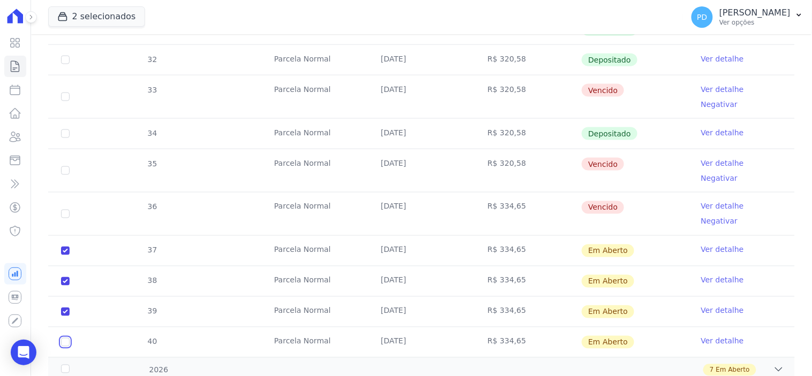
click at [63, 255] on input "checkbox" at bounding box center [65, 251] width 9 height 9
checkbox input "true"
click at [63, 365] on div "2026" at bounding box center [92, 370] width 67 height 11
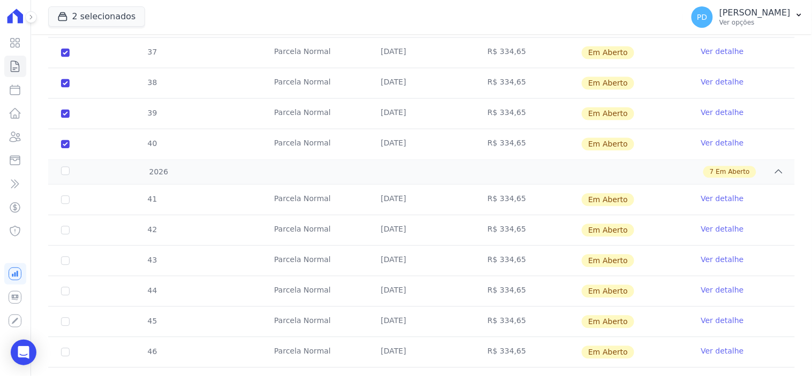
scroll to position [562, 0]
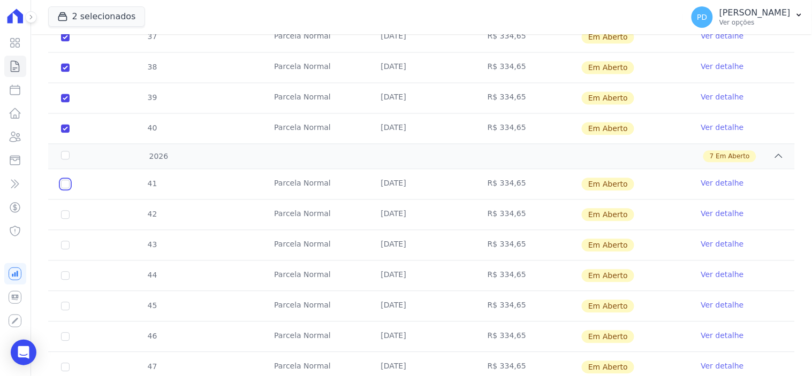
click at [66, 180] on input "checkbox" at bounding box center [65, 184] width 9 height 9
checkbox input "true"
click at [65, 180] on input "checkbox" at bounding box center [65, 184] width 9 height 9
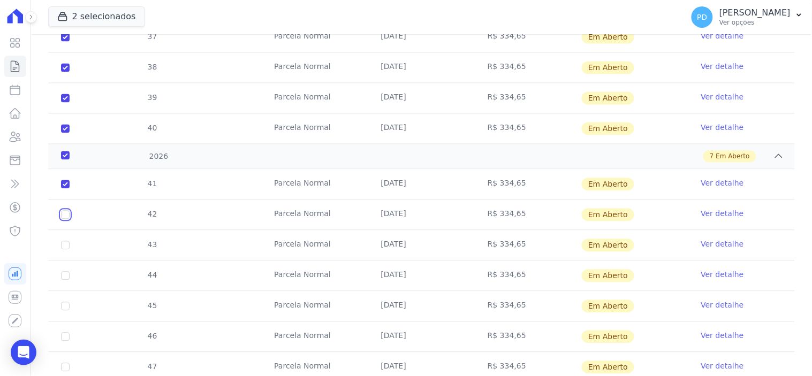
checkbox input "true"
click at [63, 188] on input "checkbox" at bounding box center [65, 184] width 9 height 9
checkbox input "true"
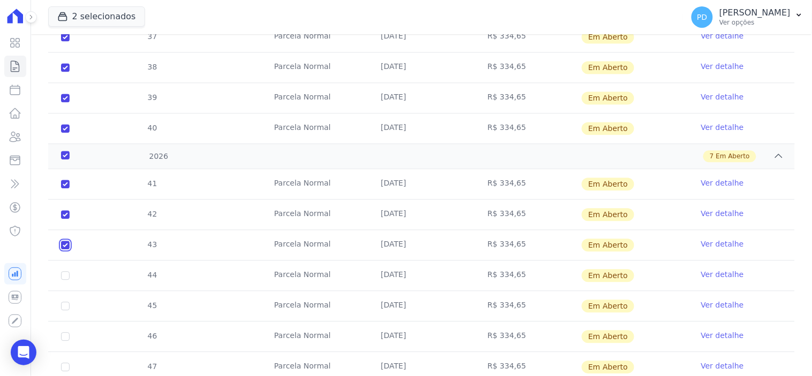
checkbox input "true"
click at [63, 188] on input "checkbox" at bounding box center [65, 184] width 9 height 9
checkbox input "true"
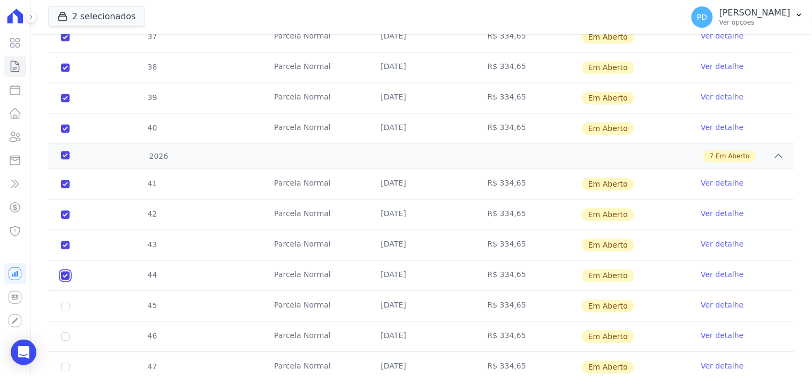
checkbox input "true"
click at [65, 188] on input "checkbox" at bounding box center [65, 184] width 9 height 9
checkbox input "true"
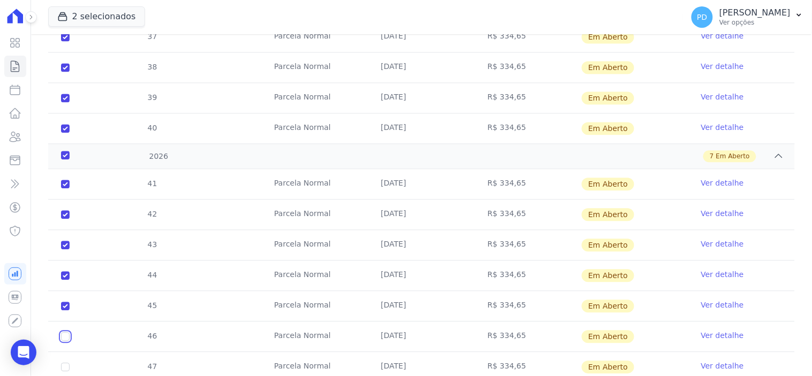
click at [65, 188] on input "checkbox" at bounding box center [65, 184] width 9 height 9
checkbox input "true"
click at [67, 188] on input "checkbox" at bounding box center [65, 184] width 9 height 9
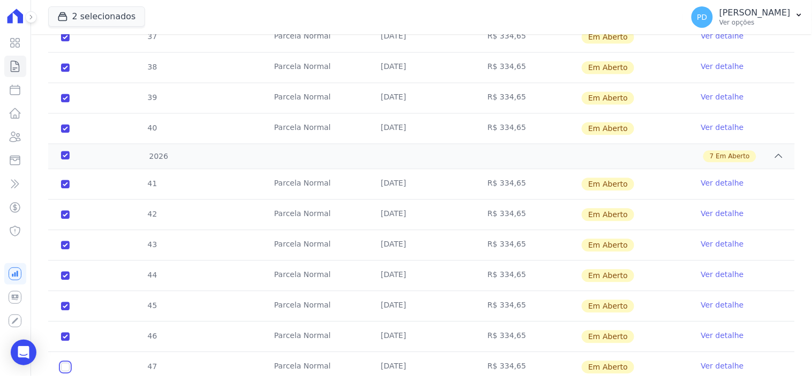
checkbox input "true"
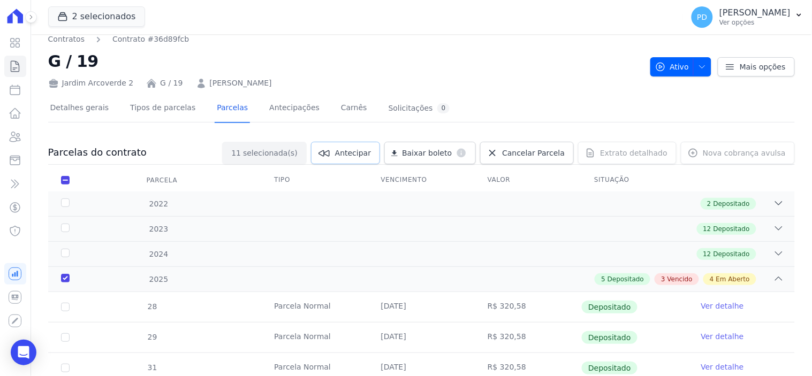
scroll to position [0, 0]
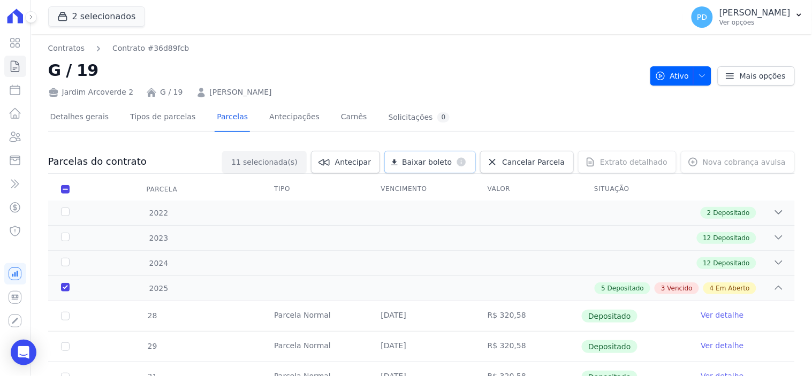
click at [449, 158] on span "Baixar boleto" at bounding box center [427, 162] width 50 height 11
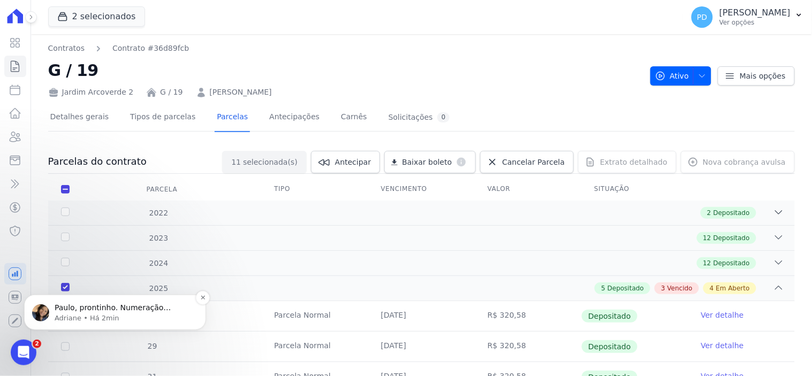
click at [109, 307] on p "Paulo, prontinho. Numeração corrigida. ; )" at bounding box center [124, 308] width 138 height 11
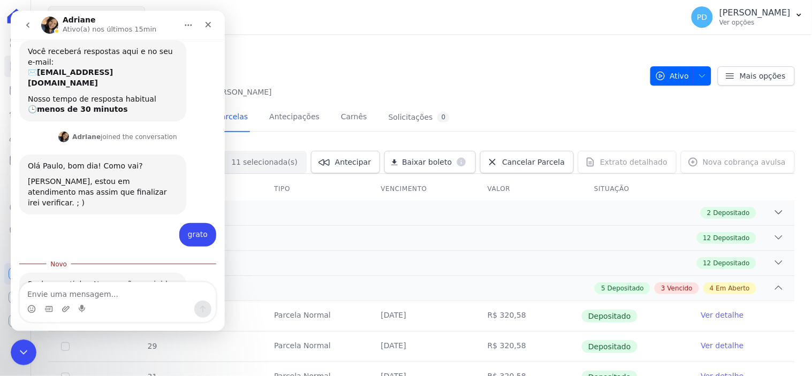
scroll to position [127, 0]
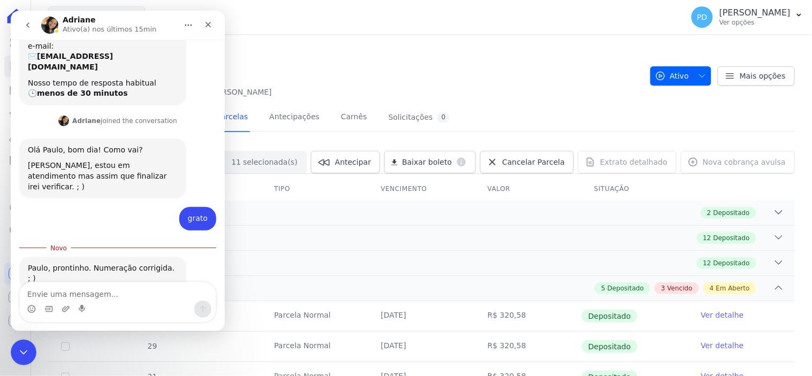
click at [120, 293] on textarea "Envie uma mensagem..." at bounding box center [117, 291] width 196 height 18
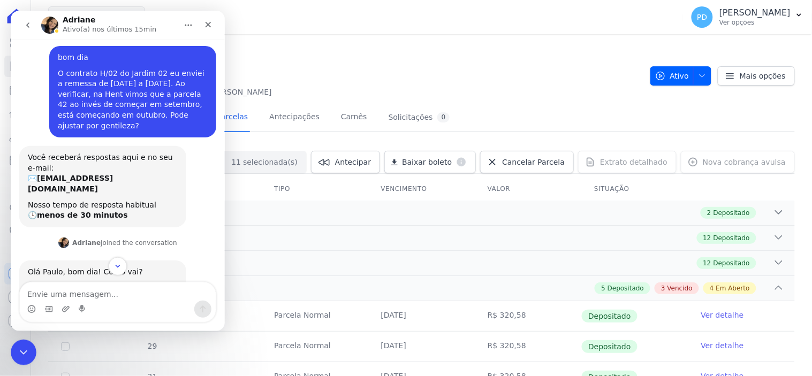
scroll to position [0, 0]
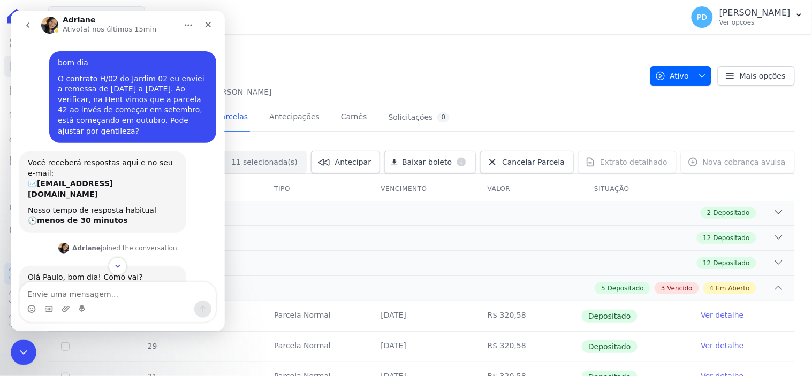
click at [359, 84] on div "Jardim Arcoverde 2 G / 19 Elias do Santos Souza" at bounding box center [345, 90] width 594 height 16
click at [24, 351] on icon "Encerramento do Messenger da Intercom" at bounding box center [21, 351] width 7 height 4
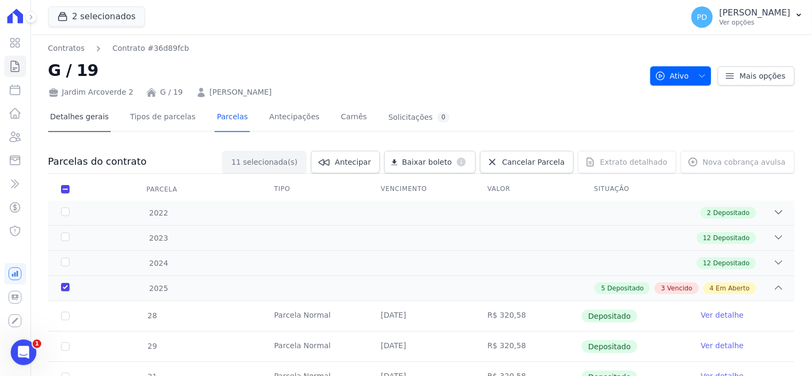
scroll to position [110, 0]
click at [17, 67] on icon at bounding box center [15, 66] width 8 height 11
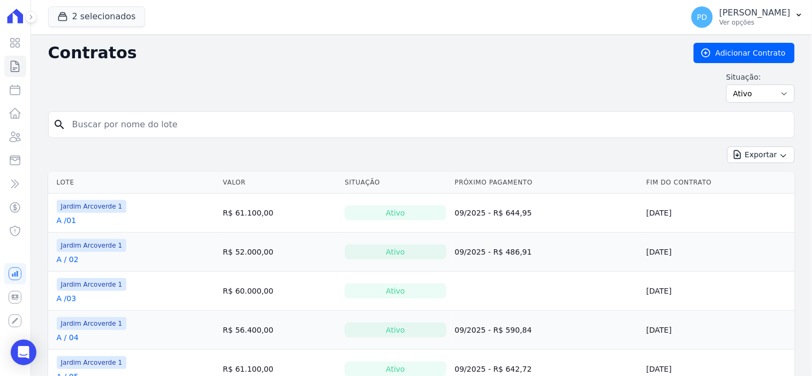
click at [149, 140] on form "search" at bounding box center [421, 128] width 747 height 35
click at [150, 127] on input "search" at bounding box center [428, 124] width 724 height 21
type input "H / 2"
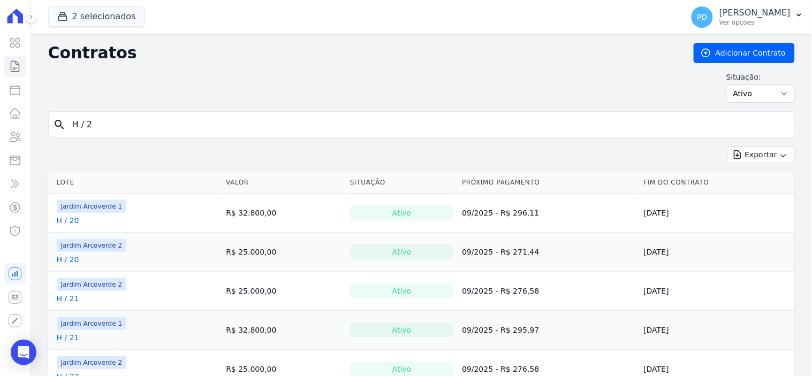
click at [89, 126] on input "H / 2" at bounding box center [428, 124] width 724 height 21
type input "H / 02"
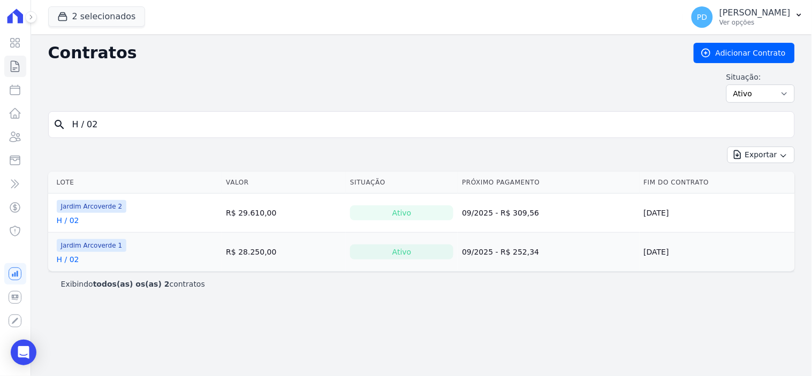
click at [65, 220] on link "H / 02" at bounding box center [68, 220] width 22 height 11
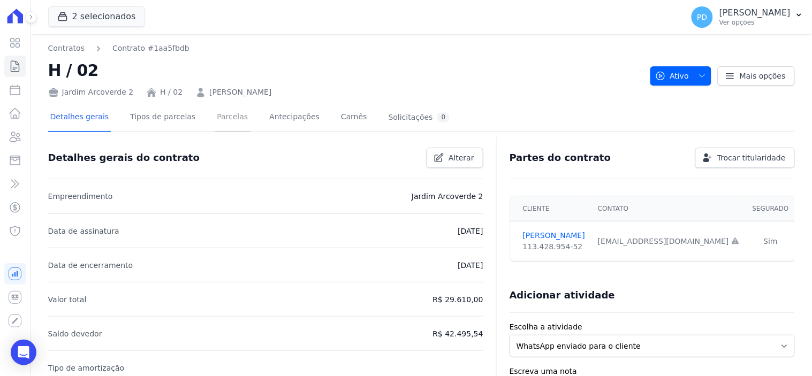
click at [216, 116] on link "Parcelas" at bounding box center [232, 118] width 35 height 28
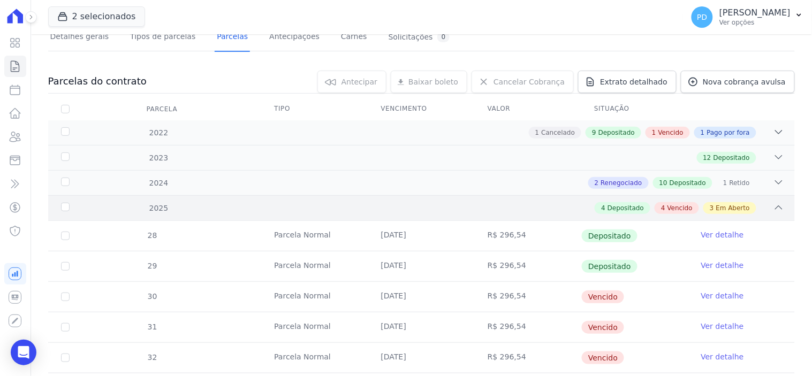
scroll to position [297, 0]
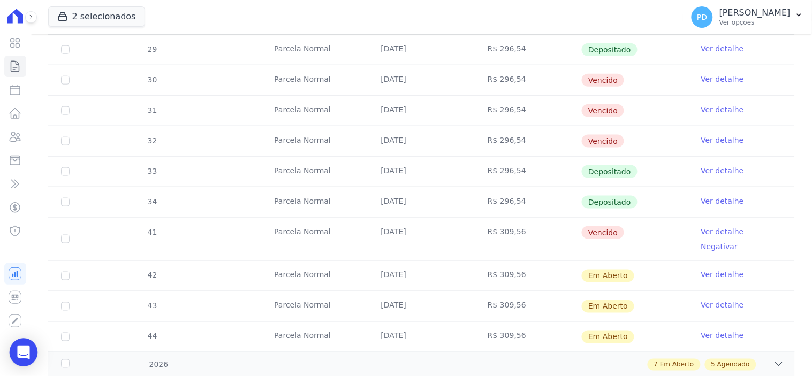
click at [30, 347] on div "Open Intercom Messenger" at bounding box center [24, 353] width 28 height 28
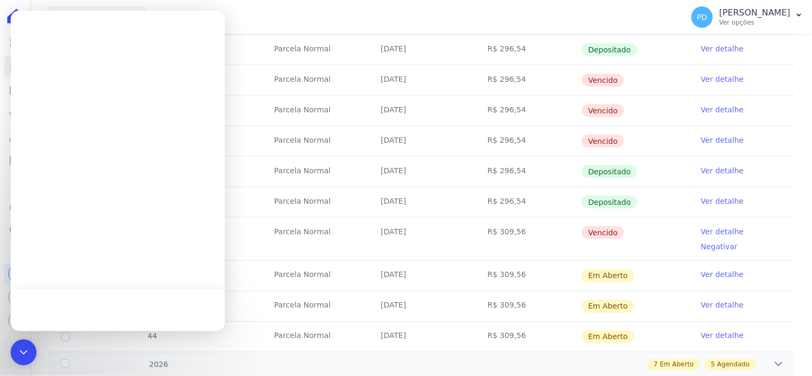
scroll to position [0, 0]
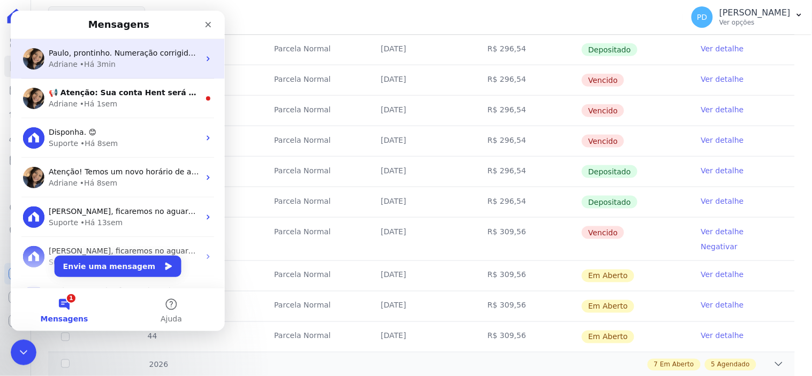
click at [145, 55] on span "Paulo, prontinho. Numeração corrigida. ; )" at bounding box center [126, 52] width 157 height 9
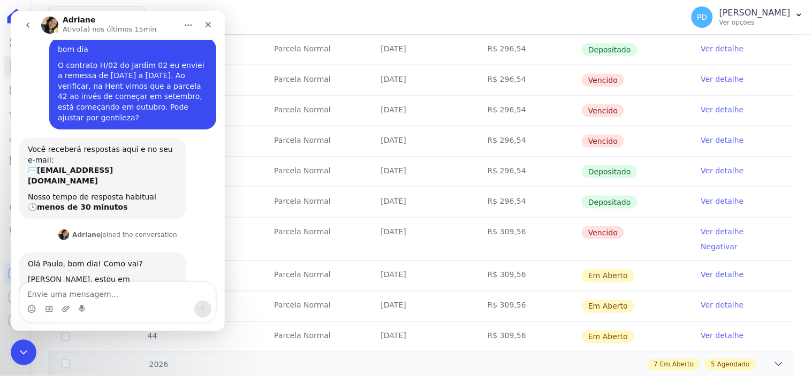
scroll to position [110, 0]
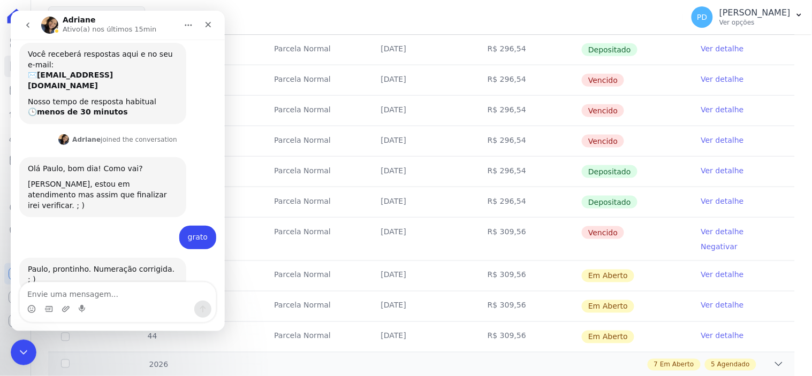
click at [141, 288] on textarea "Envie uma mensagem..." at bounding box center [117, 291] width 196 height 18
type textarea "Muito obrigado"
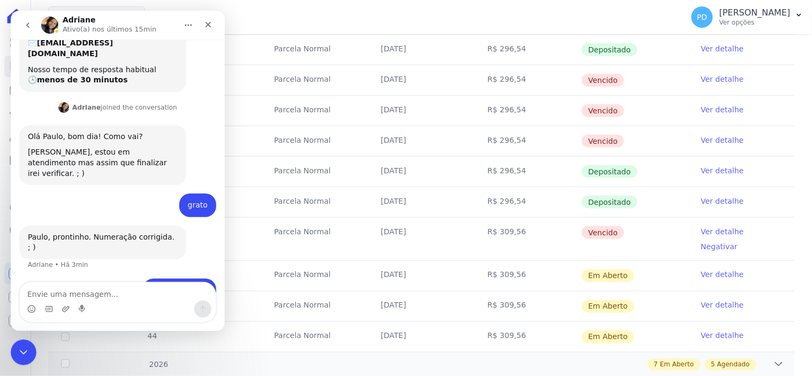
scroll to position [141, 0]
click at [414, 267] on td "[DATE]" at bounding box center [421, 276] width 107 height 30
click html
click at [19, 349] on icon "Encerramento do Messenger da Intercom" at bounding box center [22, 351] width 13 height 13
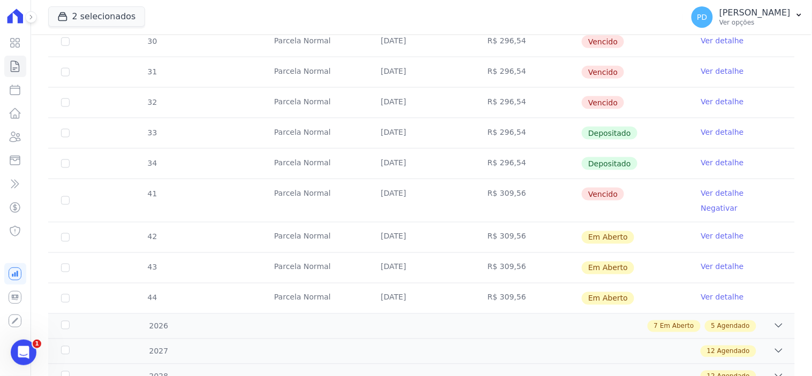
scroll to position [357, 0]
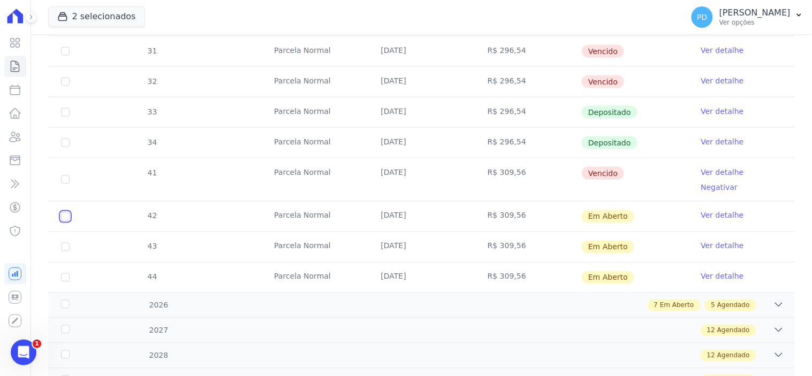
click at [61, 213] on input "checkbox" at bounding box center [65, 217] width 9 height 9
checkbox input "true"
click at [63, 221] on input "checkbox" at bounding box center [65, 217] width 9 height 9
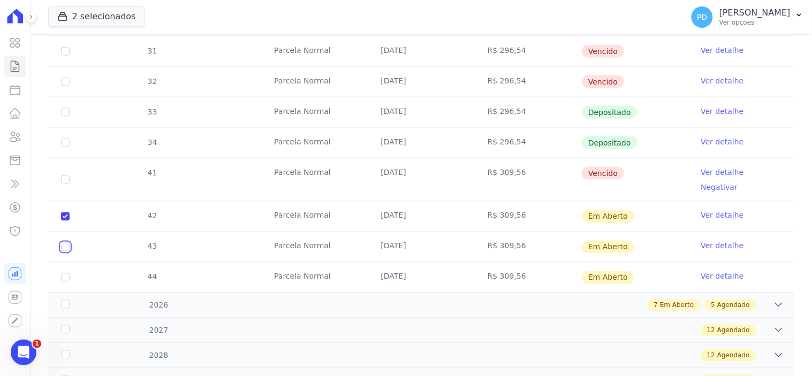
checkbox input "true"
click at [63, 221] on input "checkbox" at bounding box center [65, 217] width 9 height 9
checkbox input "true"
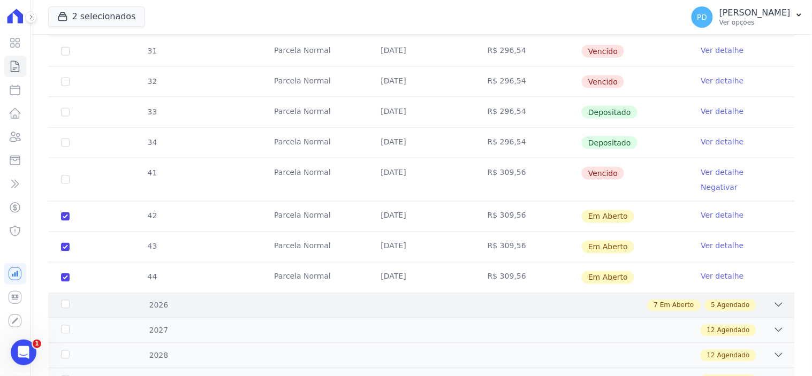
click at [65, 300] on div "2026" at bounding box center [92, 305] width 67 height 11
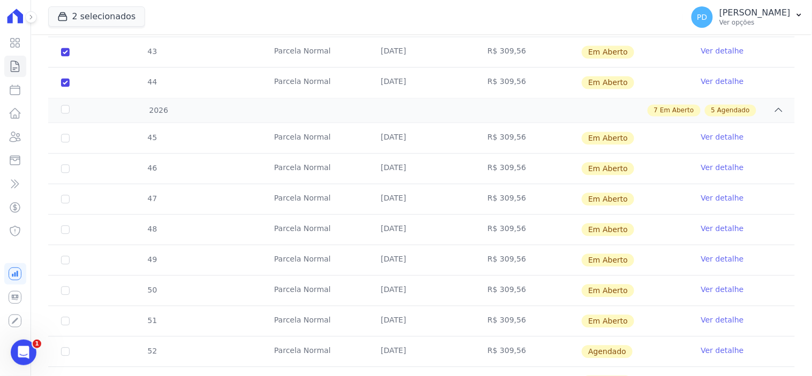
scroll to position [595, 0]
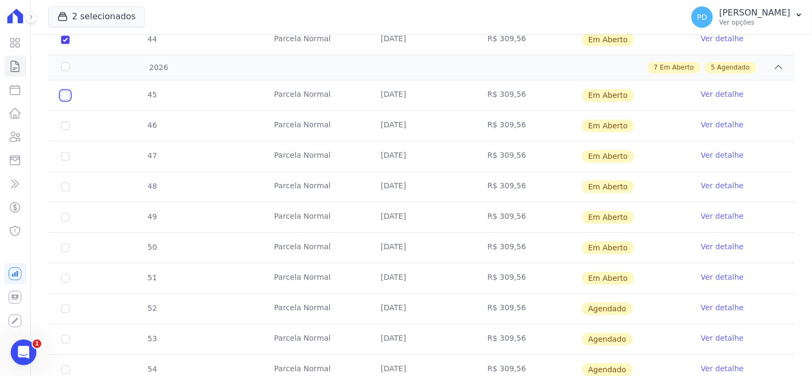
click at [66, 91] on input "checkbox" at bounding box center [65, 95] width 9 height 9
checkbox input "true"
click at [62, 100] on input "checkbox" at bounding box center [65, 95] width 9 height 9
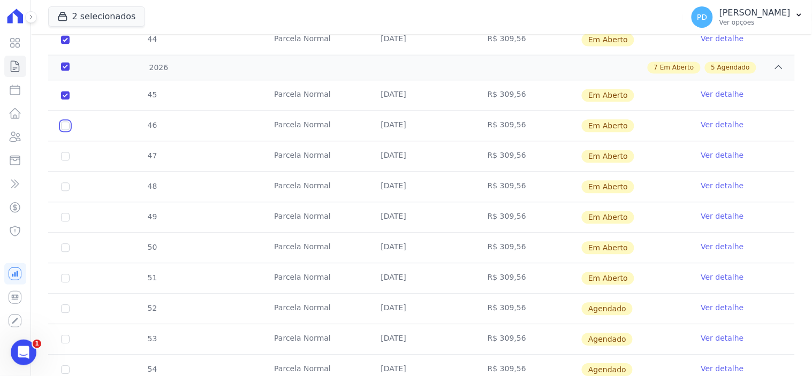
checkbox input "true"
click at [62, 100] on input "checkbox" at bounding box center [65, 95] width 9 height 9
checkbox input "true"
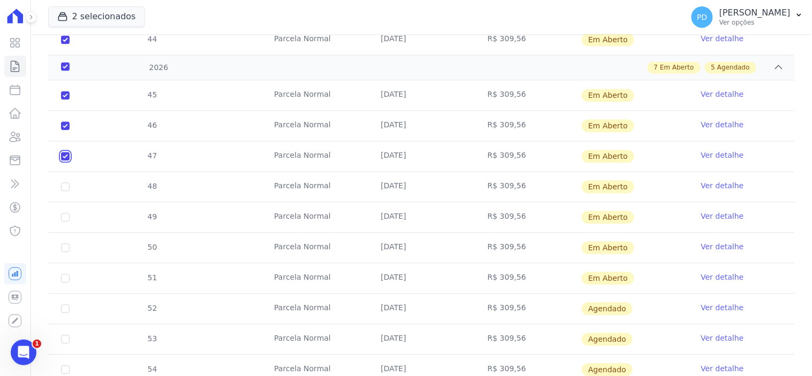
checkbox input "true"
click at [63, 100] on input "checkbox" at bounding box center [65, 95] width 9 height 9
checkbox input "true"
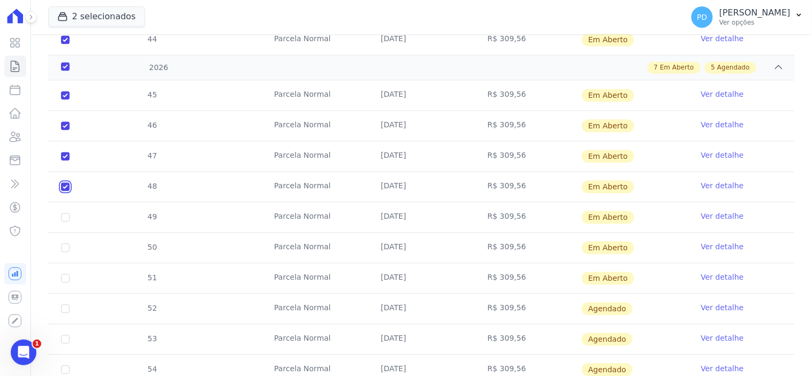
checkbox input "true"
click at [63, 100] on input "checkbox" at bounding box center [65, 95] width 9 height 9
checkbox input "true"
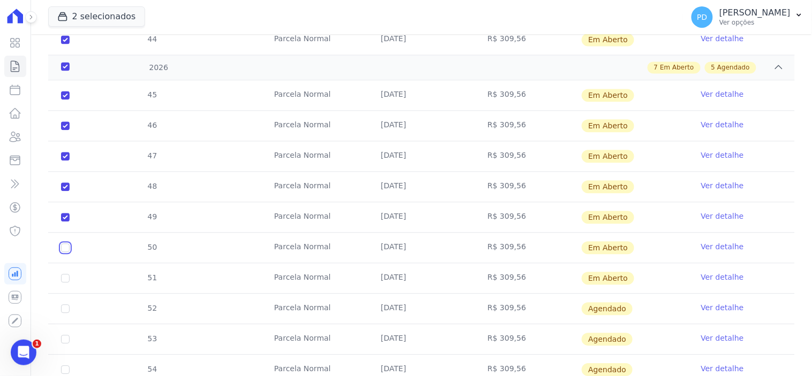
click at [63, 100] on input "checkbox" at bounding box center [65, 95] width 9 height 9
checkbox input "true"
click at [65, 100] on input "checkbox" at bounding box center [65, 95] width 9 height 9
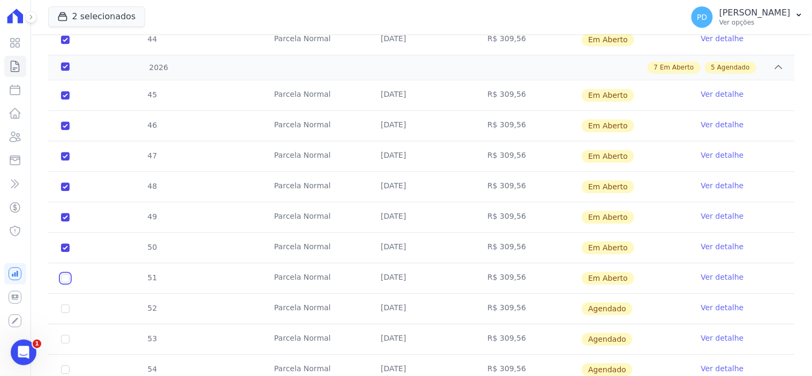
checkbox input "true"
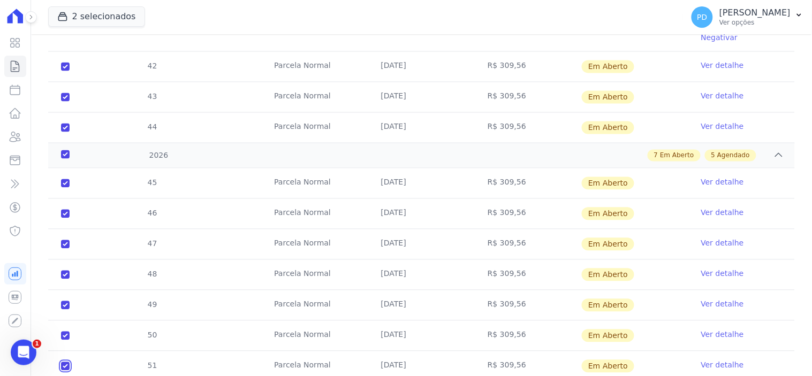
scroll to position [475, 0]
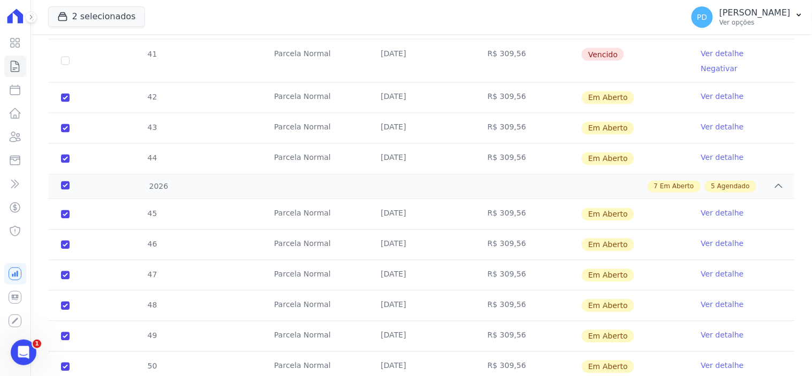
click at [796, 133] on div "28 Parcela Normal 24/01/2025 R$ 296,54 Depositado Ver detalhe 29 Parcela Normal…" at bounding box center [421, 0] width 781 height 357
click at [21, 353] on icon "Abertura do Messenger da Intercom" at bounding box center [22, 352] width 18 height 18
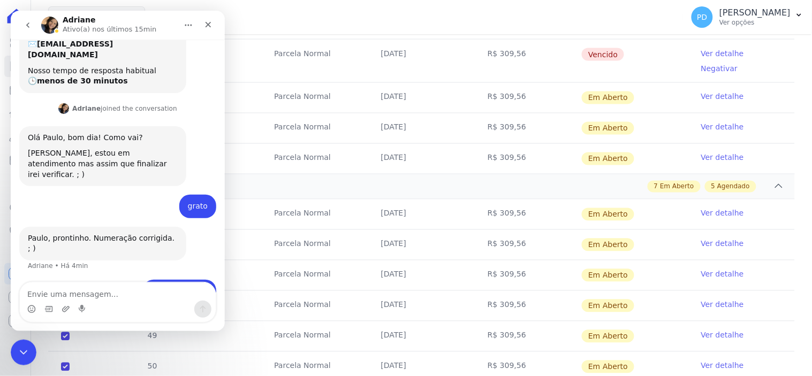
scroll to position [142, 0]
click at [92, 293] on textarea "Envie uma mensagem..." at bounding box center [117, 291] width 196 height 18
type textarea "Olha, tá faltando a parcela de dezembro"
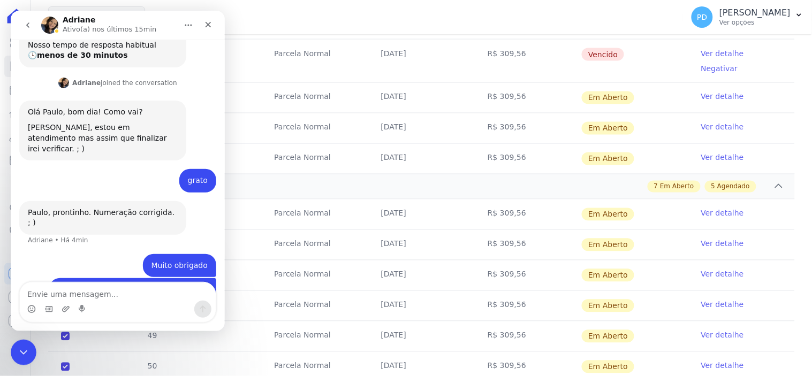
scroll to position [166, 0]
click at [367, 181] on div "7 Em Aberto 5 Agendado" at bounding box center [458, 187] width 653 height 12
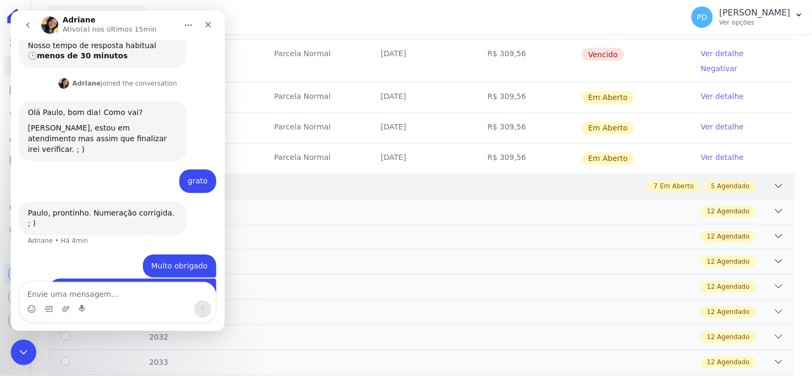
click at [367, 181] on div "7 Em Aberto 5 Agendado" at bounding box center [458, 187] width 653 height 12
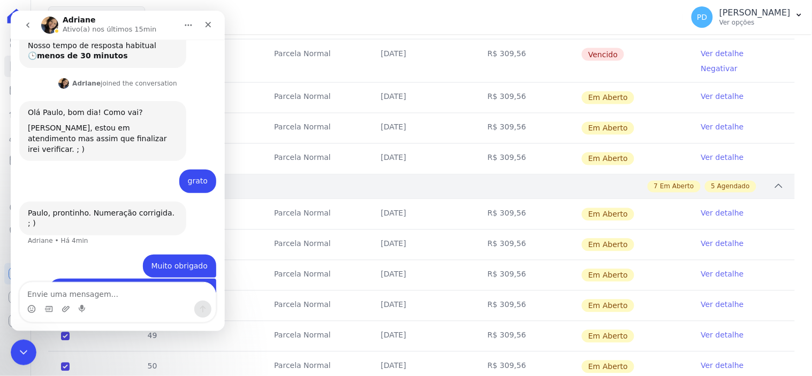
click at [367, 181] on div "7 Em Aberto 5 Agendado" at bounding box center [458, 187] width 653 height 12
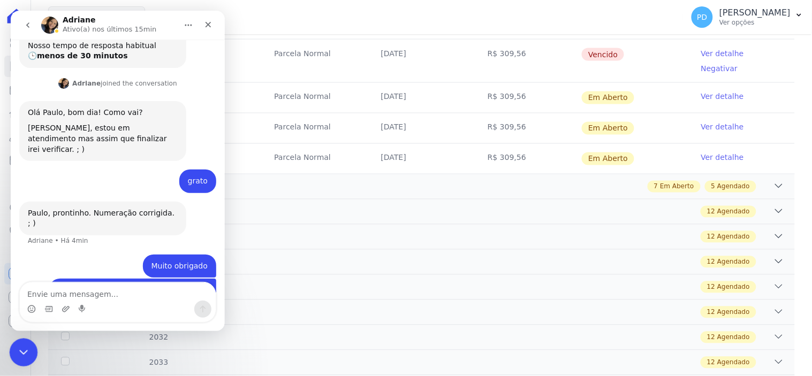
click at [13, 353] on div "Encerramento do Messenger da Intercom" at bounding box center [22, 351] width 26 height 26
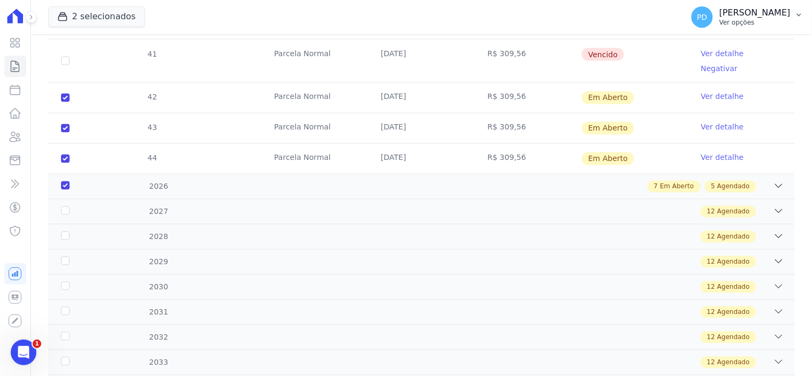
scroll to position [194, 0]
click at [800, 14] on icon "button" at bounding box center [799, 15] width 4 height 3
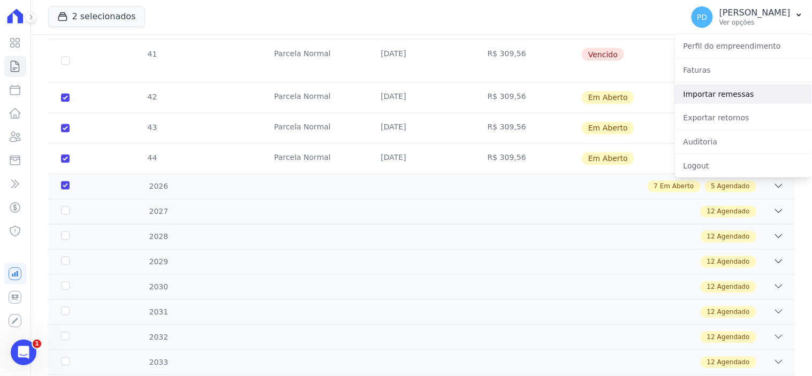
click at [723, 95] on link "Importar remessas" at bounding box center [743, 94] width 137 height 19
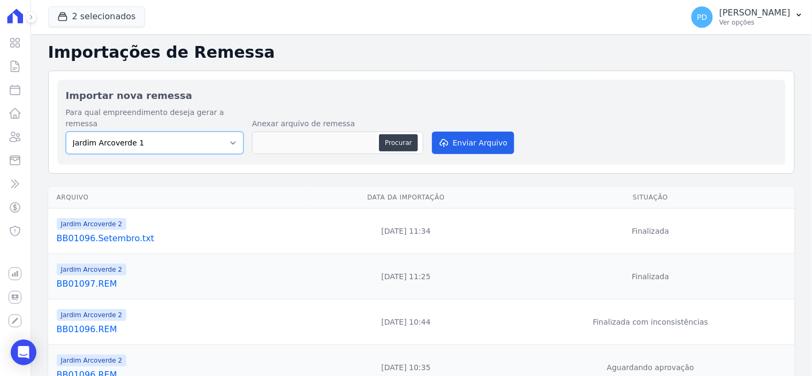
click at [223, 132] on select "Jardim Arcoverde 1 Jardim Arcoverde 2" at bounding box center [155, 143] width 178 height 22
select select "4fa78839-2c34-4f71-8278-51da0fd48ff7"
click at [66, 132] on select "Jardim Arcoverde 1 Jardim Arcoverde 2" at bounding box center [155, 143] width 178 height 22
click at [392, 134] on button "Procurar" at bounding box center [398, 142] width 39 height 17
type input "BB01098.REM"
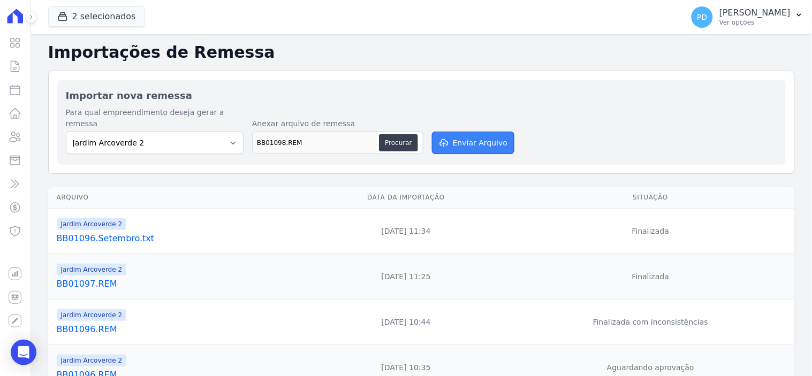
click at [477, 132] on button "Enviar Arquivo" at bounding box center [473, 143] width 82 height 22
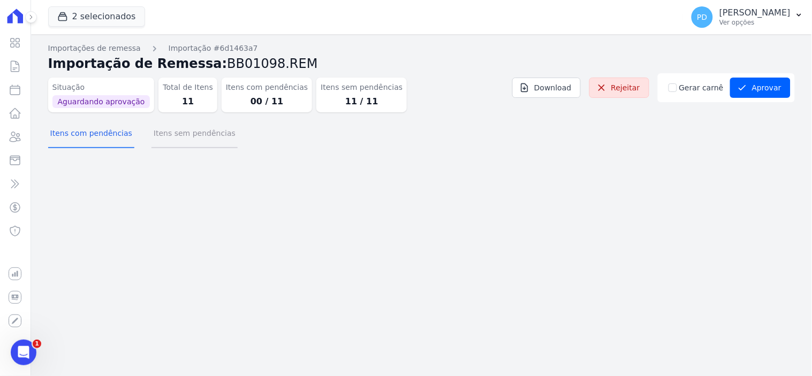
click at [193, 134] on button "Itens sem pendências" at bounding box center [195, 134] width 86 height 28
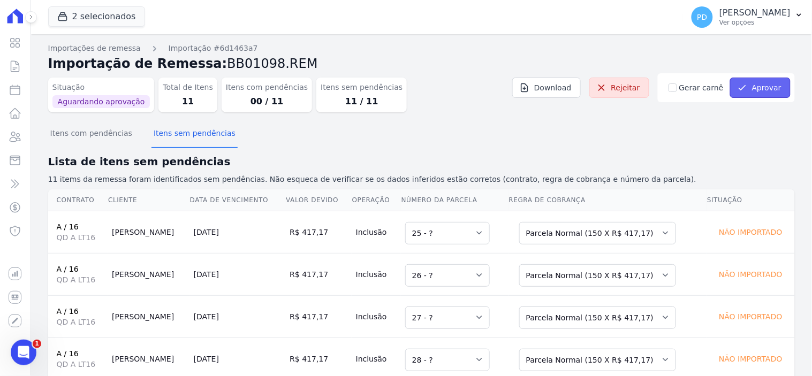
click at [752, 84] on button "Aprovar" at bounding box center [760, 88] width 61 height 20
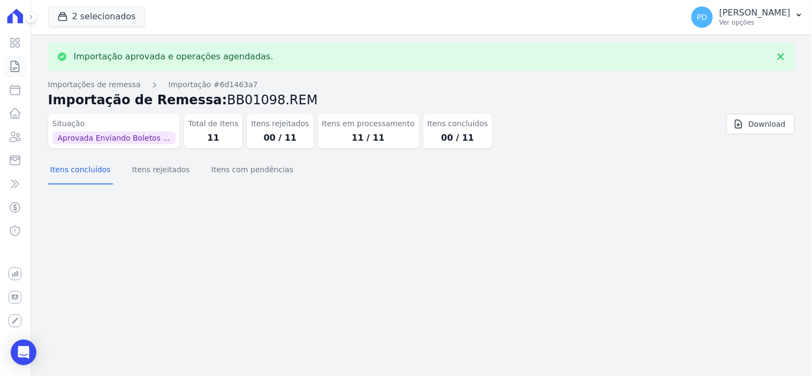
click at [18, 62] on icon at bounding box center [15, 66] width 13 height 13
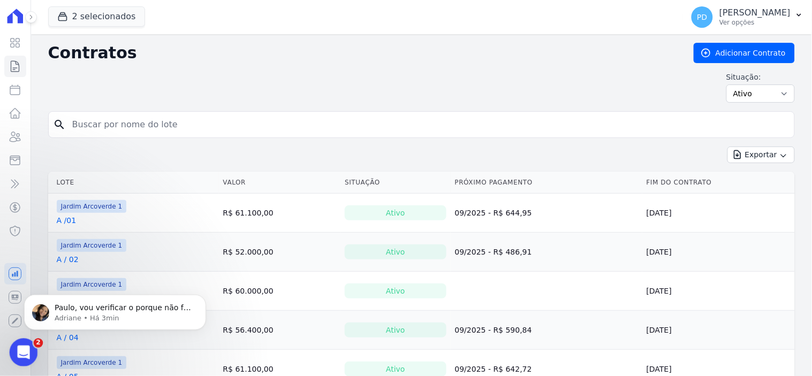
click at [20, 352] on icon "Abertura do Messenger da Intercom" at bounding box center [22, 352] width 18 height 18
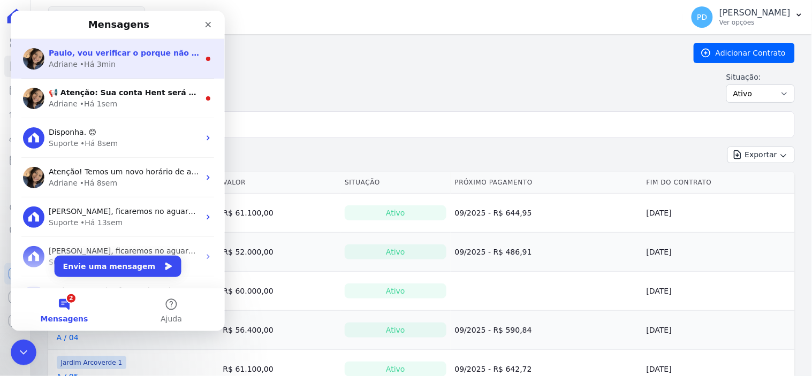
click at [124, 52] on span "Paulo, vou verificar o porque não foi emitida" at bounding box center [142, 52] width 188 height 9
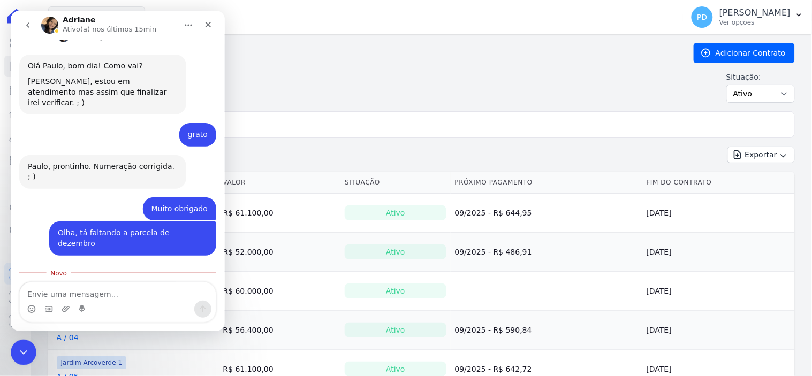
scroll to position [216, 0]
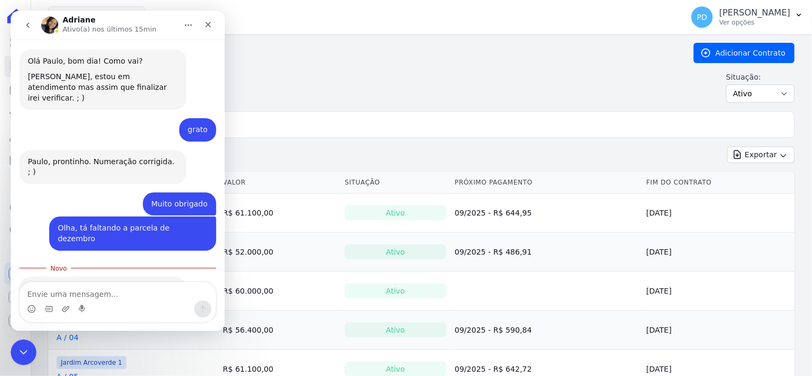
click at [343, 95] on div "Situação: Ativo Todos Pausado Distratado Rascunho Expirado Encerrado" at bounding box center [421, 87] width 747 height 31
click at [27, 350] on icon "Encerramento do Messenger da Intercom" at bounding box center [22, 351] width 13 height 13
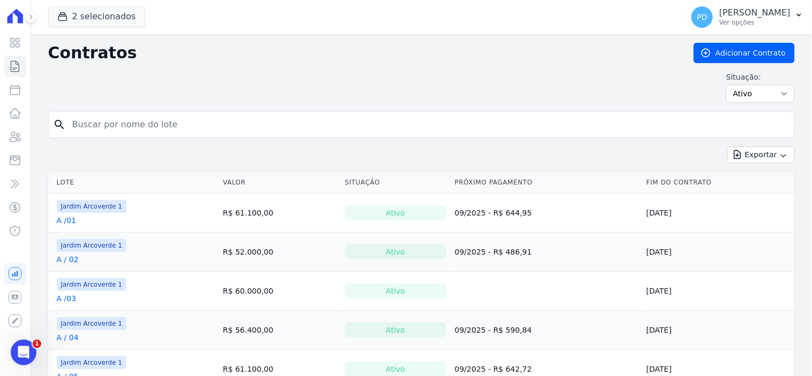
scroll to position [198, 0]
click at [805, 20] on button "PD Paulo Felix Dos Santos Ver opções" at bounding box center [747, 17] width 129 height 30
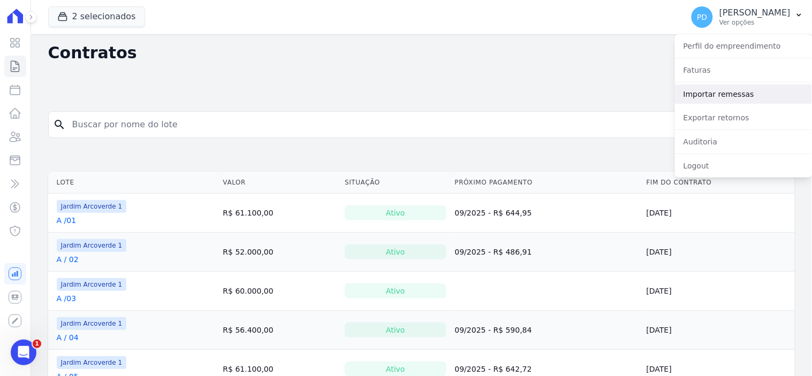
click at [733, 97] on link "Importar remessas" at bounding box center [743, 94] width 137 height 19
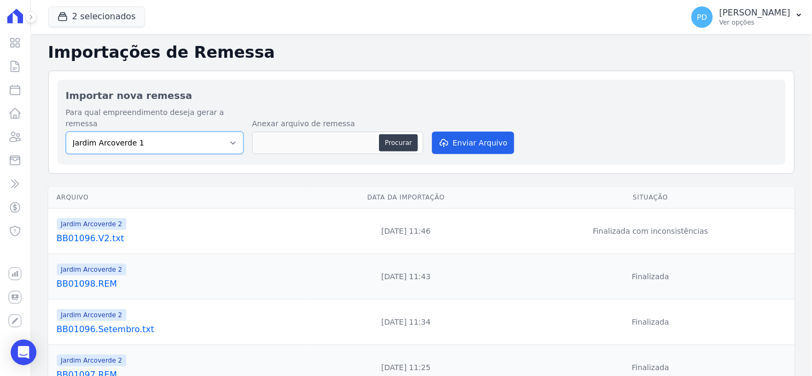
click at [185, 132] on select "Jardim Arcoverde 1 Jardim Arcoverde 2" at bounding box center [155, 143] width 178 height 22
select select "4fa78839-2c34-4f71-8278-51da0fd48ff7"
click at [66, 132] on select "Jardim Arcoverde 1 Jardim Arcoverde 2" at bounding box center [155, 143] width 178 height 22
click at [18, 70] on icon at bounding box center [15, 66] width 13 height 13
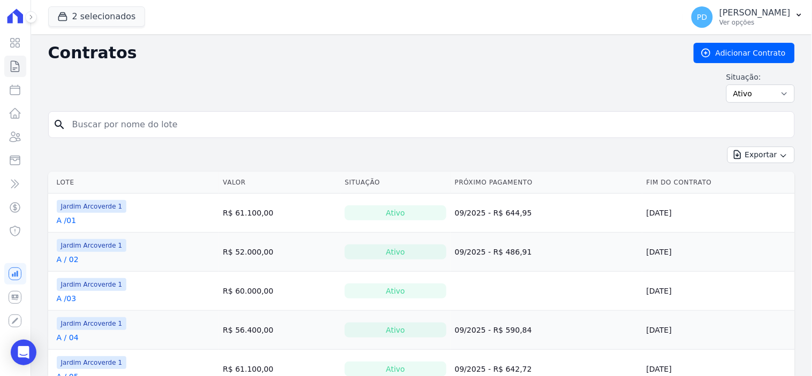
click at [93, 124] on input "search" at bounding box center [428, 124] width 724 height 21
type input "a / 16"
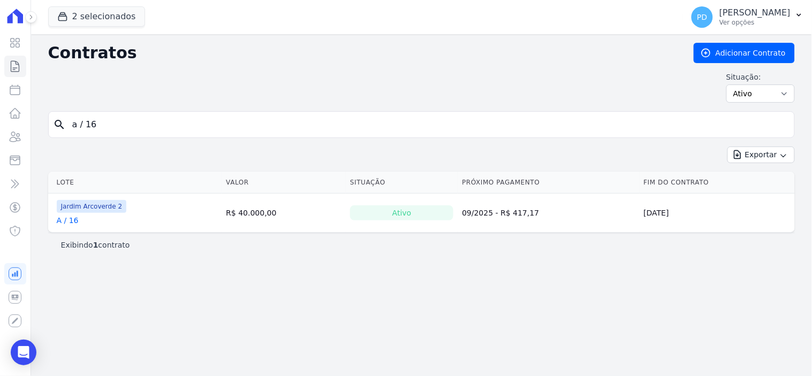
click at [67, 221] on link "A / 16" at bounding box center [68, 220] width 22 height 11
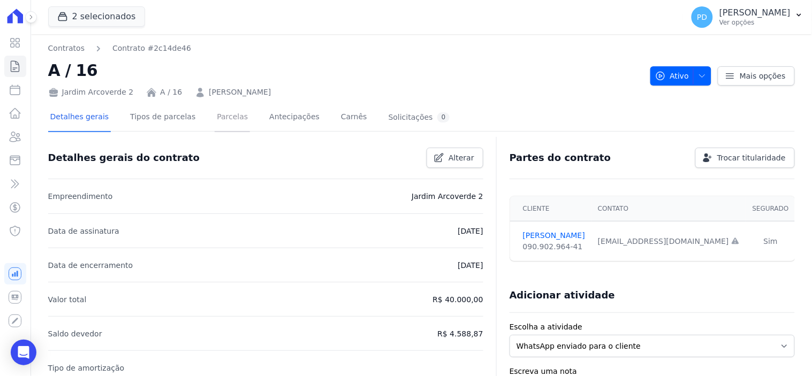
click at [215, 119] on link "Parcelas" at bounding box center [232, 118] width 35 height 28
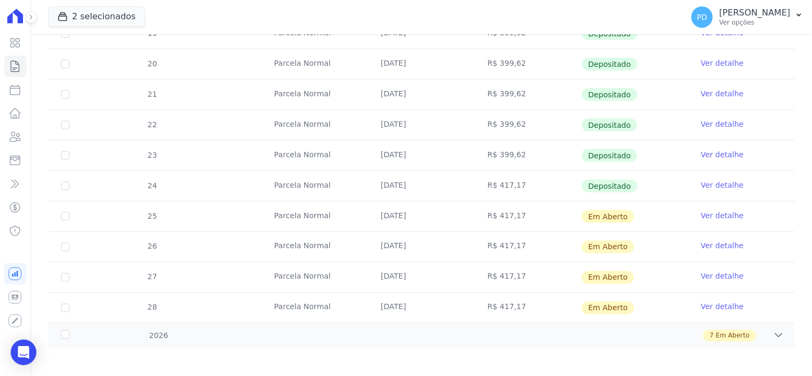
scroll to position [323, 0]
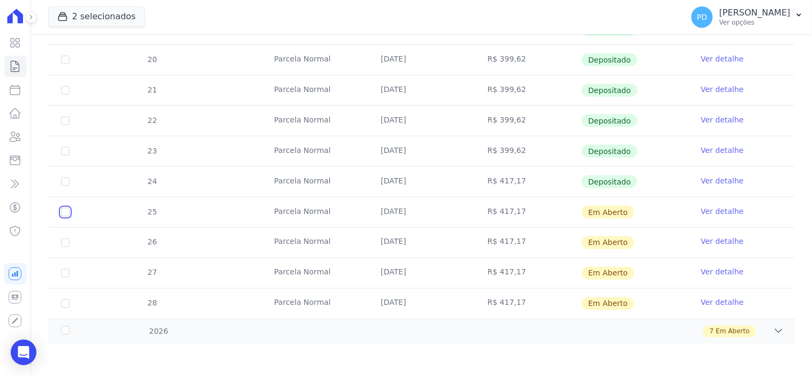
click at [64, 212] on input "checkbox" at bounding box center [65, 212] width 9 height 9
checkbox input "true"
click at [64, 217] on input "checkbox" at bounding box center [65, 212] width 9 height 9
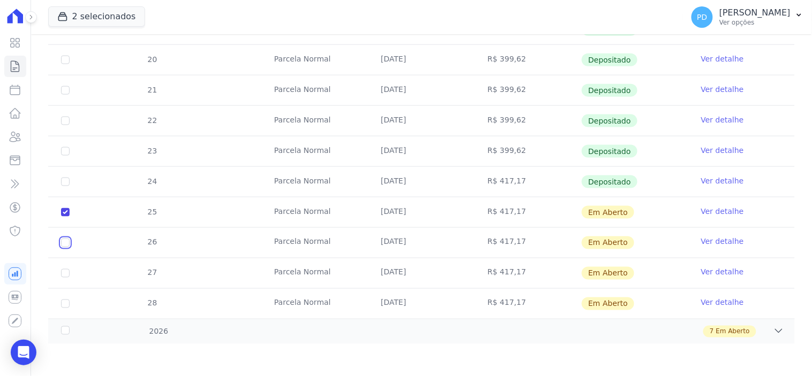
checkbox input "true"
click at [64, 217] on input "checkbox" at bounding box center [65, 212] width 9 height 9
checkbox input "true"
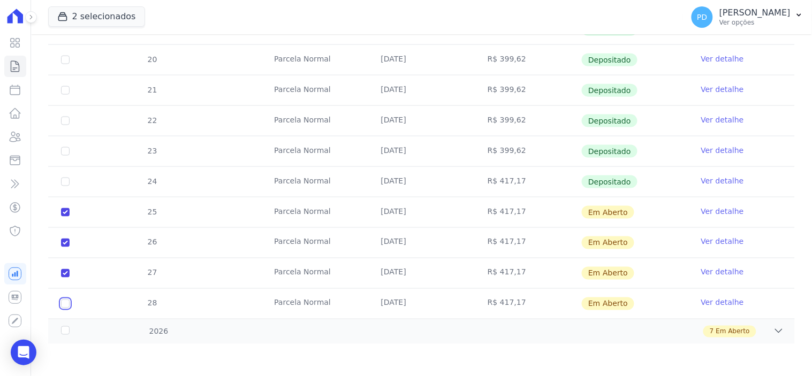
click at [65, 217] on input "checkbox" at bounding box center [65, 212] width 9 height 9
checkbox input "true"
click at [63, 334] on div "2026" at bounding box center [92, 332] width 67 height 11
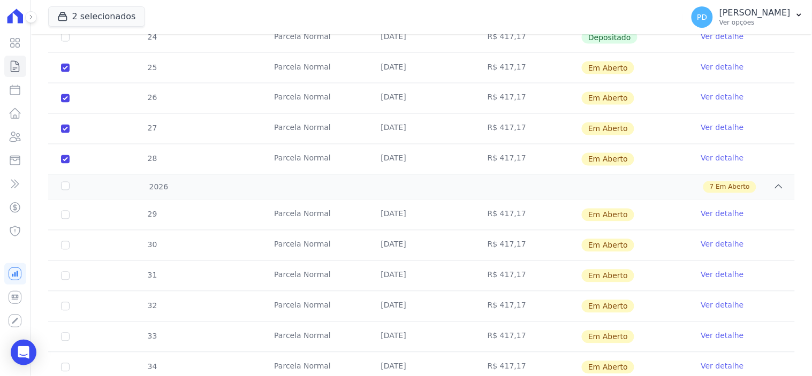
scroll to position [501, 0]
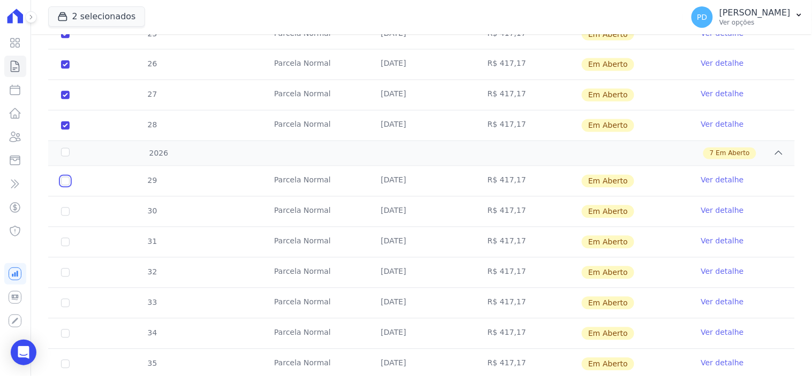
click at [65, 180] on input "checkbox" at bounding box center [65, 181] width 9 height 9
checkbox input "true"
click at [66, 186] on input "checkbox" at bounding box center [65, 181] width 9 height 9
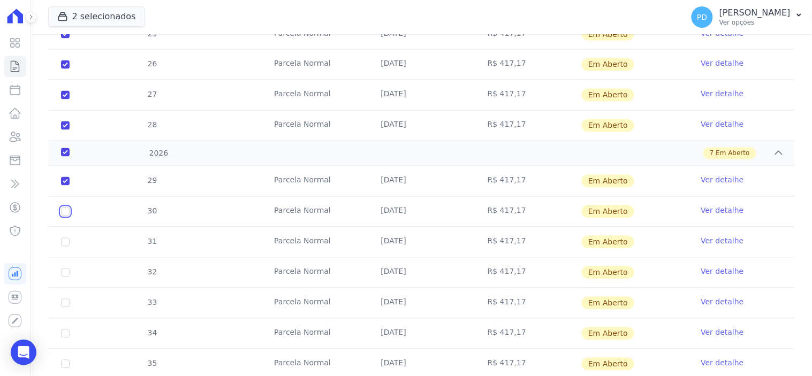
checkbox input "true"
click at [64, 247] on td "31" at bounding box center [65, 243] width 34 height 30
click at [63, 186] on input "checkbox" at bounding box center [65, 181] width 9 height 9
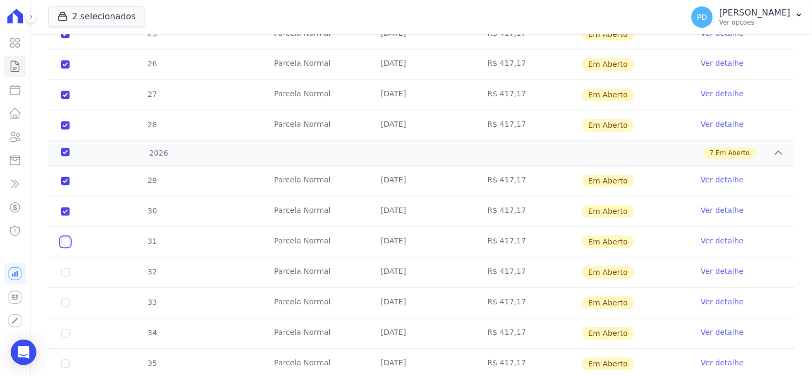
checkbox input "true"
click at [65, 186] on input "checkbox" at bounding box center [65, 181] width 9 height 9
checkbox input "true"
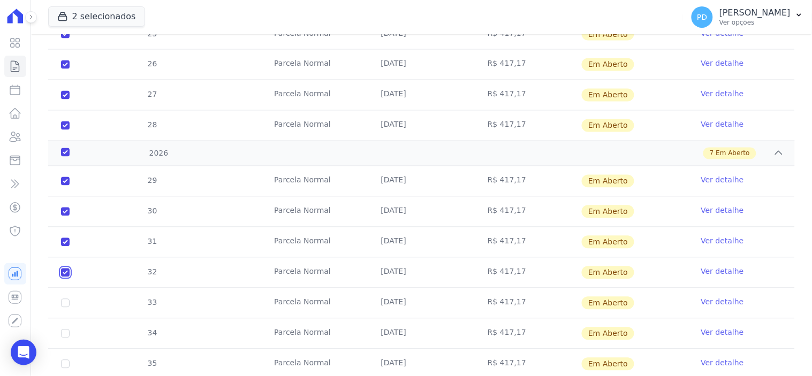
checkbox input "true"
click at [65, 186] on input "checkbox" at bounding box center [65, 181] width 9 height 9
checkbox input "true"
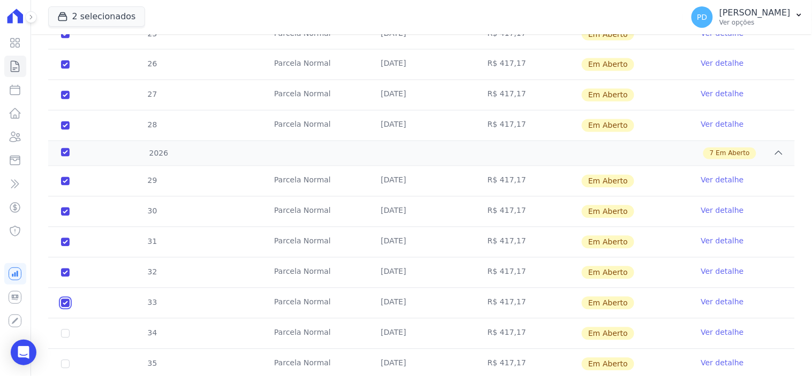
checkbox input "true"
click at [64, 186] on input "checkbox" at bounding box center [65, 181] width 9 height 9
checkbox input "true"
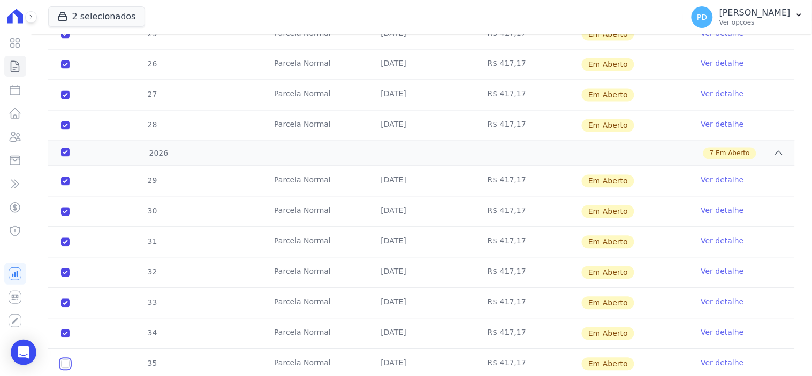
click at [63, 186] on input "checkbox" at bounding box center [65, 181] width 9 height 9
checkbox input "true"
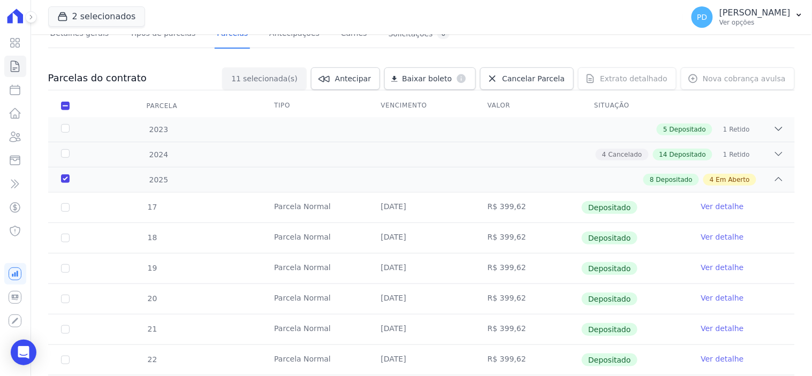
scroll to position [0, 0]
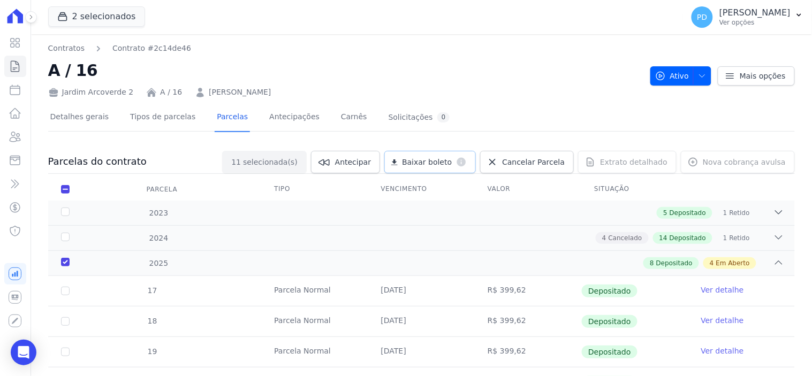
click at [451, 159] on span "Baixar boleto" at bounding box center [427, 162] width 50 height 11
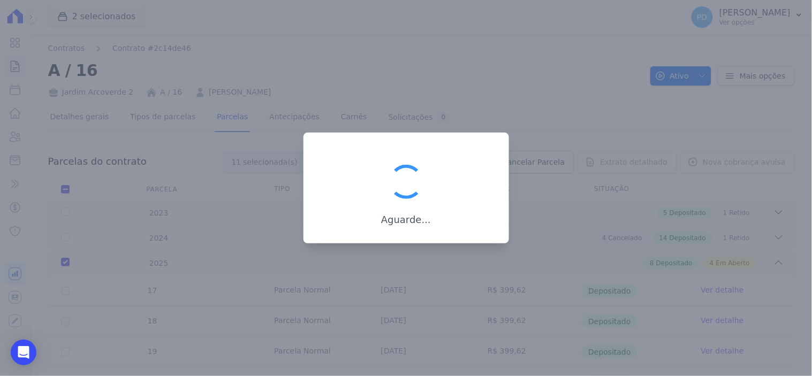
click at [370, 158] on div "Aguarde..." at bounding box center [407, 188] width 206 height 111
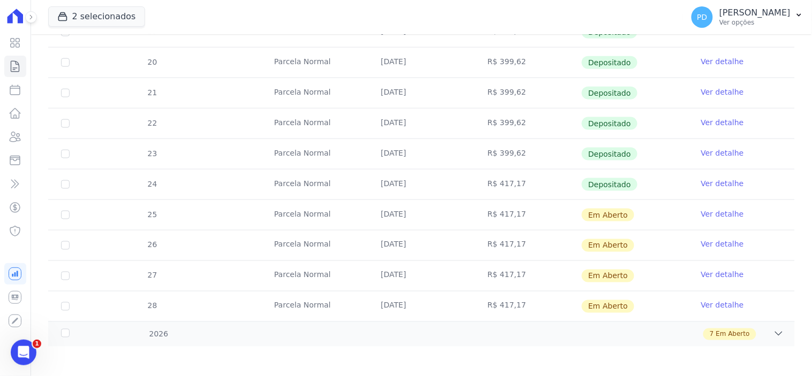
scroll to position [323, 0]
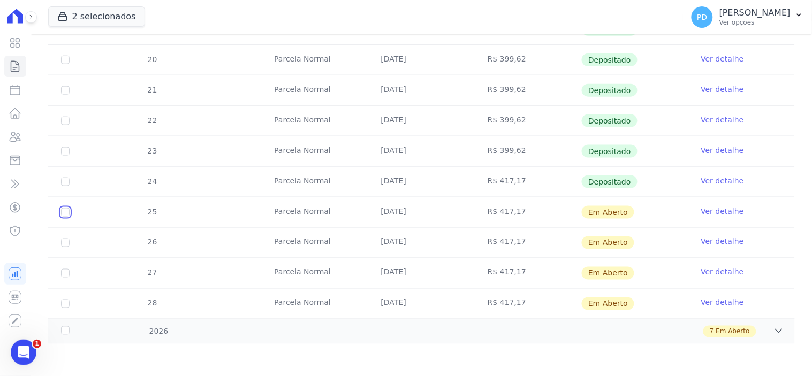
click at [67, 210] on input "checkbox" at bounding box center [65, 212] width 9 height 9
checkbox input "true"
click at [62, 217] on input "checkbox" at bounding box center [65, 212] width 9 height 9
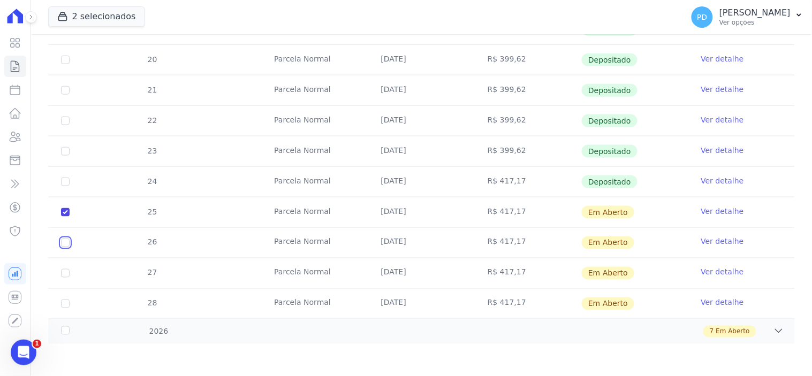
checkbox input "true"
click at [63, 217] on input "checkbox" at bounding box center [65, 212] width 9 height 9
checkbox input "true"
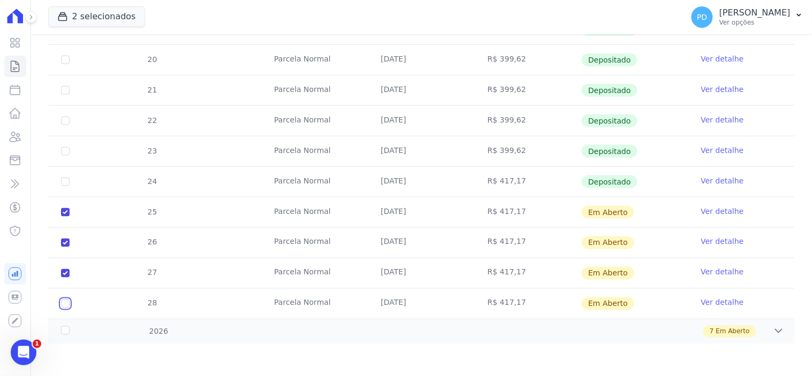
click at [63, 217] on input "checkbox" at bounding box center [65, 212] width 9 height 9
checkbox input "true"
click at [63, 332] on div "2026" at bounding box center [92, 332] width 67 height 11
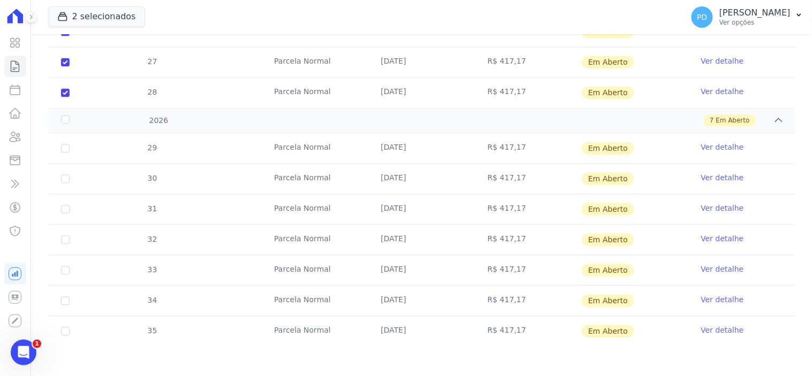
scroll to position [537, 0]
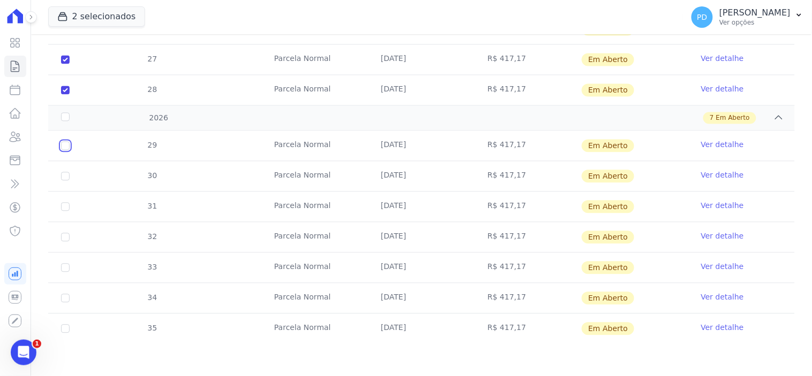
click at [65, 145] on input "checkbox" at bounding box center [65, 146] width 9 height 9
checkbox input "true"
click at [63, 150] on input "checkbox" at bounding box center [65, 146] width 9 height 9
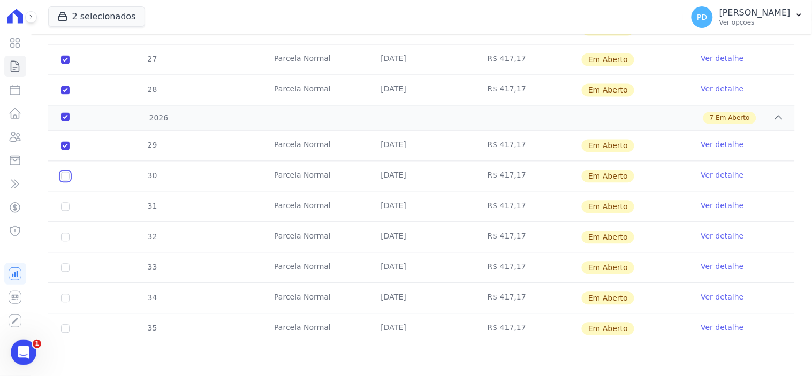
checkbox input "true"
click at [63, 150] on input "checkbox" at bounding box center [65, 146] width 9 height 9
checkbox input "true"
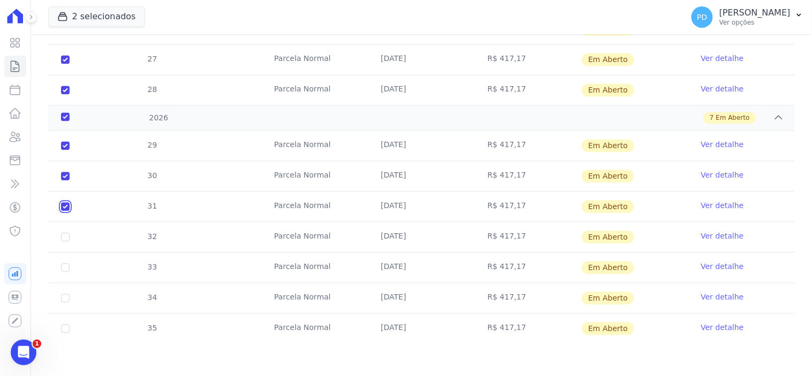
checkbox input "true"
click at [65, 150] on input "checkbox" at bounding box center [65, 146] width 9 height 9
checkbox input "true"
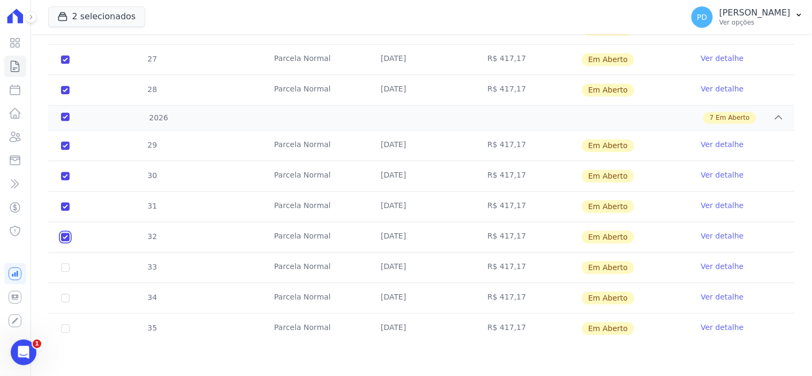
checkbox input "true"
click at [66, 150] on input "checkbox" at bounding box center [65, 146] width 9 height 9
checkbox input "true"
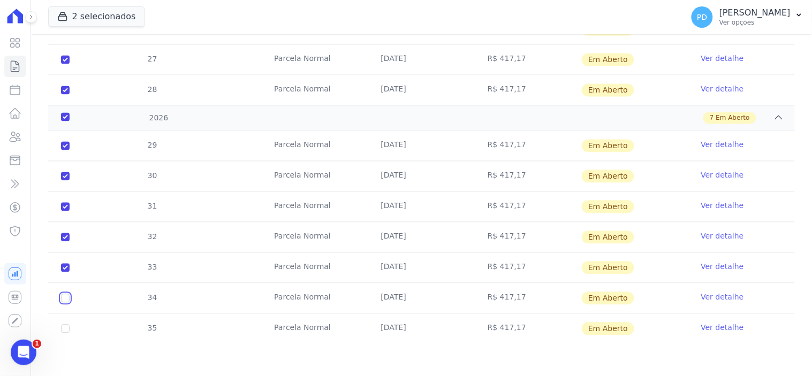
click at [61, 150] on input "checkbox" at bounding box center [65, 146] width 9 height 9
checkbox input "true"
click at [62, 150] on input "checkbox" at bounding box center [65, 146] width 9 height 9
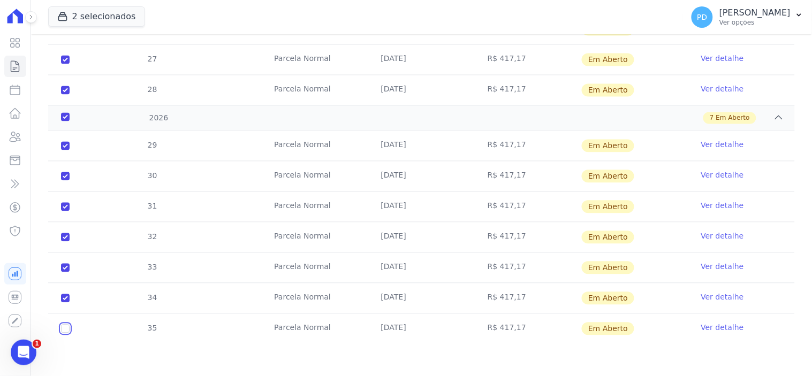
checkbox input "true"
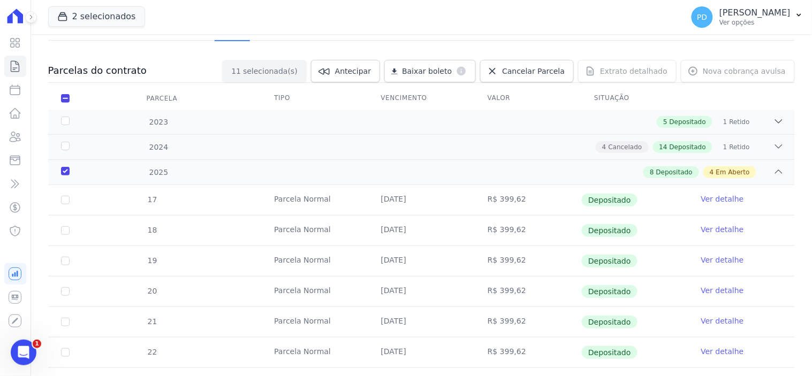
scroll to position [0, 0]
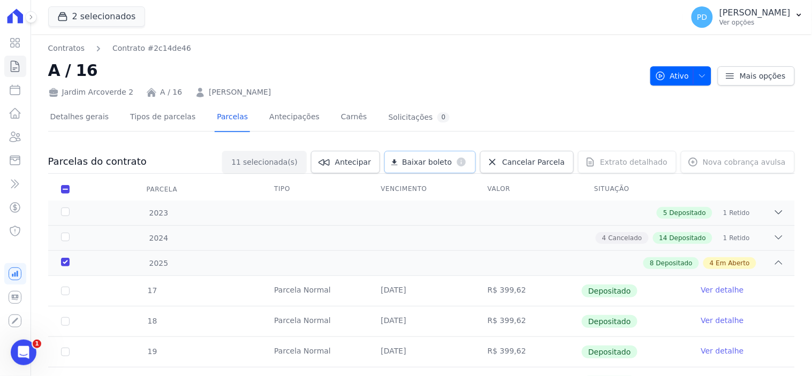
click at [438, 162] on span "Baixar boleto" at bounding box center [427, 162] width 50 height 11
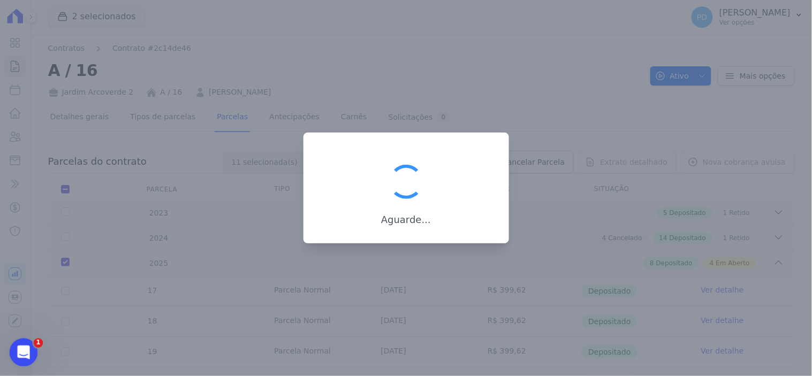
click at [21, 349] on icon "Abertura do Messenger da Intercom" at bounding box center [22, 352] width 18 height 18
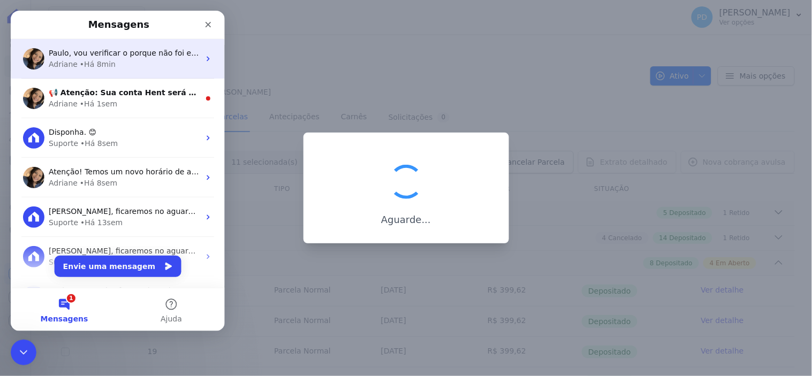
click at [131, 51] on span "Paulo, vou verificar o porque não foi emitida" at bounding box center [131, 52] width 167 height 9
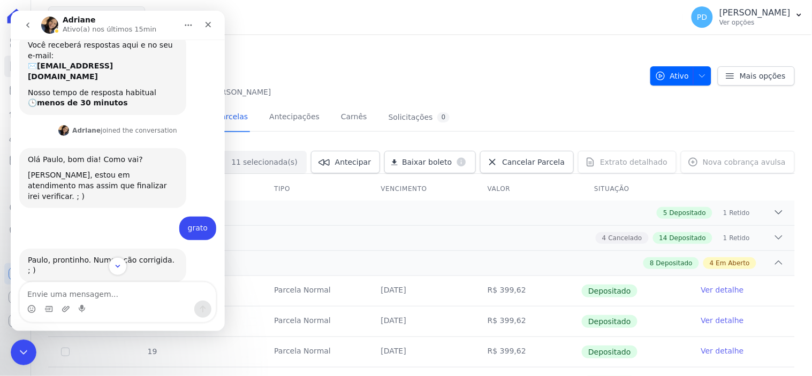
scroll to position [198, 0]
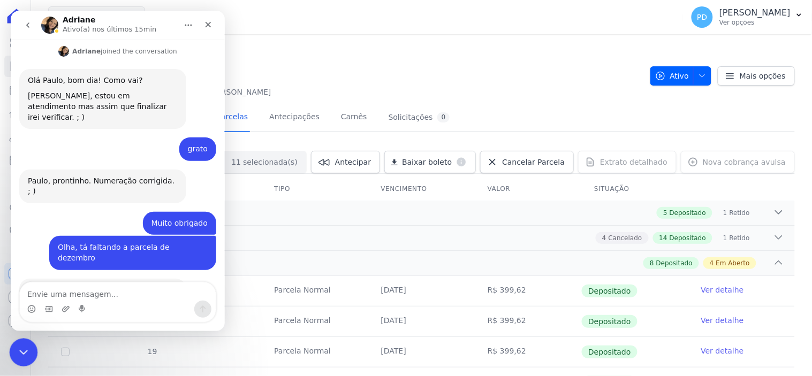
click at [22, 350] on icon "Encerramento do Messenger da Intercom" at bounding box center [22, 351] width 13 height 13
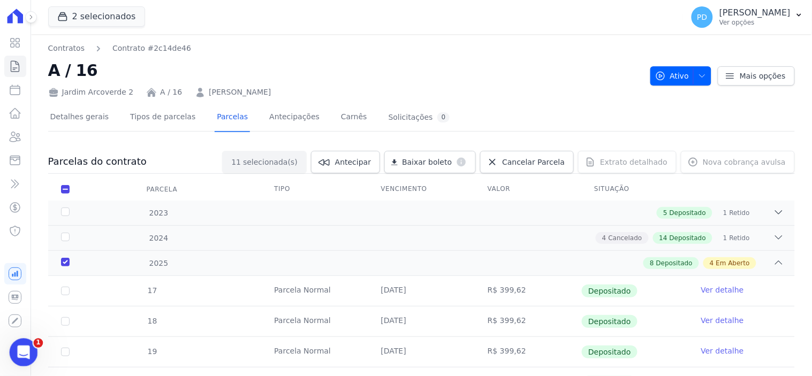
click at [29, 343] on div "Abertura do Messenger da Intercom" at bounding box center [21, 351] width 35 height 35
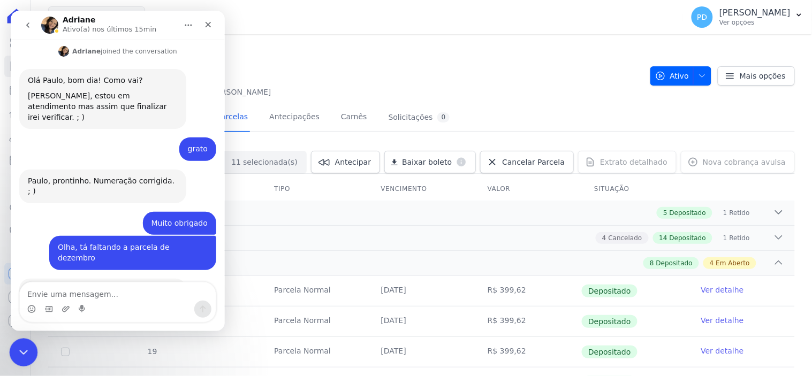
click at [25, 349] on icon "Encerramento do Messenger da Intercom" at bounding box center [22, 351] width 13 height 13
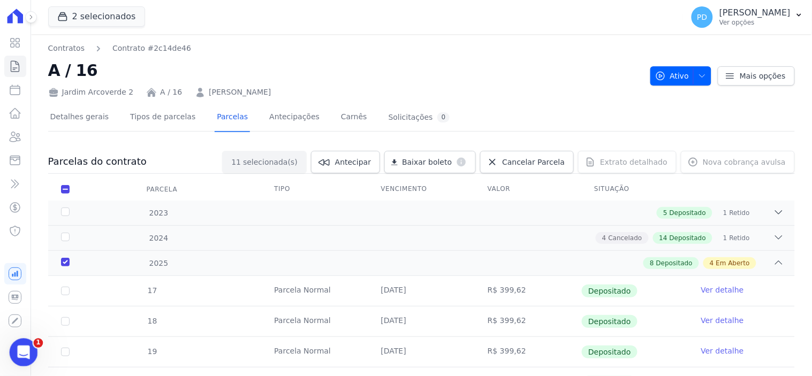
click at [33, 355] on div "Abertura do Messenger da Intercom" at bounding box center [21, 351] width 35 height 35
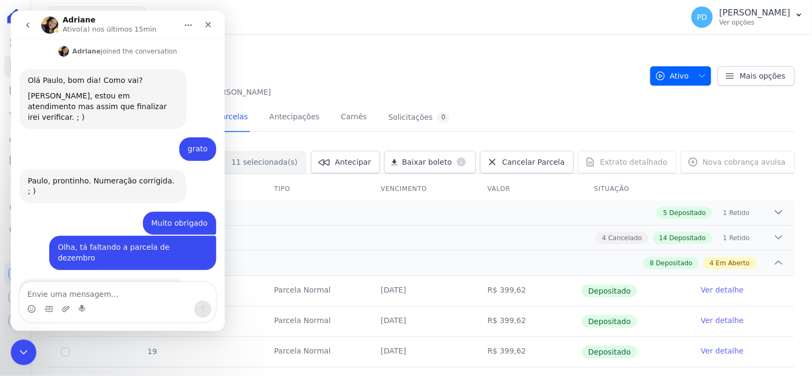
click at [32, 21] on button "go back" at bounding box center [27, 24] width 20 height 20
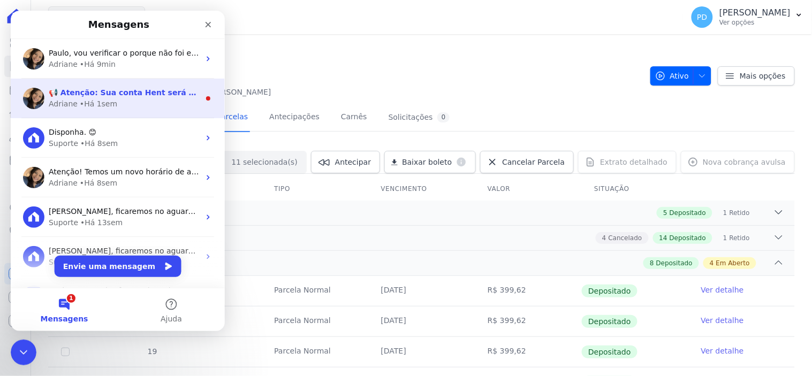
scroll to position [0, 0]
click at [135, 103] on div "Adriane • Há 1sem" at bounding box center [123, 103] width 151 height 11
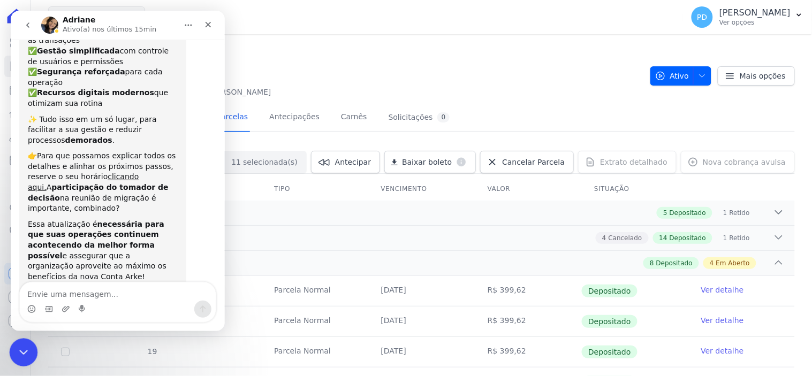
scroll to position [147, 0]
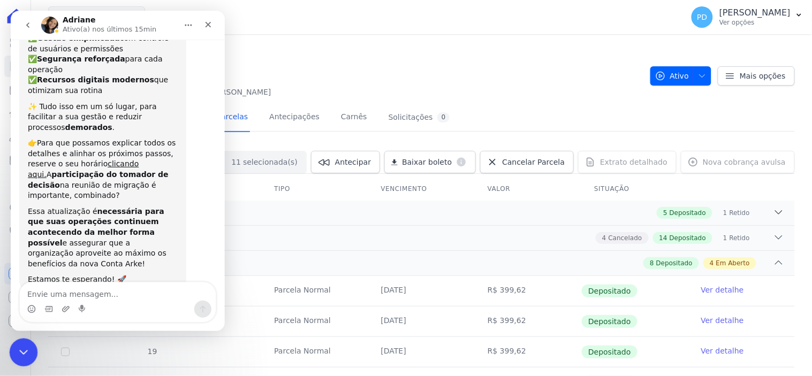
click at [26, 357] on icon "Encerramento do Messenger da Intercom" at bounding box center [22, 351] width 13 height 13
